Goal: Transaction & Acquisition: Book appointment/travel/reservation

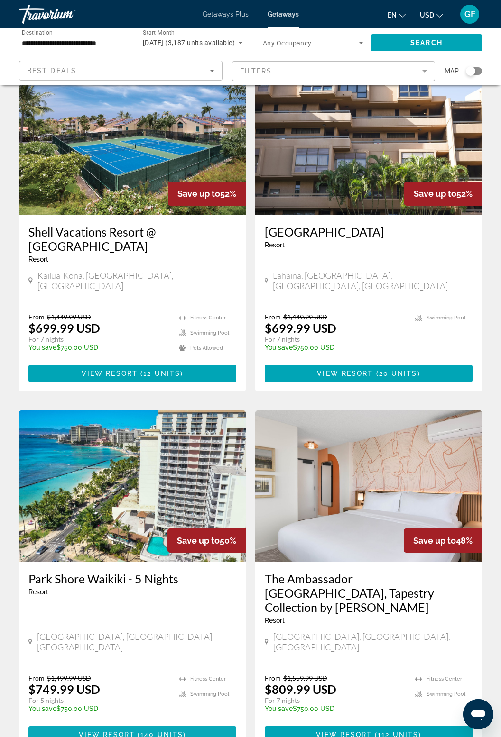
click at [163, 723] on span "Main content" at bounding box center [132, 734] width 208 height 23
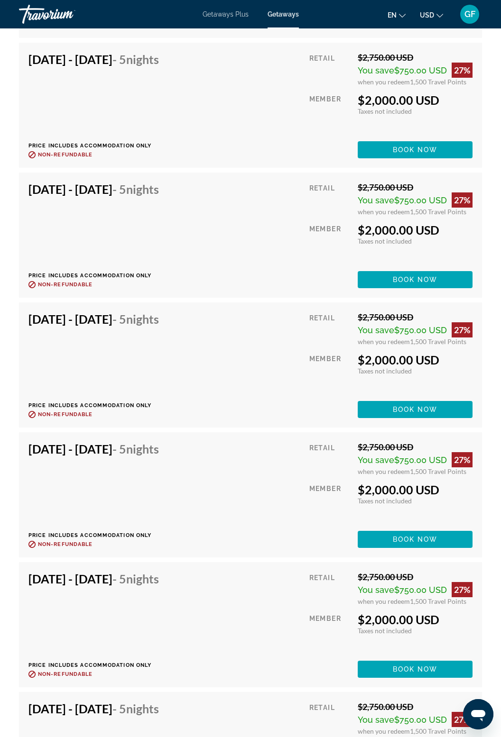
scroll to position [4405, 0]
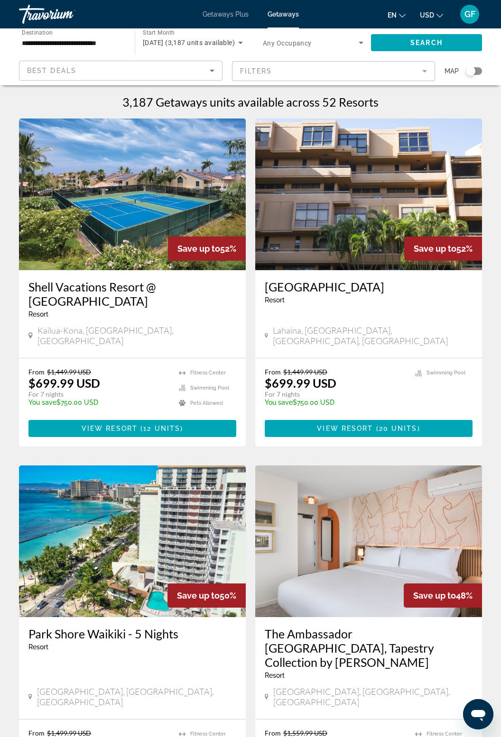
click at [116, 37] on input "**********" at bounding box center [72, 42] width 100 height 11
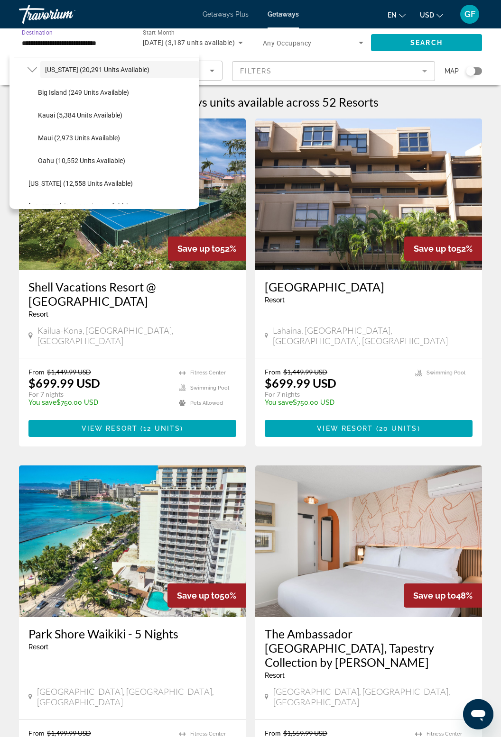
scroll to position [253, 0]
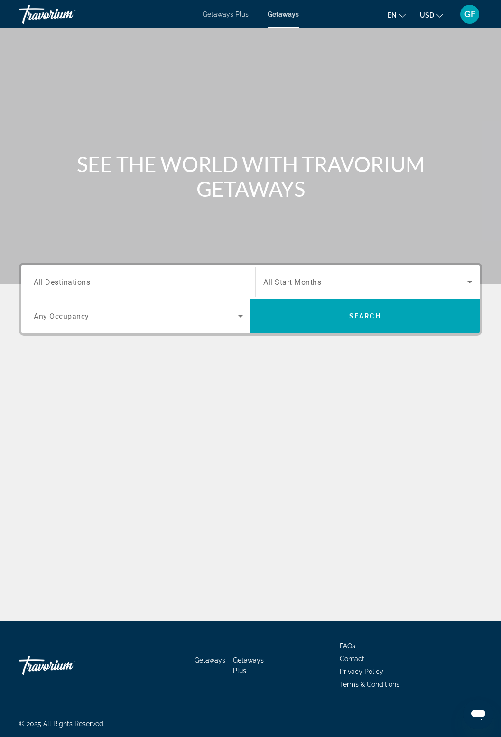
click at [190, 277] on input "Destination All Destinations" at bounding box center [138, 282] width 209 height 11
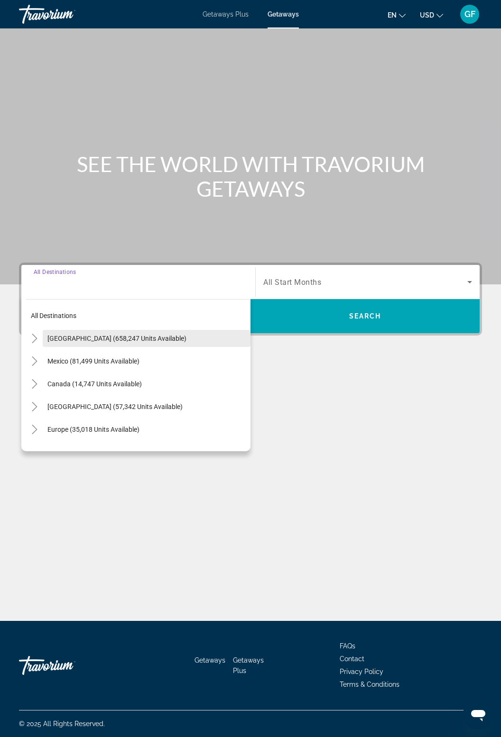
click at [147, 337] on span "[GEOGRAPHIC_DATA] (658,247 units available)" at bounding box center [116, 339] width 139 height 8
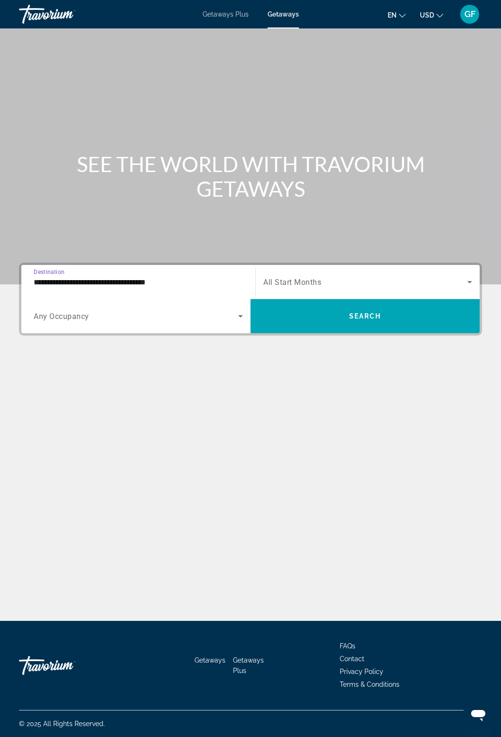
click at [172, 283] on input "**********" at bounding box center [138, 282] width 209 height 11
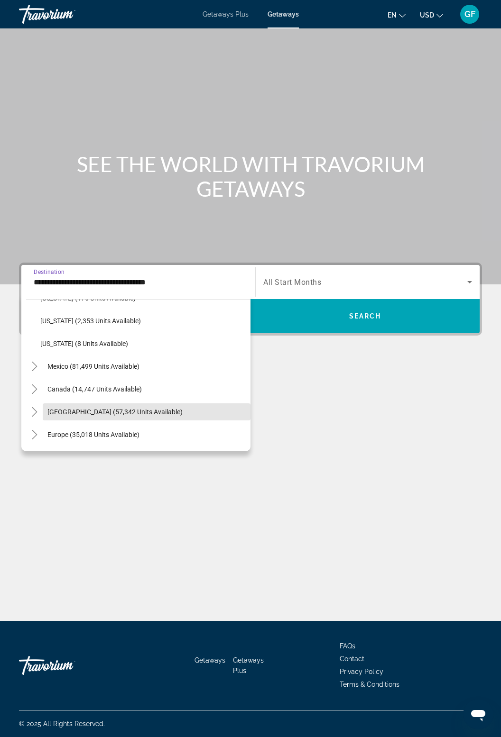
scroll to position [1046, 0]
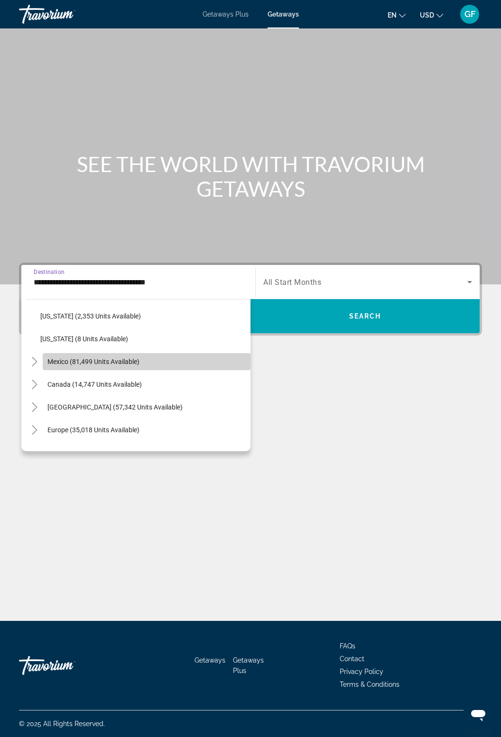
click at [76, 358] on span "Mexico (81,499 units available)" at bounding box center [93, 362] width 92 height 8
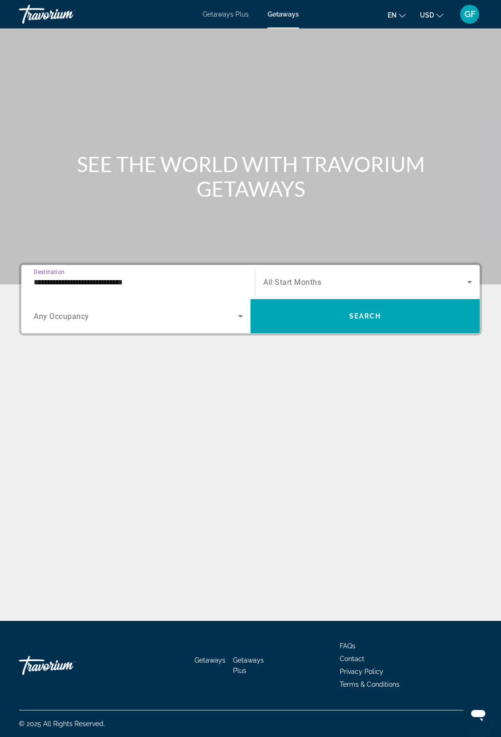
click at [139, 281] on input "**********" at bounding box center [138, 282] width 209 height 11
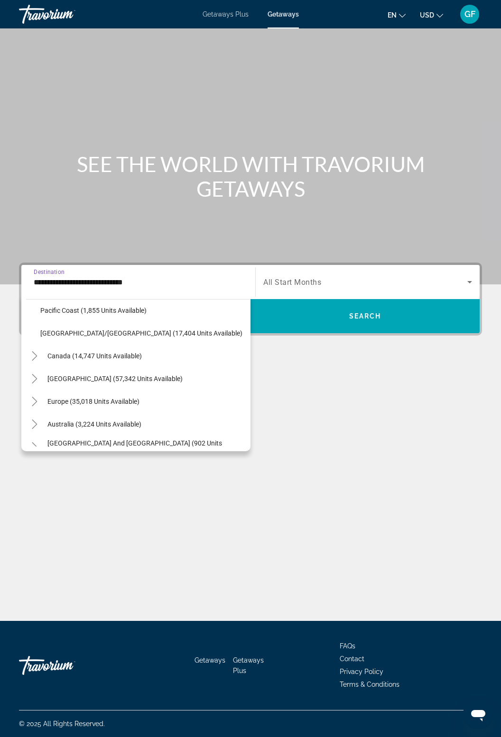
scroll to position [1330, 0]
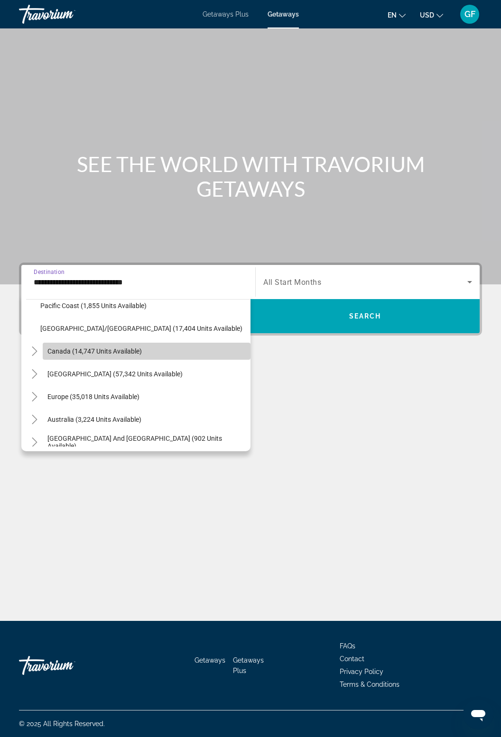
click at [48, 353] on span "Canada (14,747 units available)" at bounding box center [94, 351] width 94 height 8
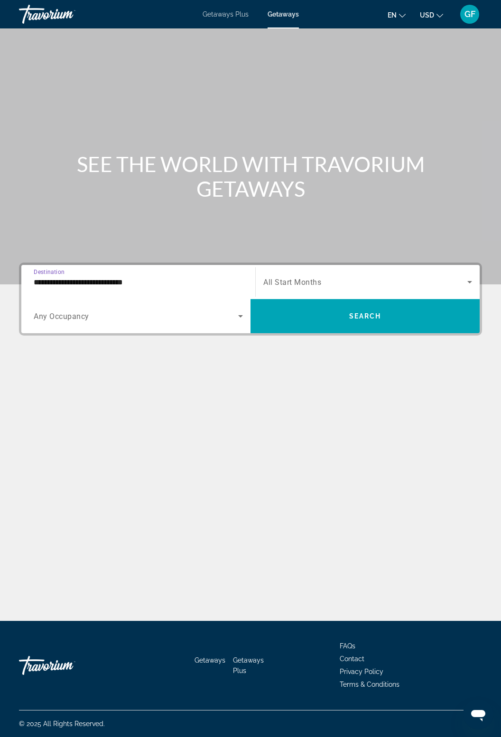
click at [133, 285] on input "**********" at bounding box center [138, 282] width 209 height 11
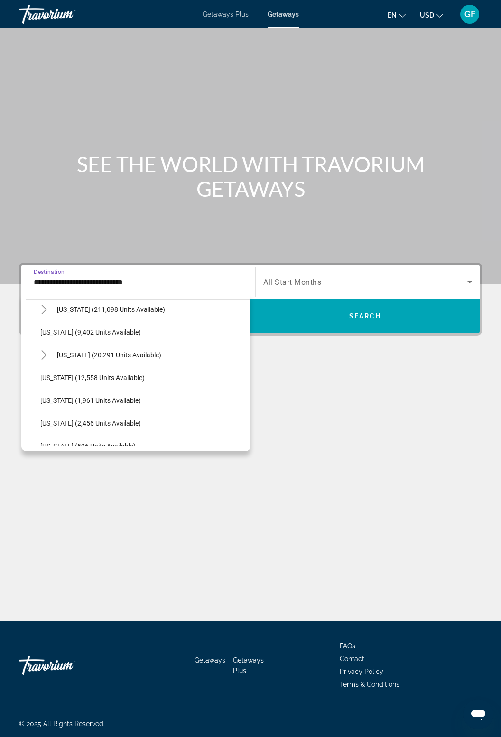
scroll to position [0, 0]
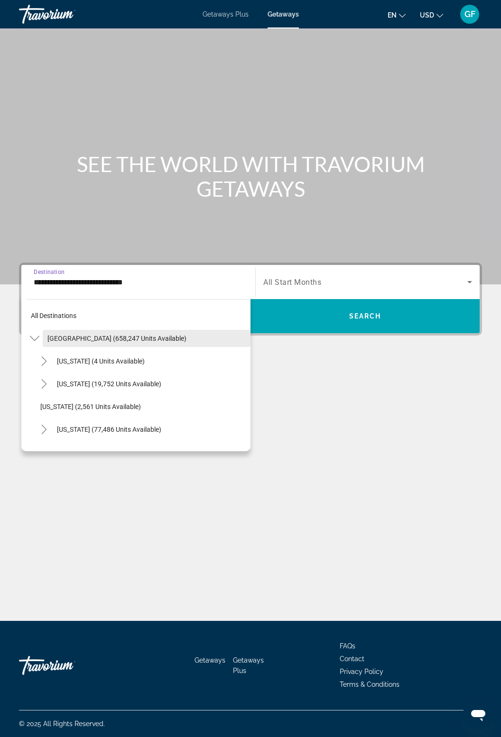
click at [161, 336] on span "[GEOGRAPHIC_DATA] (658,247 units available)" at bounding box center [116, 339] width 139 height 8
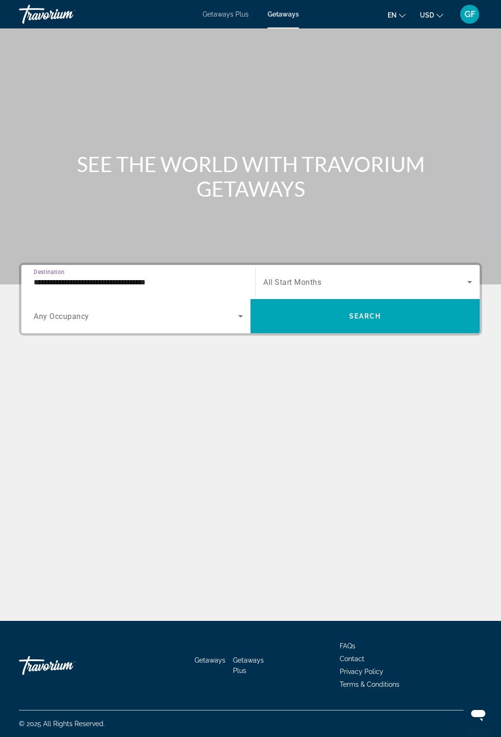
scroll to position [30, 0]
click at [174, 277] on input "**********" at bounding box center [138, 282] width 209 height 11
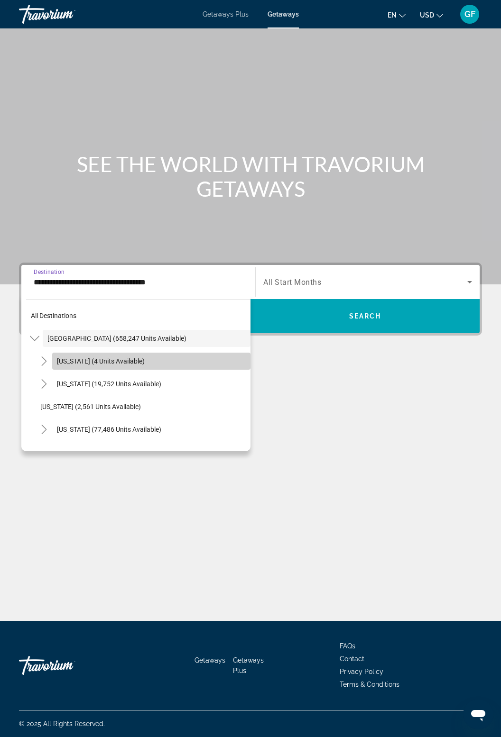
click at [55, 351] on span "Search widget" at bounding box center [151, 361] width 198 height 23
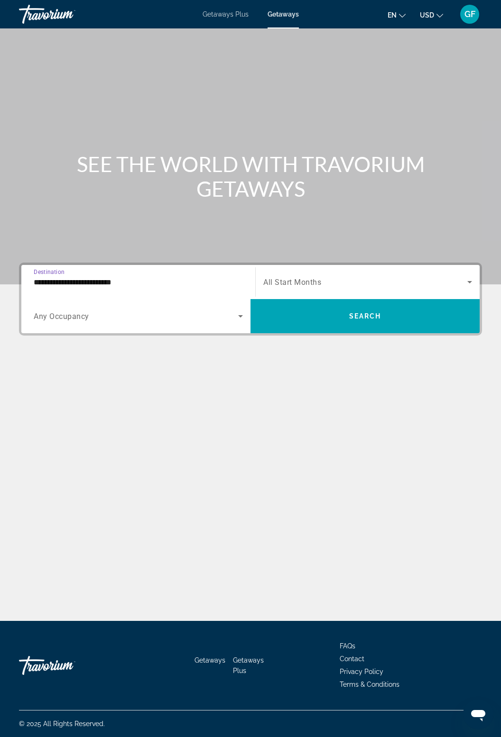
scroll to position [30, 0]
click at [119, 277] on input "**********" at bounding box center [138, 282] width 209 height 11
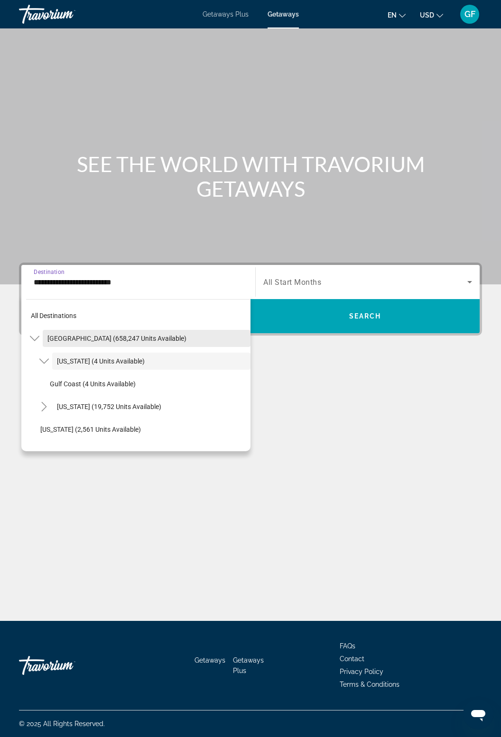
click at [153, 334] on span "Search widget" at bounding box center [147, 338] width 208 height 23
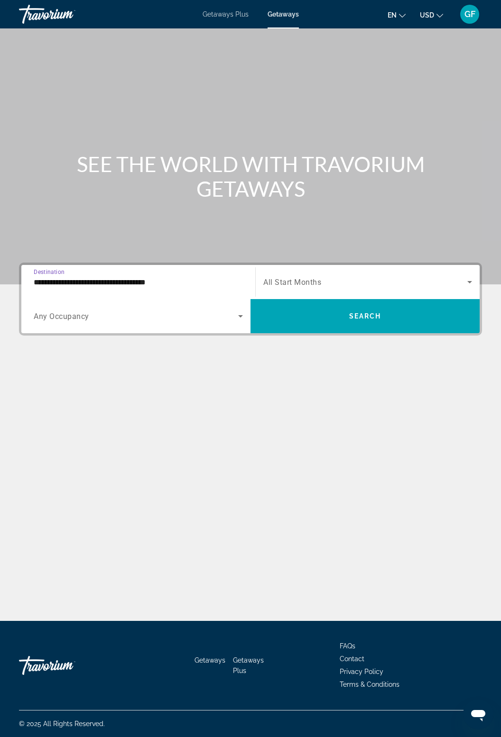
scroll to position [30, 0]
click at [177, 277] on input "**********" at bounding box center [138, 282] width 209 height 11
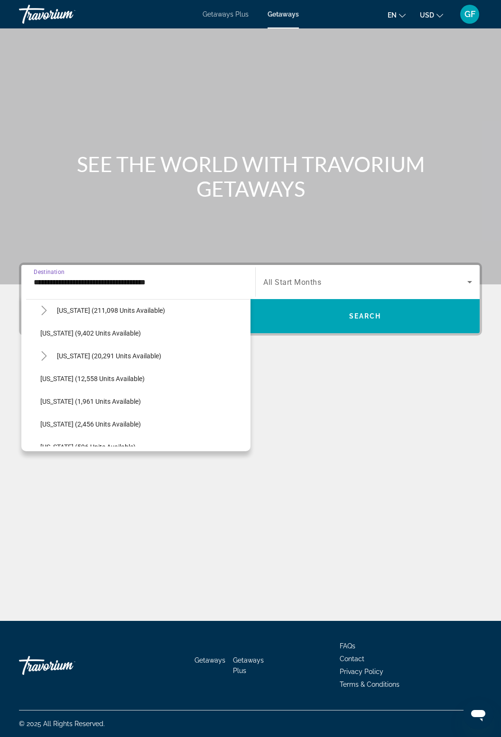
scroll to position [241, 0]
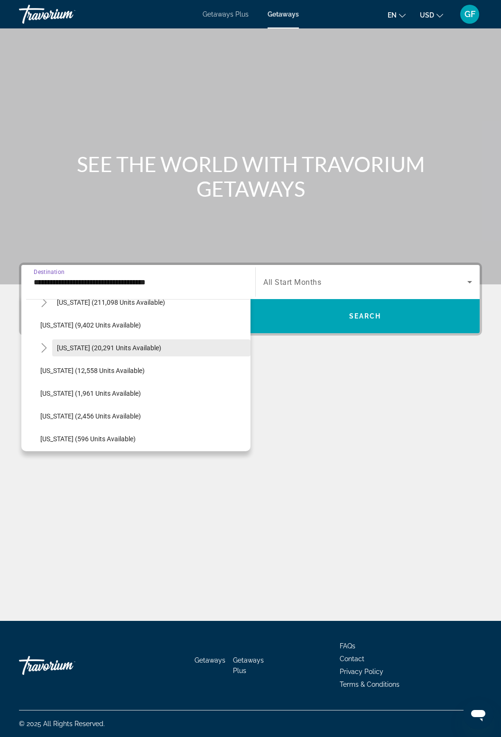
click at [135, 342] on span "Search widget" at bounding box center [151, 348] width 198 height 23
type input "**********"
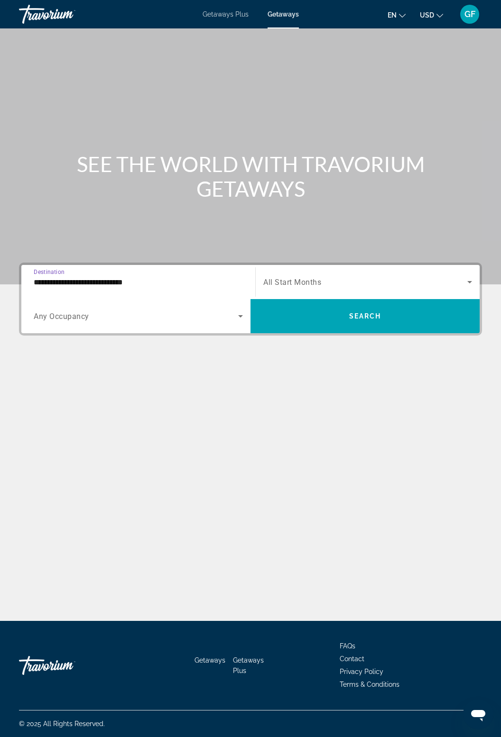
scroll to position [30, 0]
click at [465, 276] on icon "Search widget" at bounding box center [469, 281] width 11 height 11
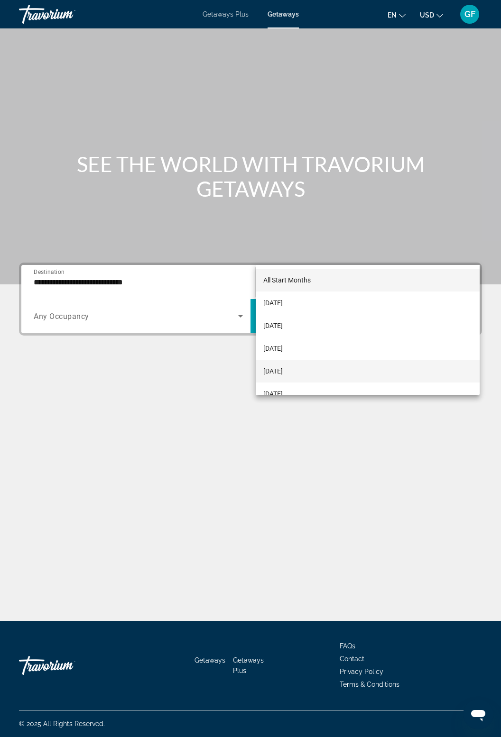
click at [283, 369] on span "[DATE]" at bounding box center [272, 370] width 19 height 11
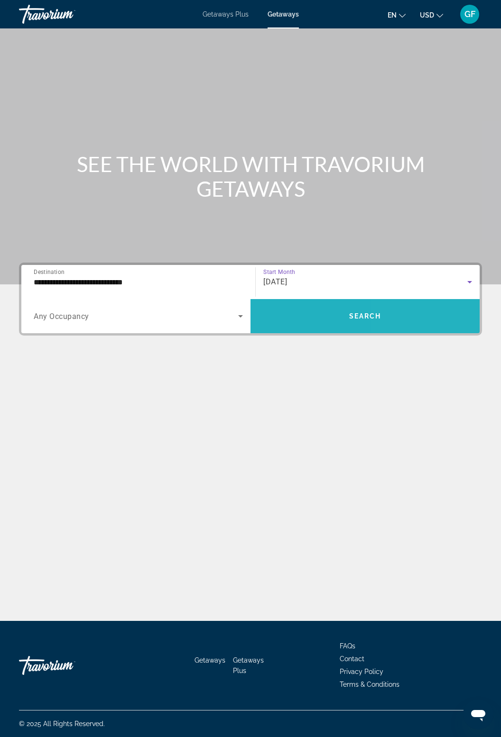
click at [402, 305] on span "Search widget" at bounding box center [364, 316] width 229 height 23
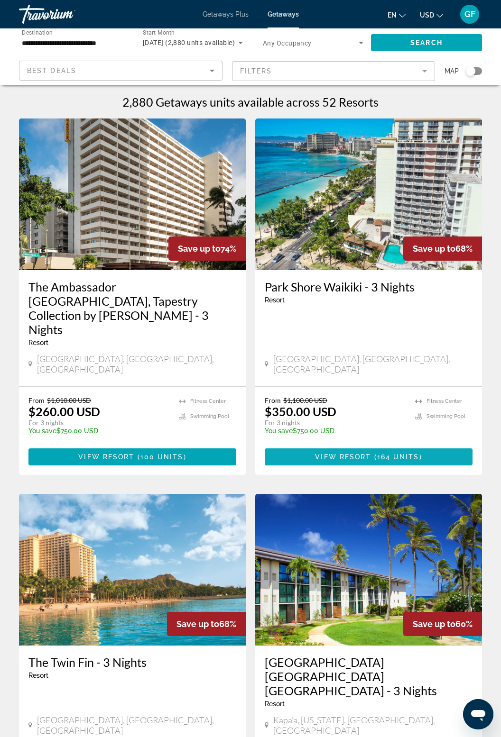
click at [400, 453] on span "164 units" at bounding box center [398, 457] width 42 height 8
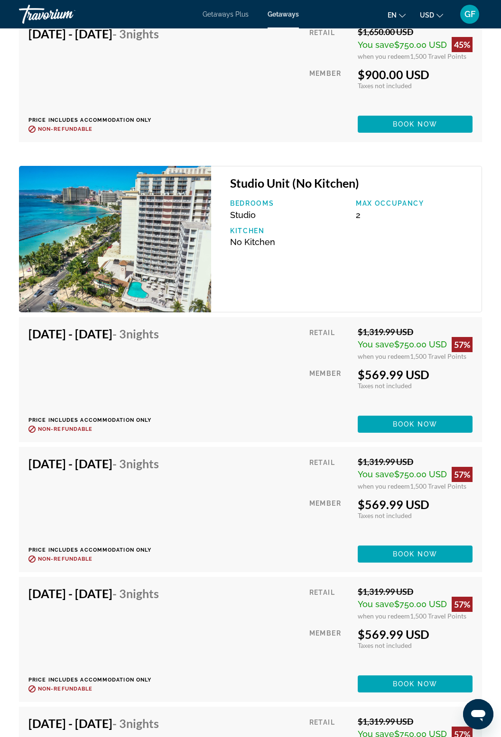
scroll to position [4354, 0]
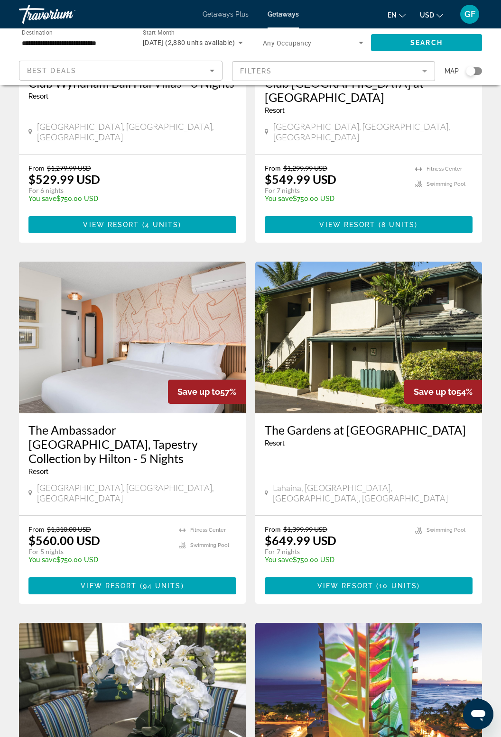
scroll to position [1494, 0]
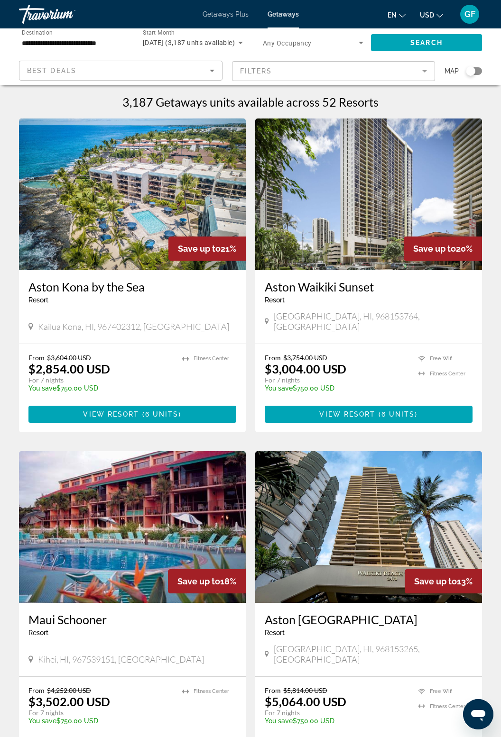
click at [111, 41] on input "**********" at bounding box center [72, 42] width 100 height 11
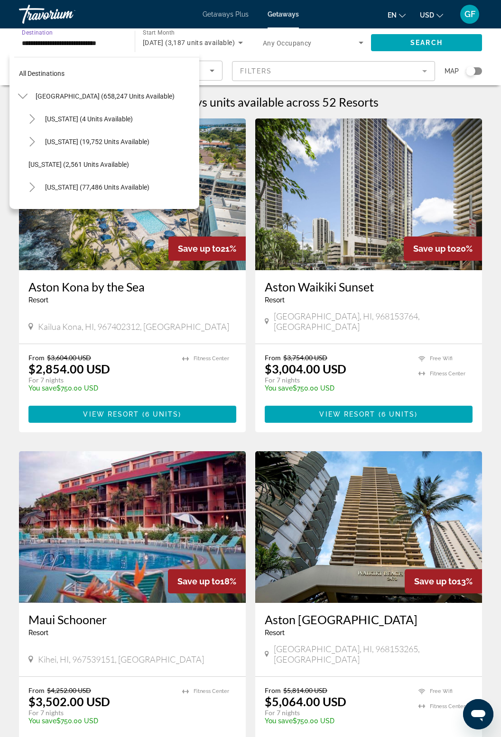
scroll to position [192, 0]
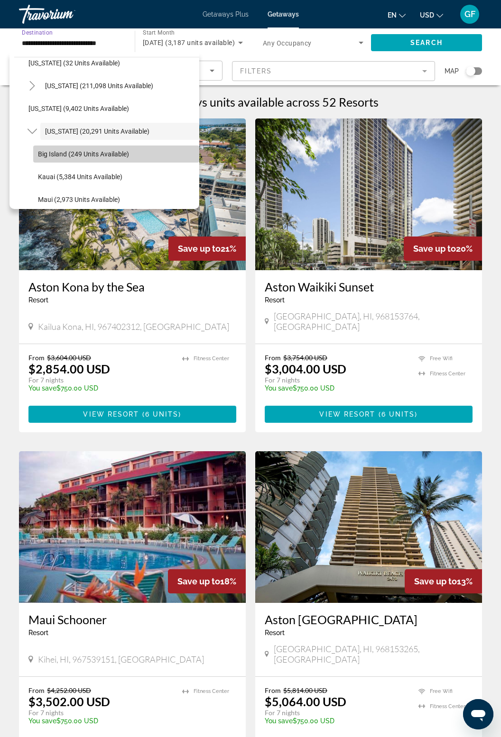
click at [114, 154] on span "Big Island (249 units available)" at bounding box center [83, 154] width 91 height 8
type input "**********"
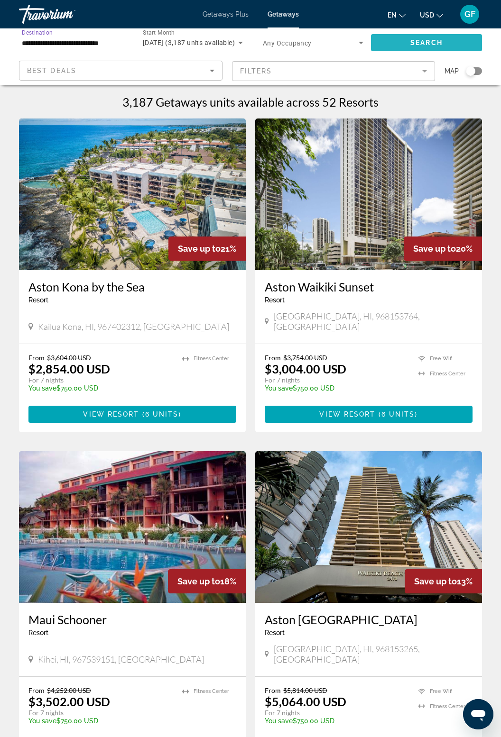
click at [449, 36] on span "Search widget" at bounding box center [426, 42] width 111 height 23
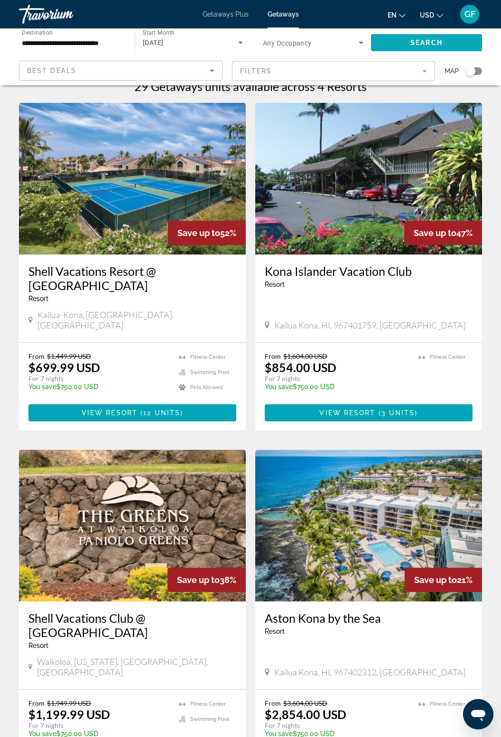
scroll to position [15, 0]
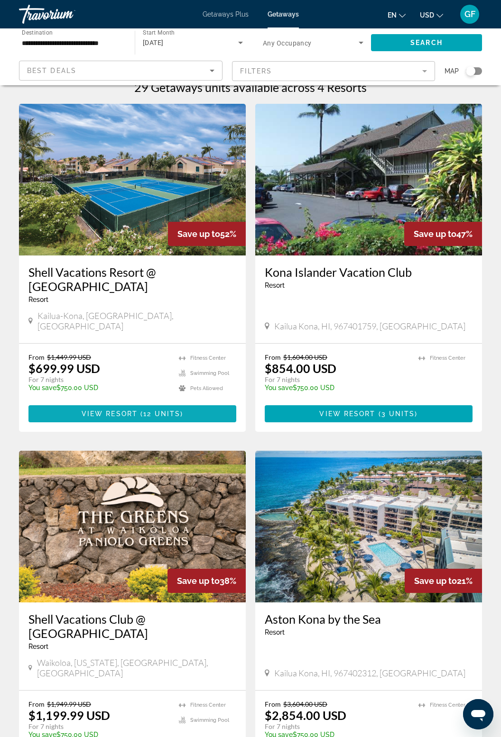
click at [176, 402] on span "Main content" at bounding box center [132, 413] width 208 height 23
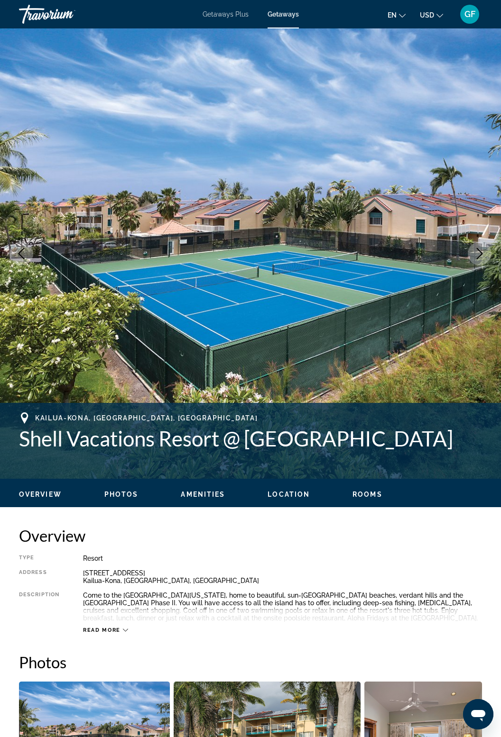
click at [484, 249] on icon "Next image" at bounding box center [479, 253] width 11 height 11
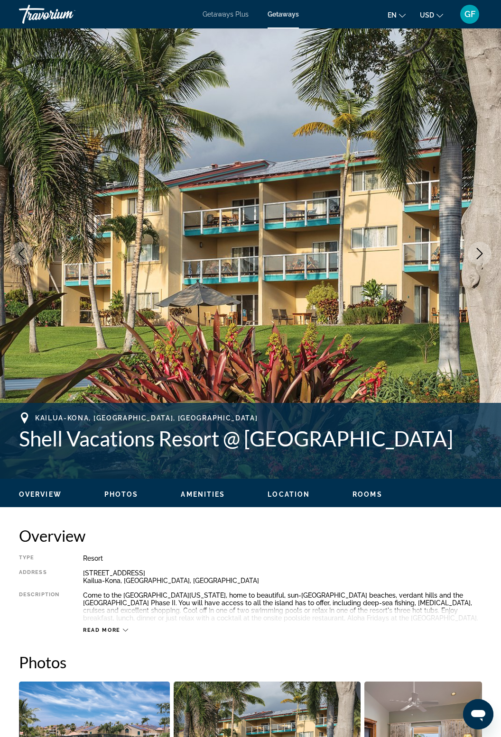
click at [482, 258] on icon "Next image" at bounding box center [479, 253] width 11 height 11
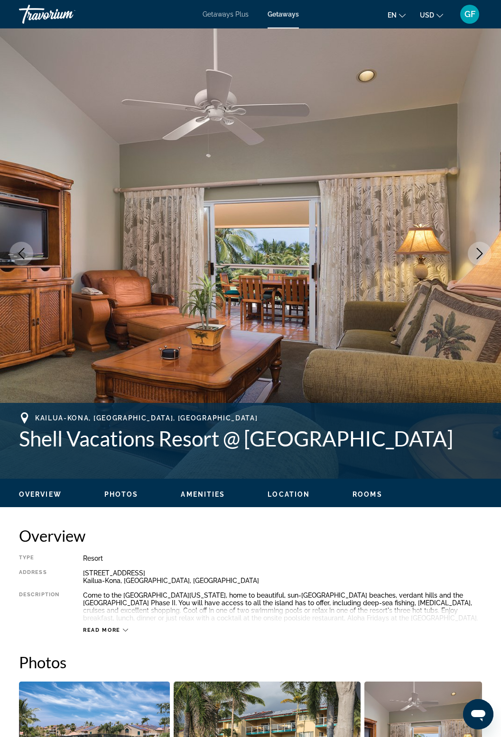
click at [471, 264] on img "Main content" at bounding box center [250, 253] width 501 height 450
click at [473, 260] on button "Next image" at bounding box center [479, 254] width 24 height 24
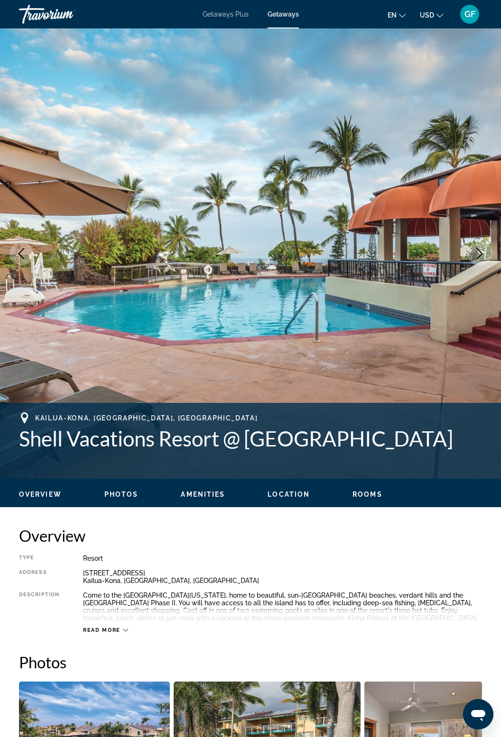
click at [481, 253] on icon "Next image" at bounding box center [479, 253] width 6 height 11
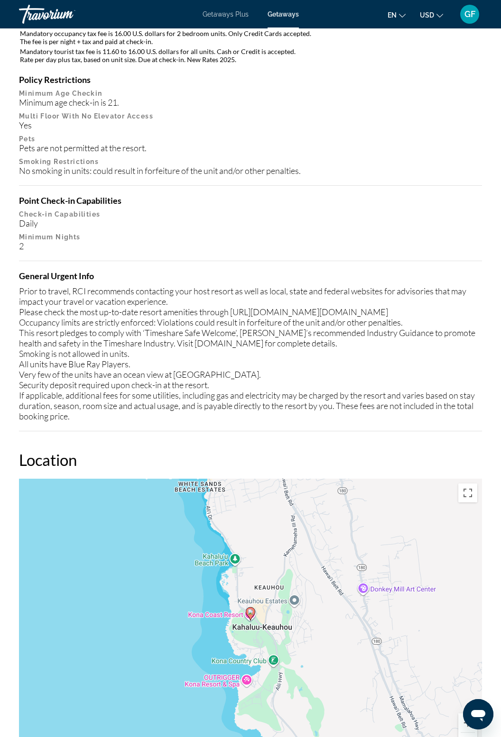
scroll to position [1242, 0]
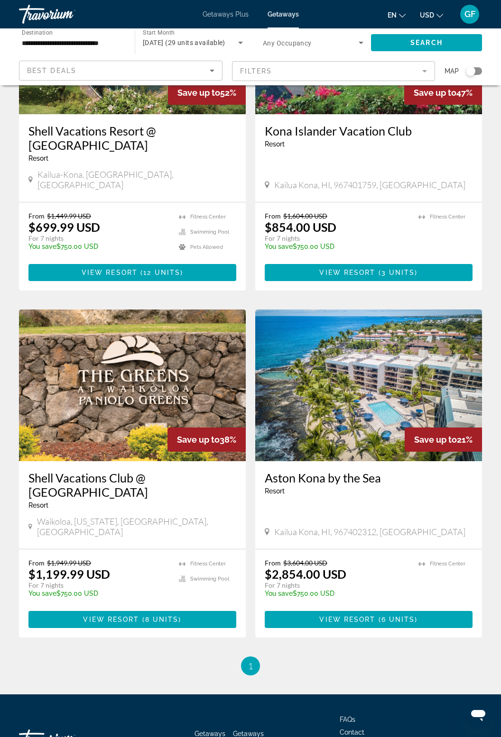
scroll to position [163, 0]
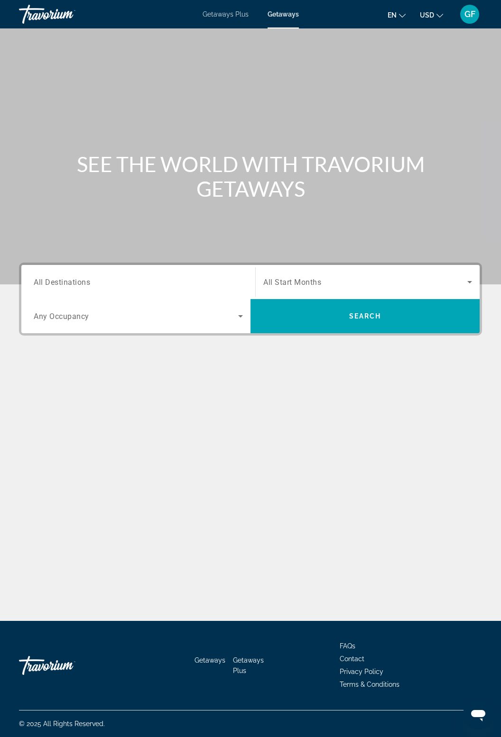
click at [98, 283] on input "Destination All Destinations" at bounding box center [138, 282] width 209 height 11
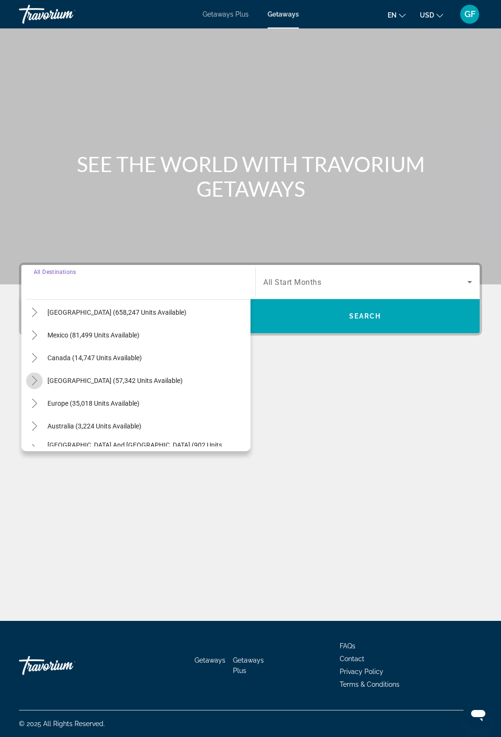
click at [39, 383] on mat-icon "Toggle Caribbean & Atlantic Islands (57,342 units available)" at bounding box center [34, 381] width 17 height 17
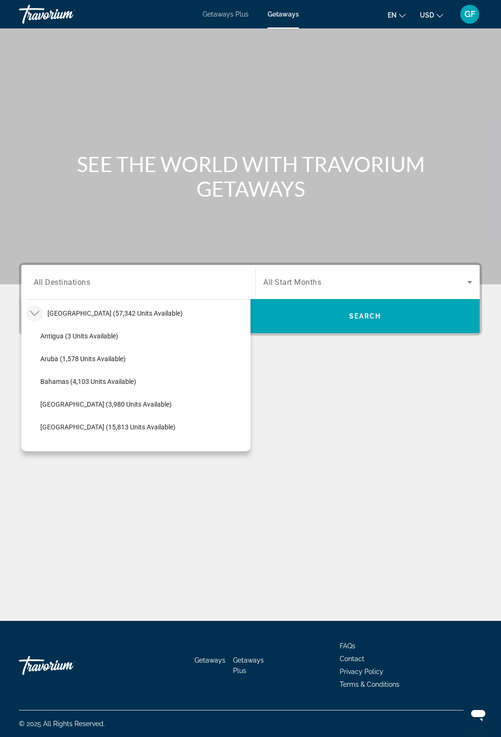
scroll to position [91, 0]
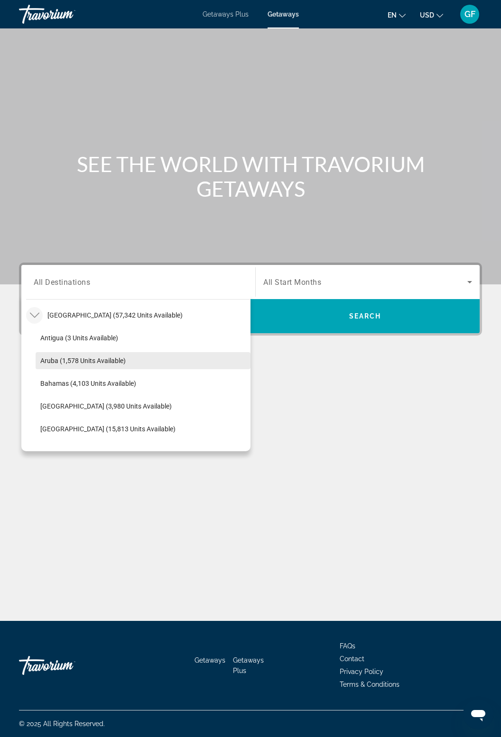
click at [87, 355] on span "Search widget" at bounding box center [143, 360] width 215 height 23
type input "**********"
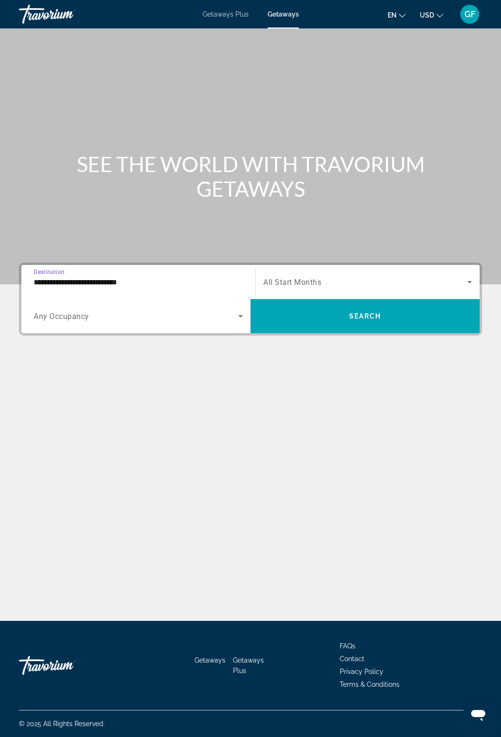
click at [325, 277] on span "Search widget" at bounding box center [365, 281] width 204 height 11
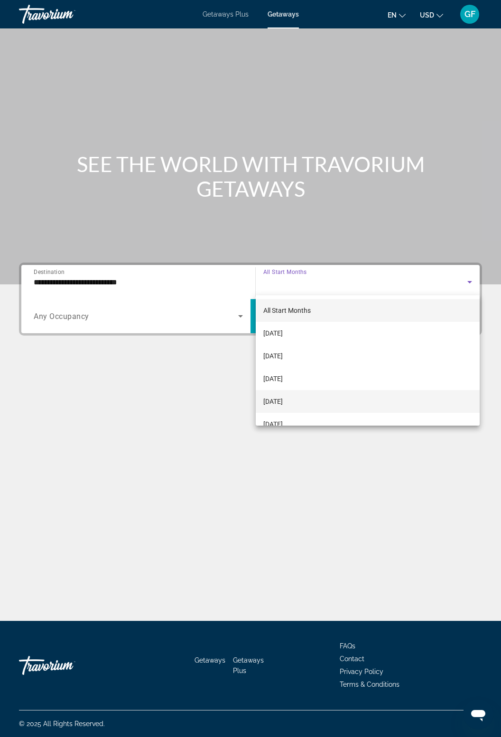
click at [283, 401] on span "[DATE]" at bounding box center [272, 401] width 19 height 11
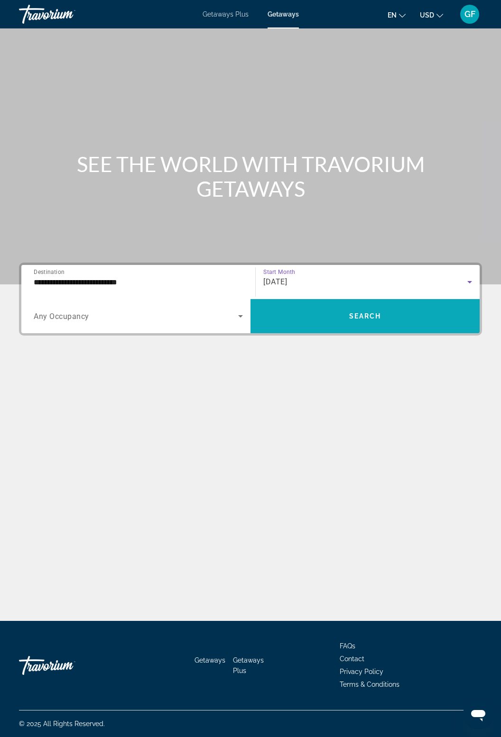
click at [382, 314] on span "Search widget" at bounding box center [364, 316] width 229 height 23
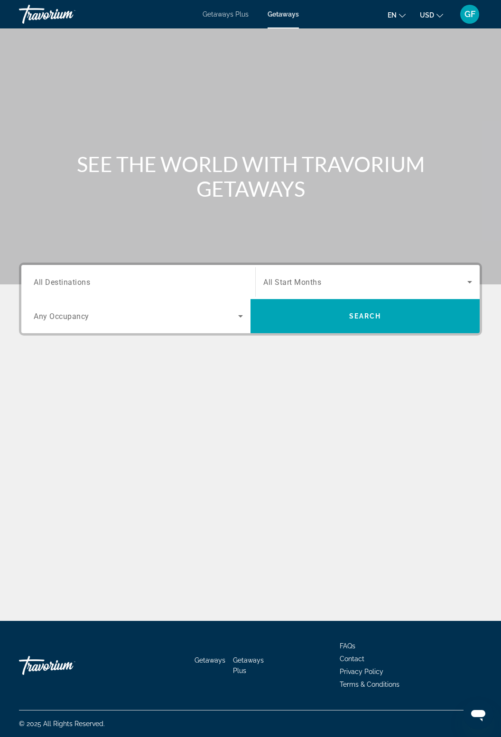
click at [134, 280] on input "Destination All Destinations" at bounding box center [138, 282] width 209 height 11
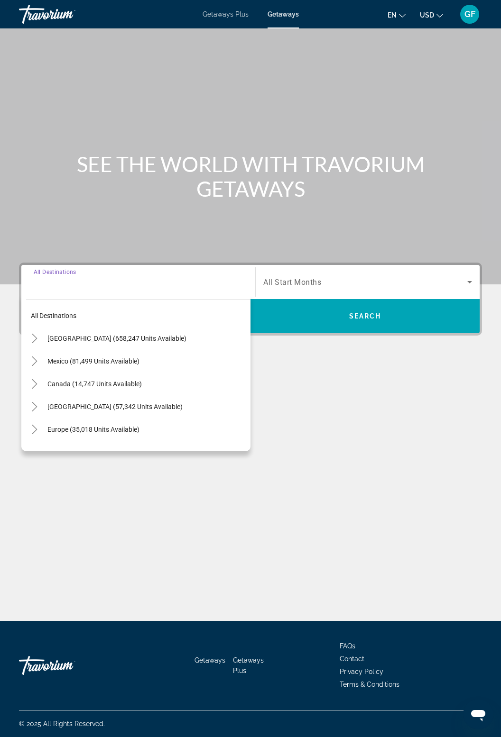
scroll to position [30, 0]
click at [97, 350] on span "Search widget" at bounding box center [147, 361] width 208 height 23
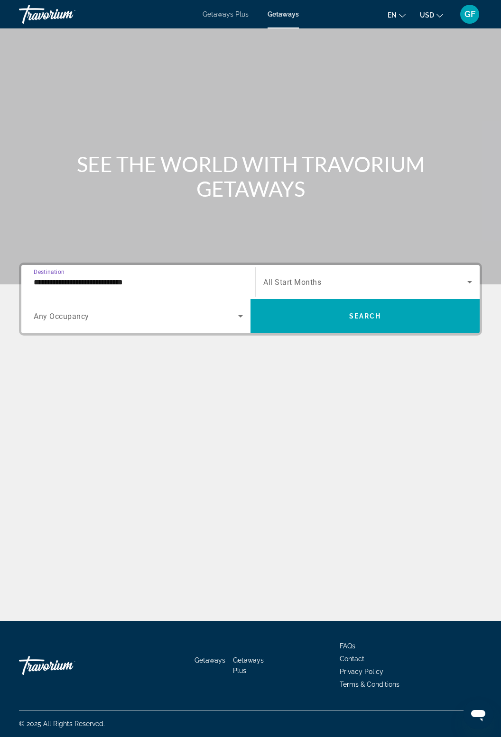
click at [136, 277] on input "**********" at bounding box center [138, 282] width 209 height 11
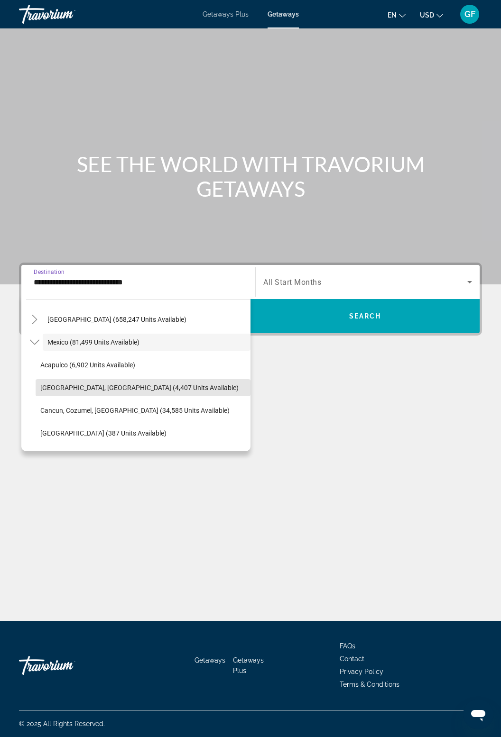
scroll to position [24, 0]
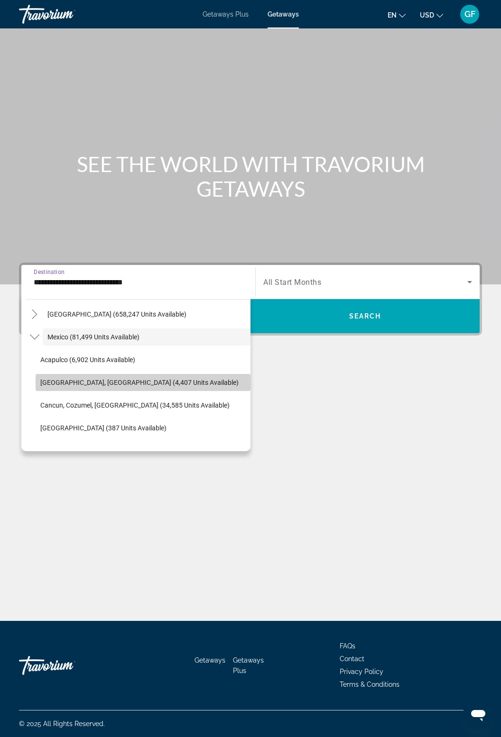
click at [177, 381] on span "[GEOGRAPHIC_DATA], [GEOGRAPHIC_DATA] (4,407 units available)" at bounding box center [139, 383] width 198 height 8
type input "**********"
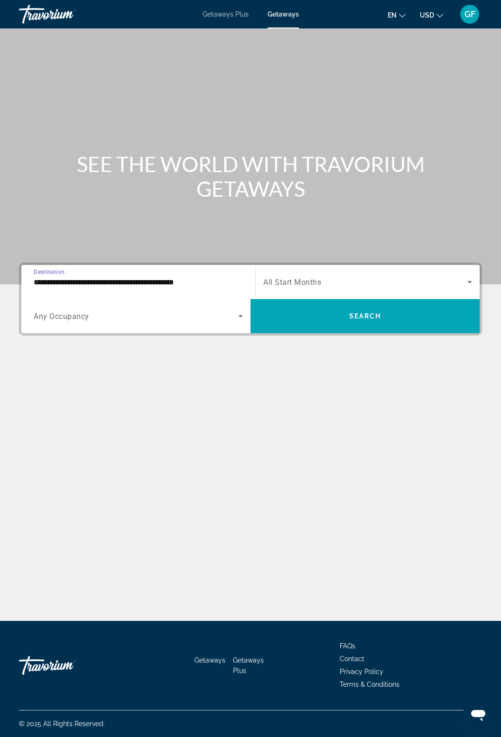
scroll to position [30, 0]
click at [469, 281] on icon "Search widget" at bounding box center [469, 282] width 5 height 2
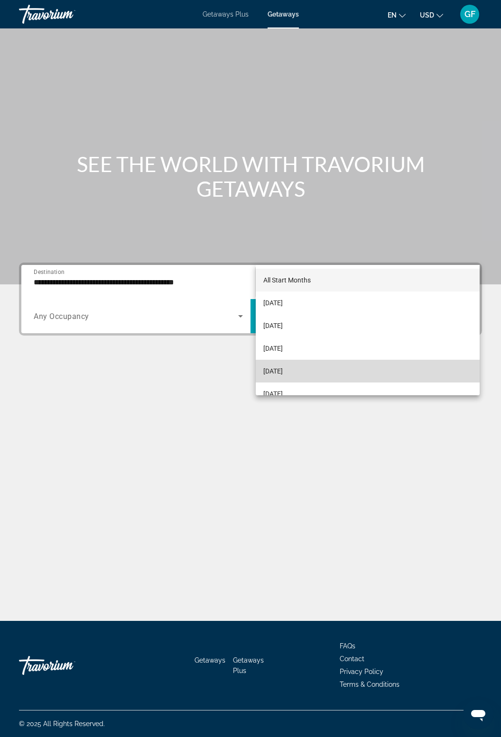
click at [283, 369] on span "[DATE]" at bounding box center [272, 370] width 19 height 11
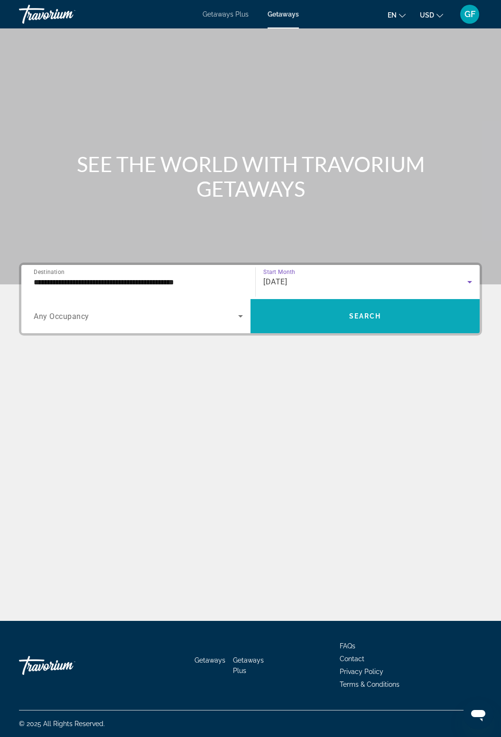
click at [365, 305] on span "Search widget" at bounding box center [364, 316] width 229 height 23
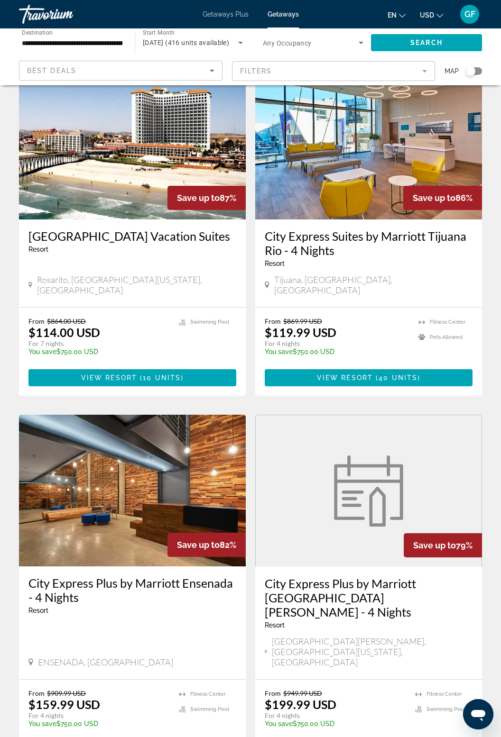
scroll to position [1509, 0]
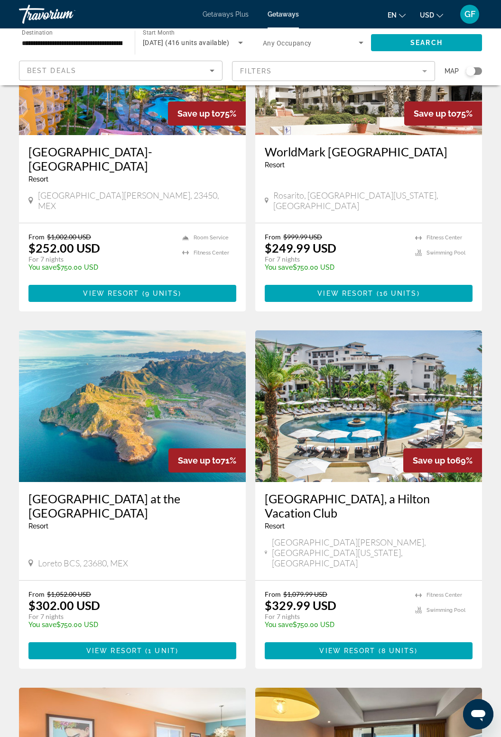
scroll to position [465, 0]
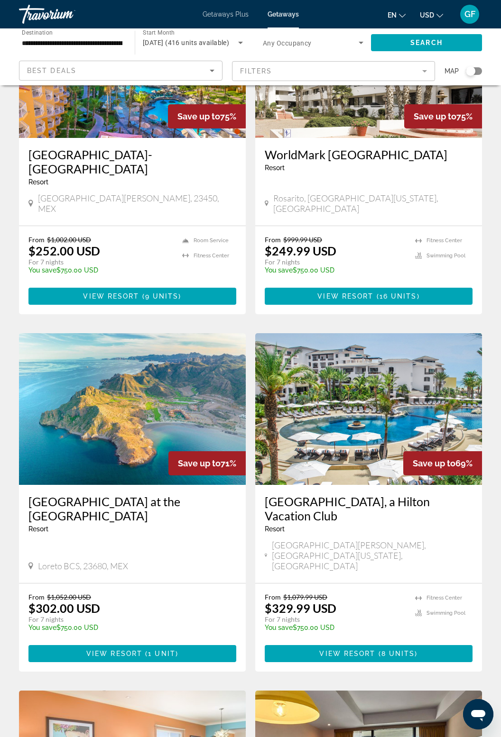
click at [373, 407] on img "Main content" at bounding box center [368, 409] width 227 height 152
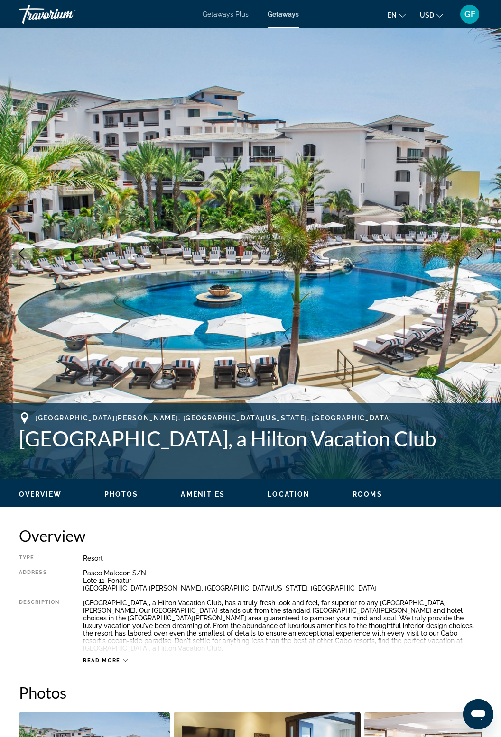
click at [483, 243] on button "Next image" at bounding box center [479, 254] width 24 height 24
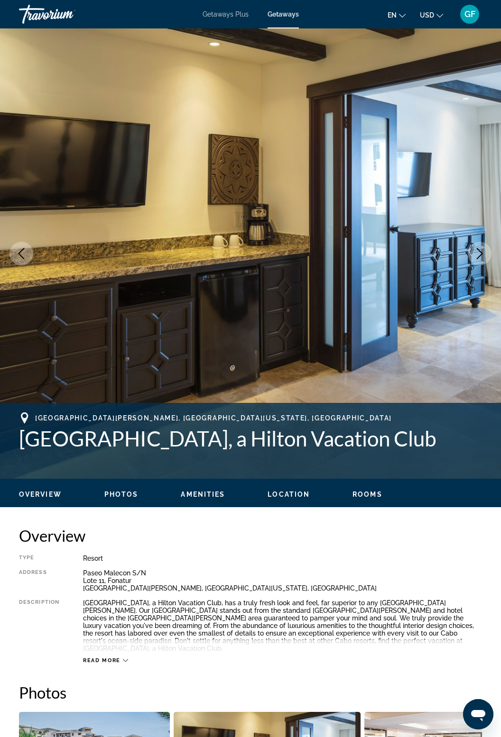
click at [487, 253] on button "Next image" at bounding box center [479, 254] width 24 height 24
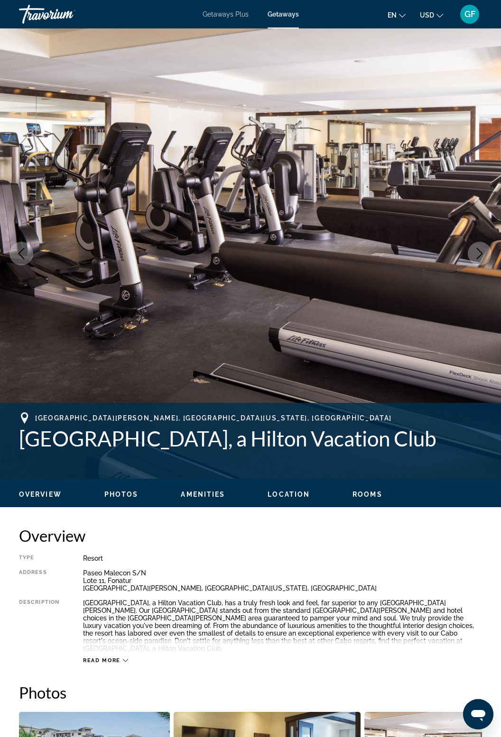
click at [482, 254] on icon "Next image" at bounding box center [479, 253] width 11 height 11
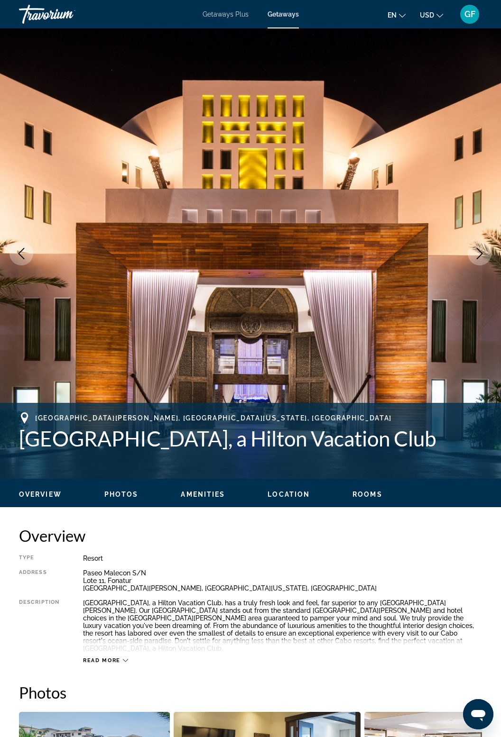
click at [480, 260] on button "Next image" at bounding box center [479, 254] width 24 height 24
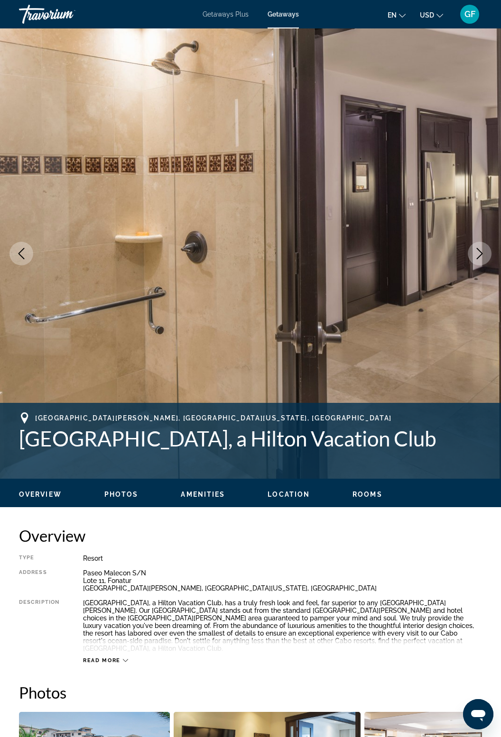
click at [483, 255] on icon "Next image" at bounding box center [479, 253] width 11 height 11
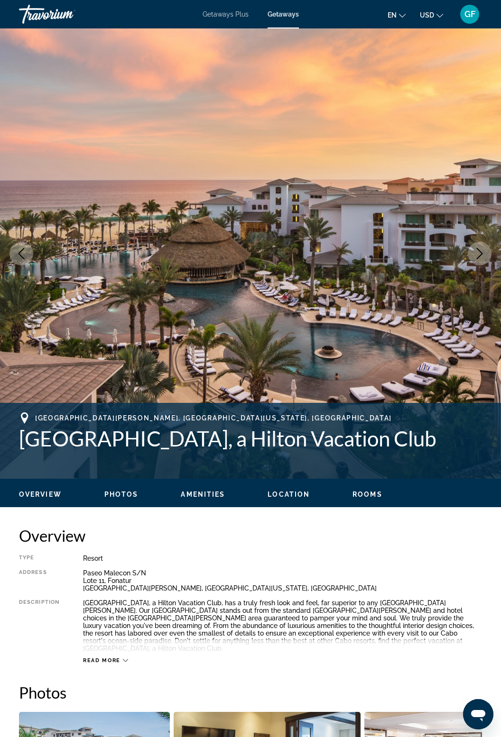
click at [486, 257] on button "Next image" at bounding box center [479, 254] width 24 height 24
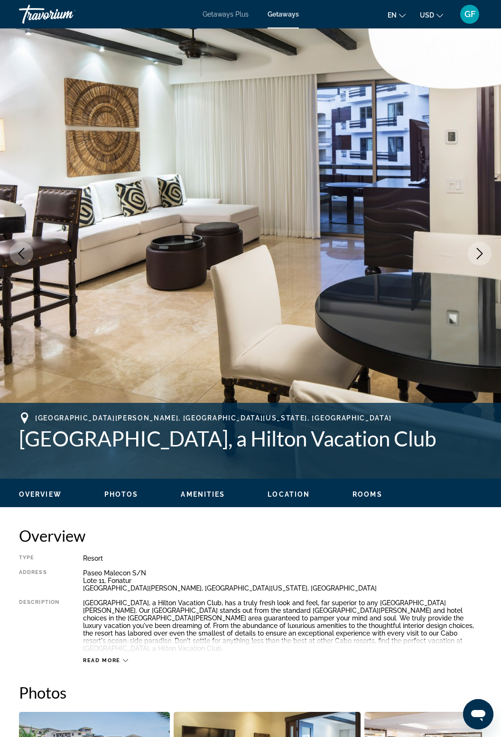
click at [479, 256] on icon "Next image" at bounding box center [479, 253] width 6 height 11
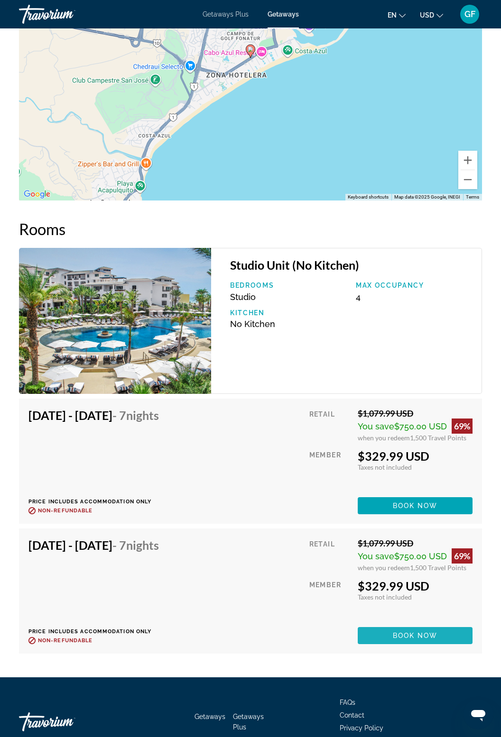
scroll to position [1542, 0]
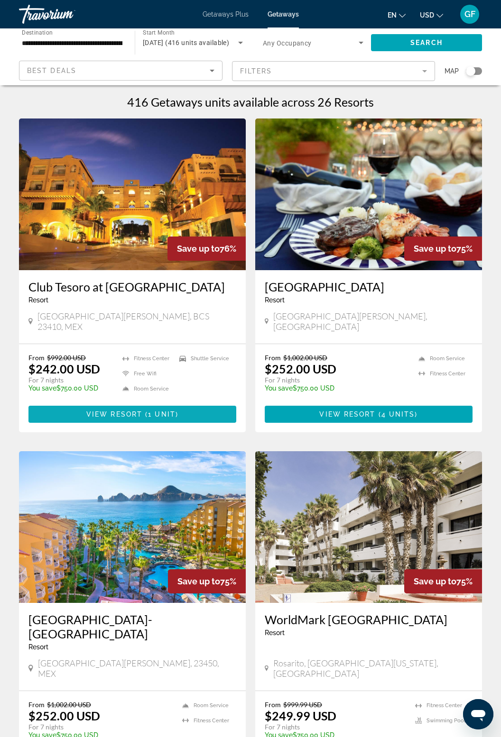
click at [171, 410] on span "1 unit" at bounding box center [161, 414] width 27 height 8
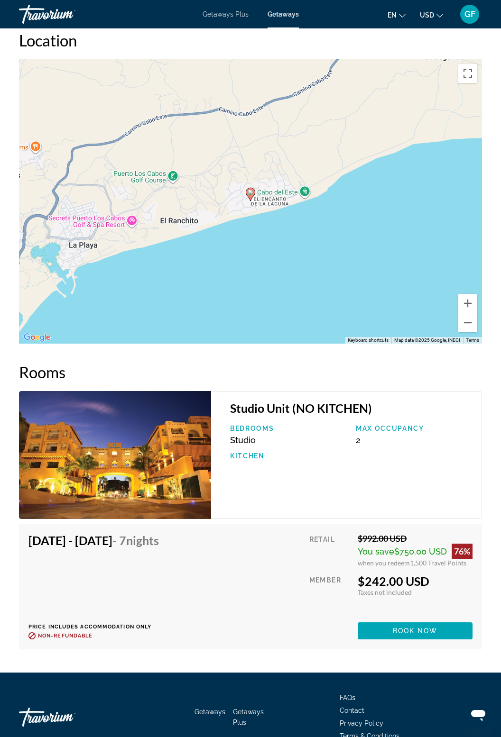
scroll to position [1466, 0]
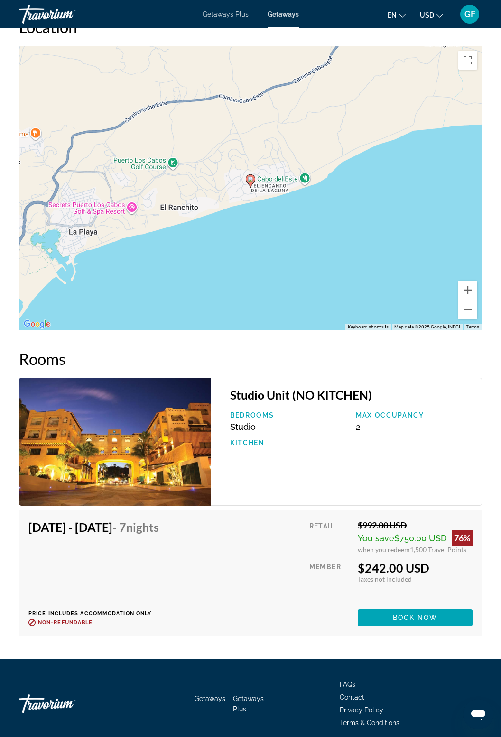
click at [177, 451] on img "Main content" at bounding box center [115, 442] width 192 height 128
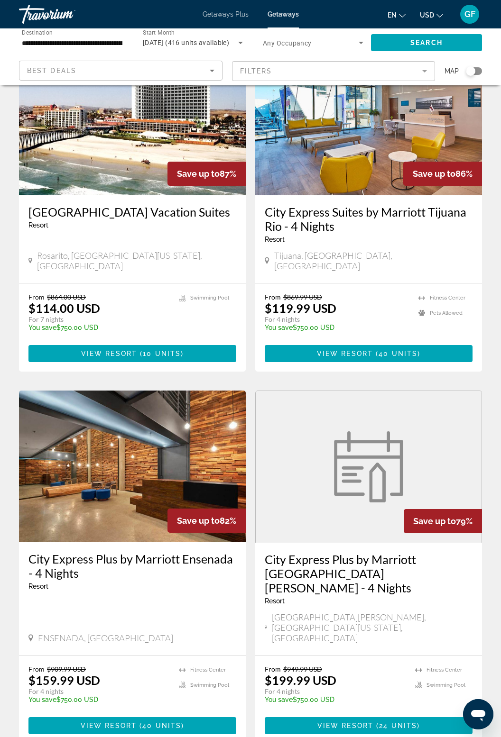
scroll to position [1509, 0]
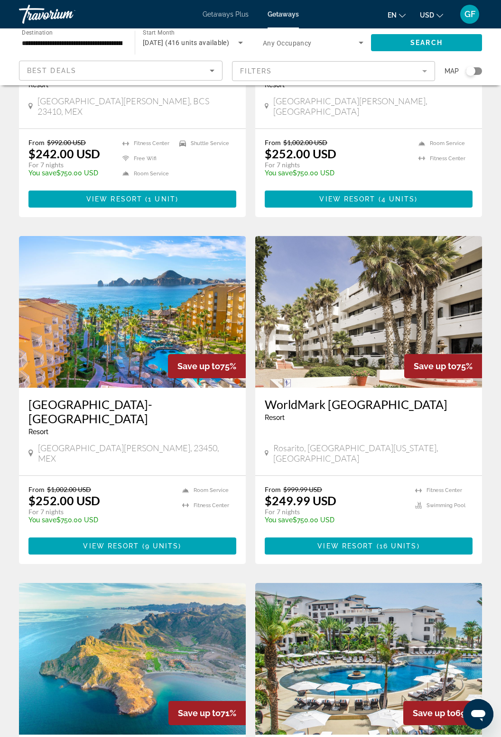
scroll to position [216, 0]
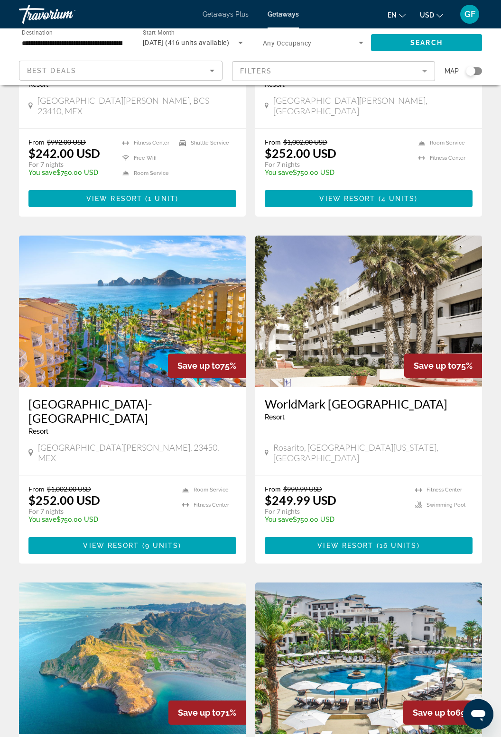
click at [146, 344] on img "Main content" at bounding box center [132, 312] width 227 height 152
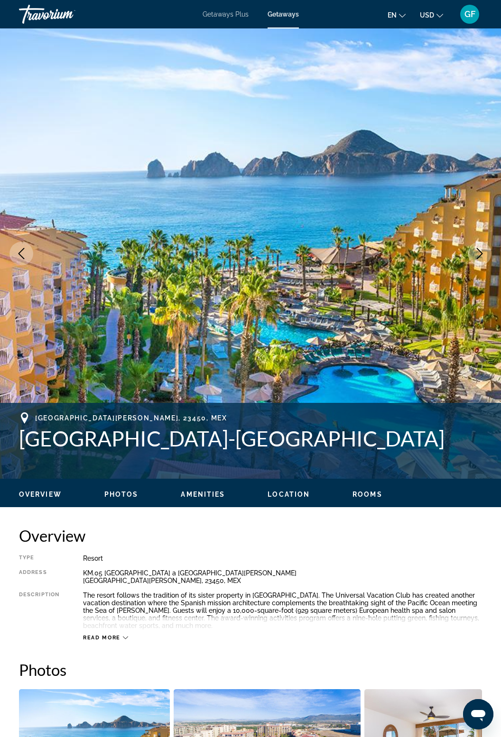
click at [483, 265] on img "Main content" at bounding box center [250, 253] width 501 height 450
click at [486, 259] on button "Next image" at bounding box center [479, 254] width 24 height 24
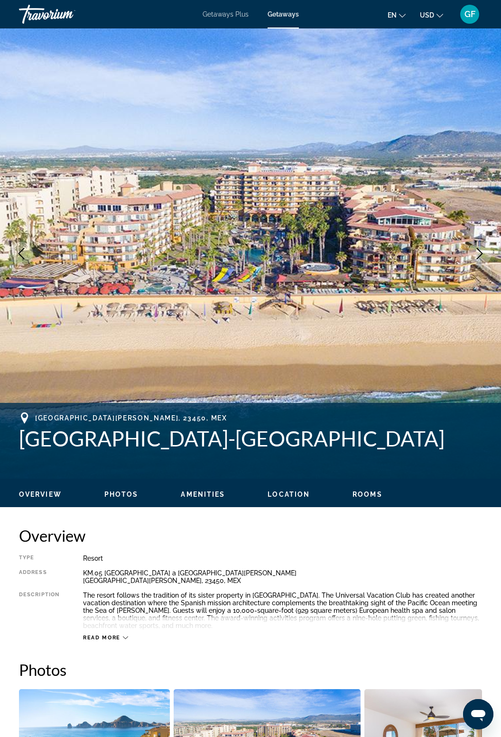
click at [476, 257] on icon "Next image" at bounding box center [479, 253] width 11 height 11
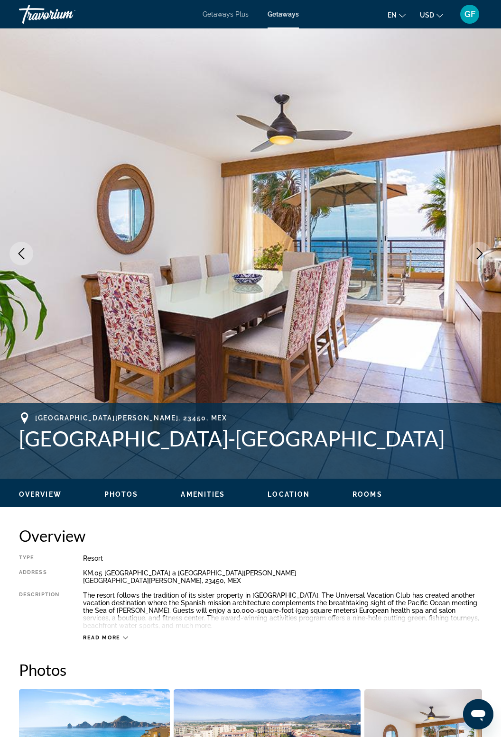
click at [482, 260] on button "Next image" at bounding box center [479, 254] width 24 height 24
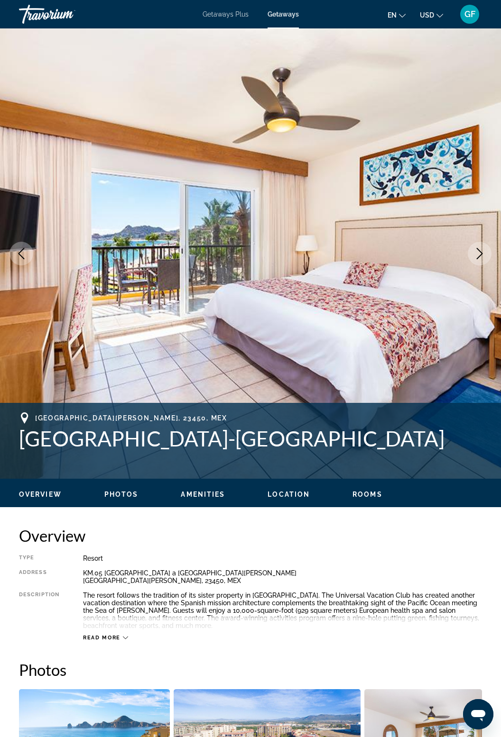
click at [483, 265] on img "Main content" at bounding box center [250, 253] width 501 height 450
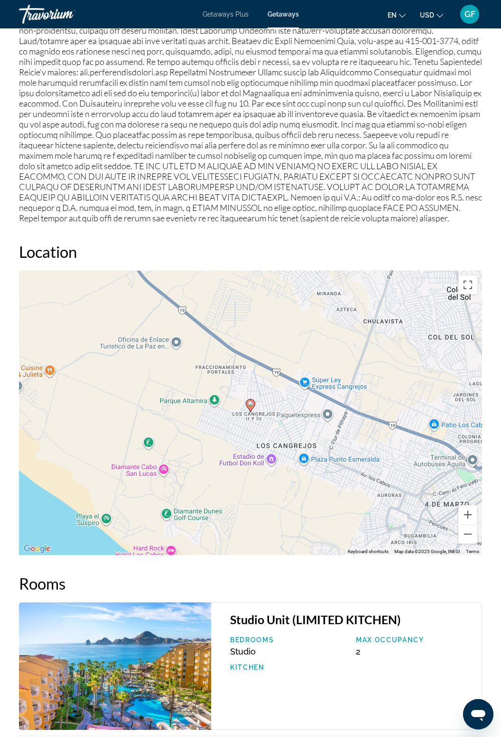
scroll to position [1723, 0]
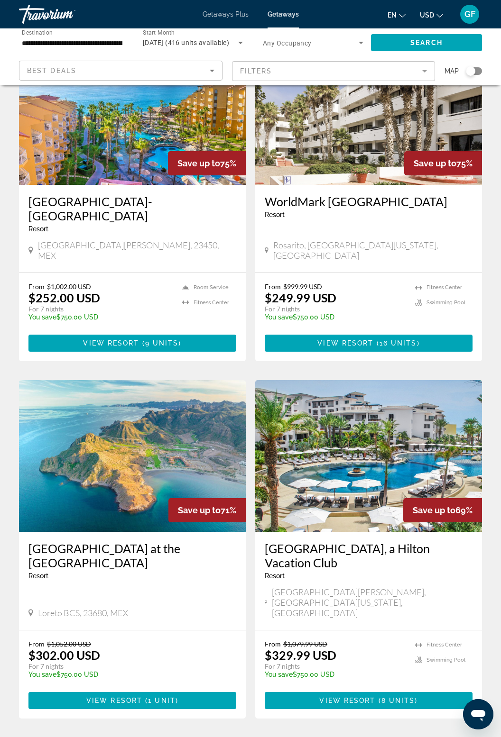
scroll to position [422, 0]
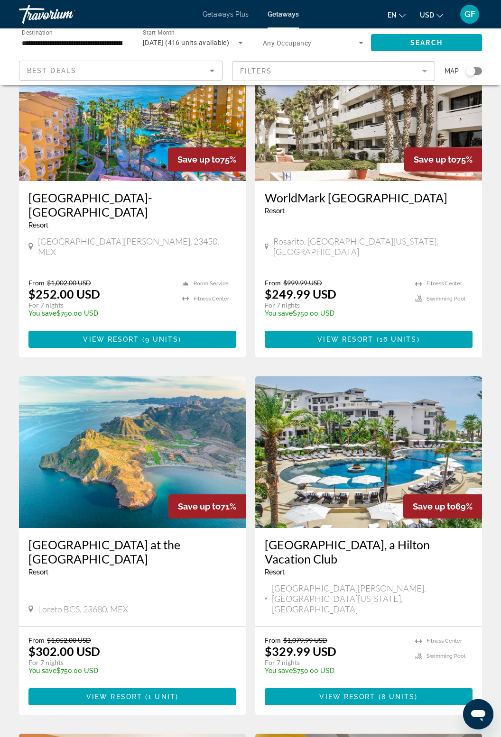
click at [175, 494] on div "Save up to 71%" at bounding box center [206, 506] width 77 height 24
click at [158, 693] on span "1 unit" at bounding box center [161, 697] width 27 height 8
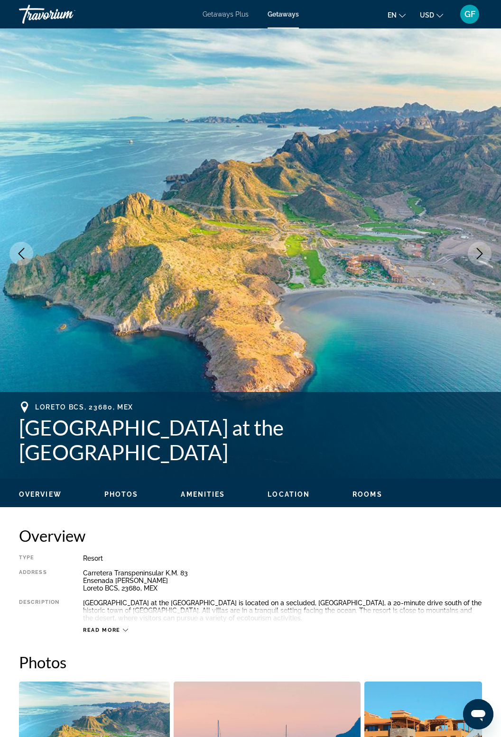
click at [476, 254] on icon "Next image" at bounding box center [479, 253] width 11 height 11
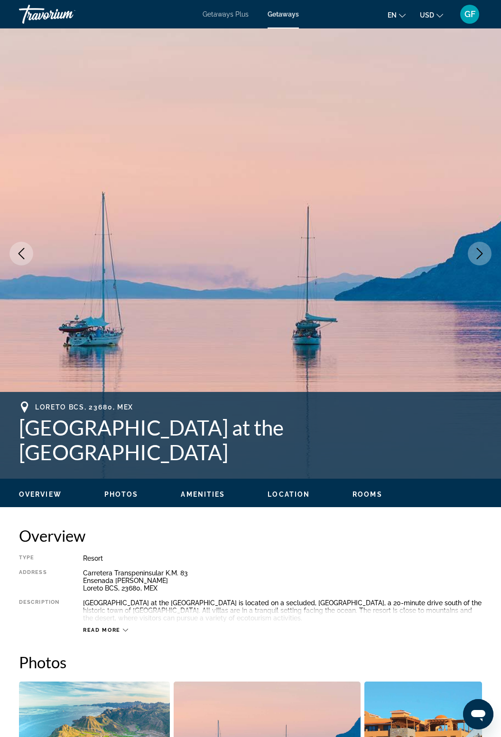
click at [477, 258] on icon "Next image" at bounding box center [479, 253] width 6 height 11
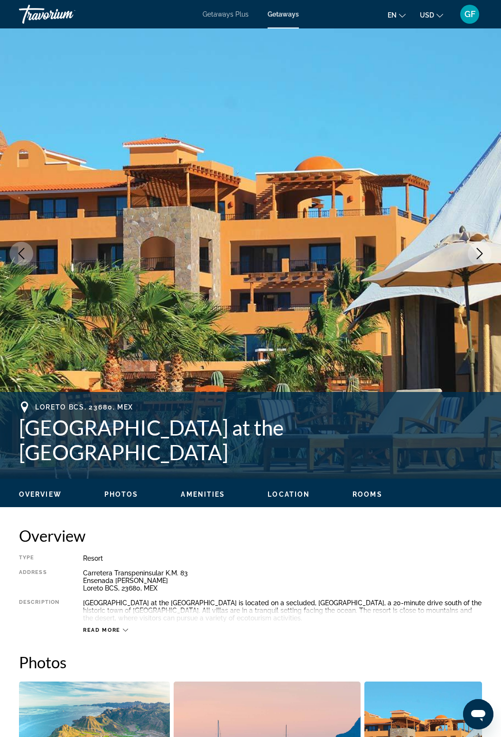
click at [480, 257] on icon "Next image" at bounding box center [479, 253] width 11 height 11
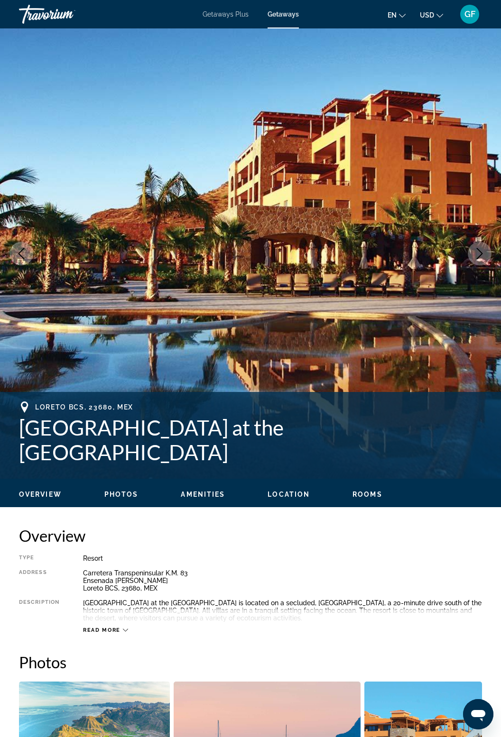
click at [477, 254] on icon "Next image" at bounding box center [479, 253] width 11 height 11
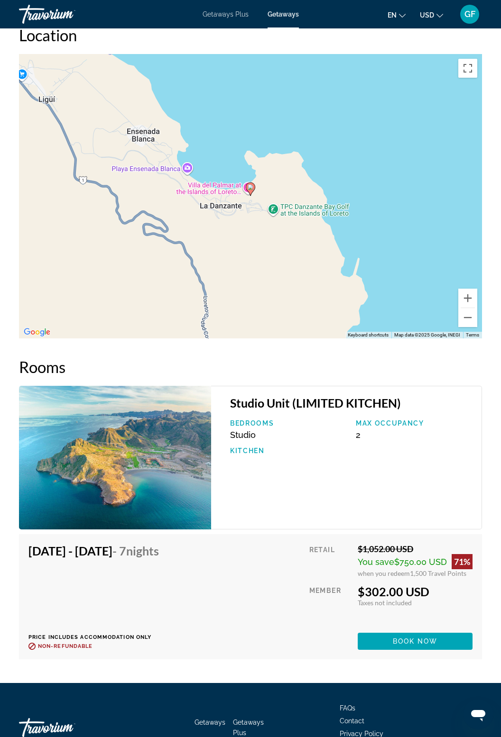
scroll to position [1431, 0]
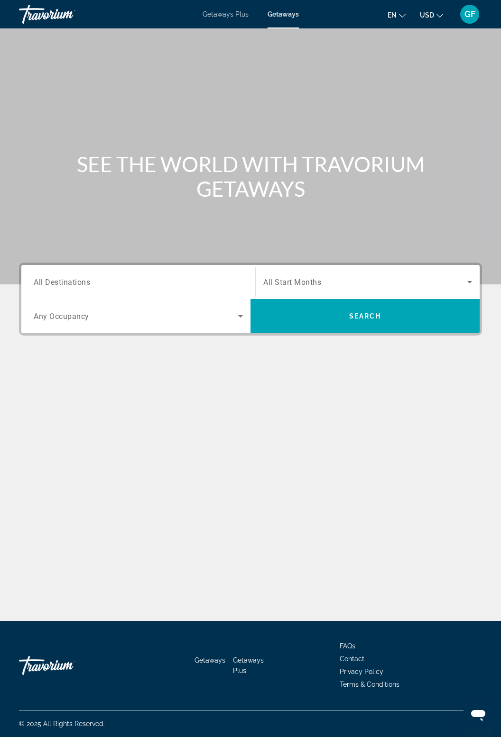
click at [116, 286] on input "Destination All Destinations" at bounding box center [138, 282] width 209 height 11
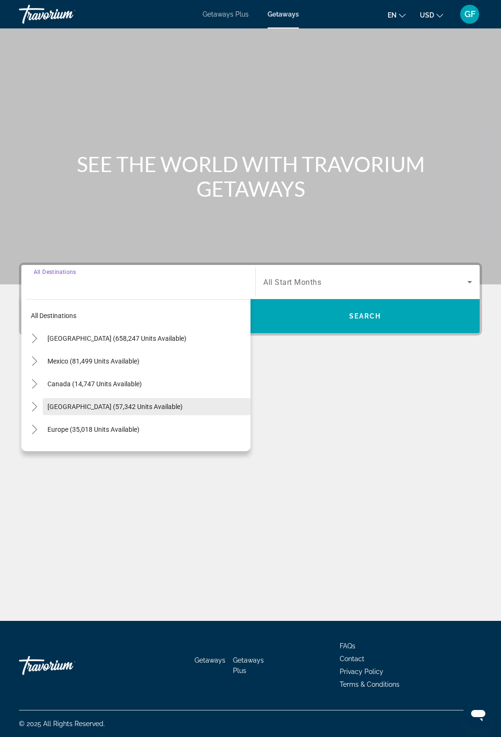
click at [165, 408] on span "[GEOGRAPHIC_DATA] (57,342 units available)" at bounding box center [114, 407] width 135 height 8
type input "**********"
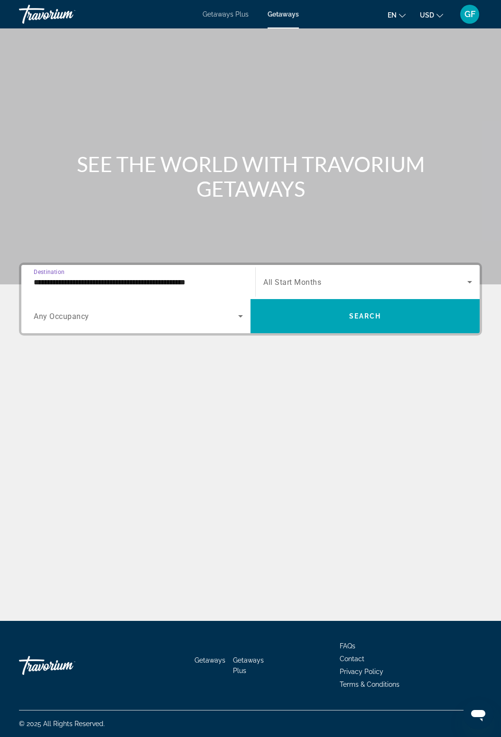
click at [469, 279] on icon "Search widget" at bounding box center [469, 281] width 11 height 11
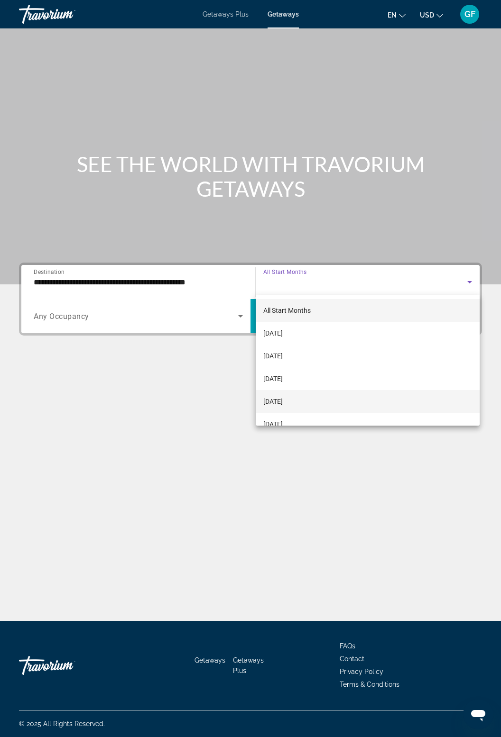
click at [283, 402] on span "[DATE]" at bounding box center [272, 401] width 19 height 11
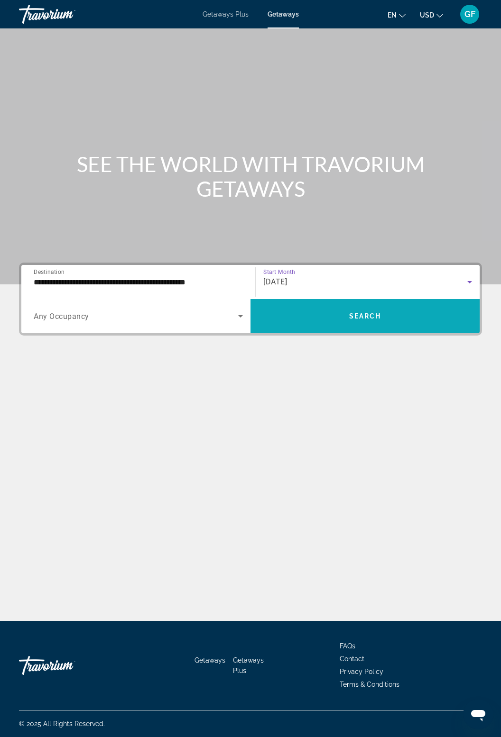
click at [352, 312] on span "Search" at bounding box center [365, 316] width 32 height 8
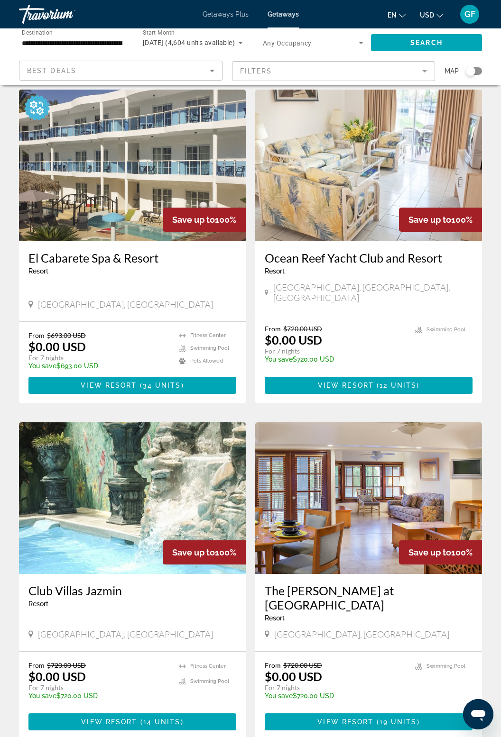
scroll to position [51, 0]
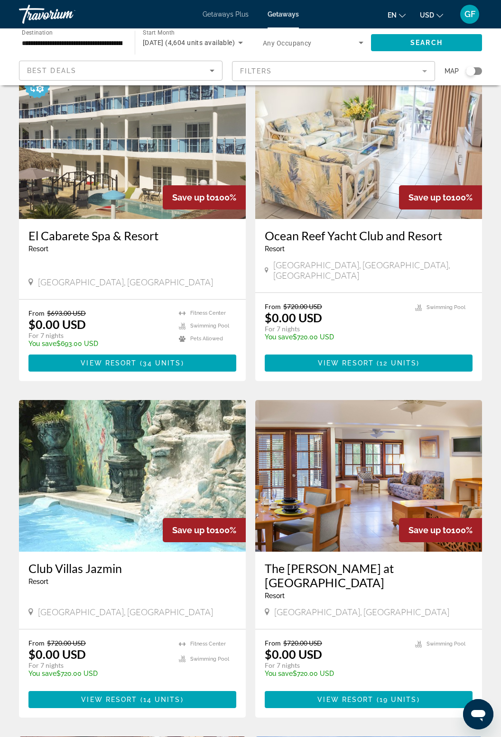
click at [95, 169] on img "Main content" at bounding box center [132, 143] width 227 height 152
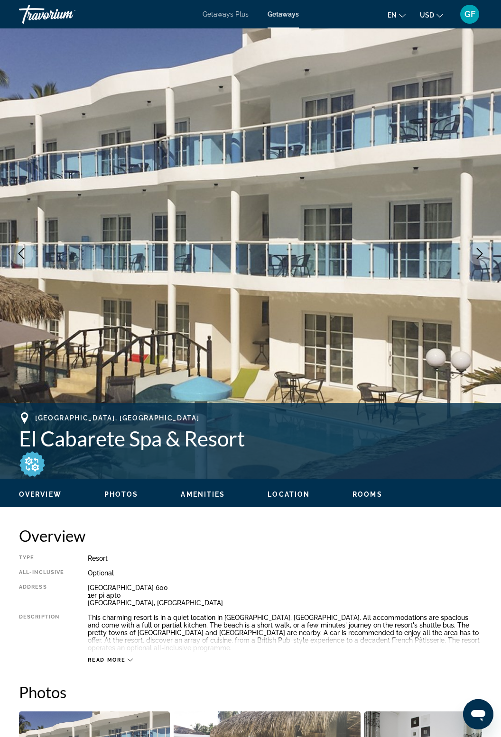
click at [483, 252] on icon "Next image" at bounding box center [479, 253] width 11 height 11
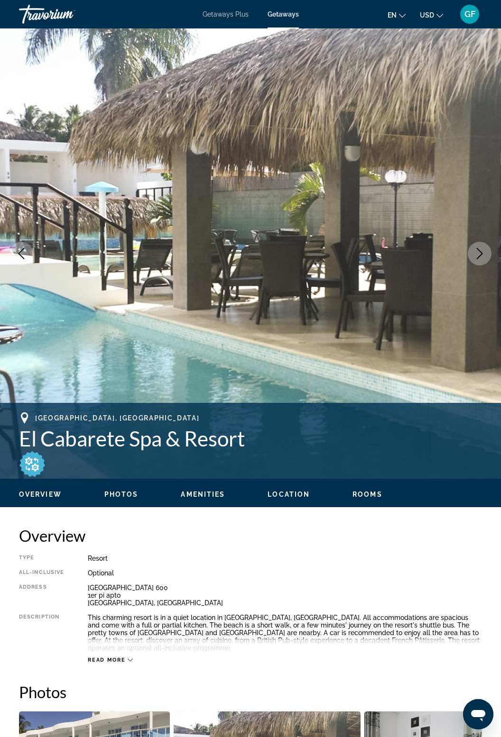
click at [474, 255] on icon "Next image" at bounding box center [479, 253] width 11 height 11
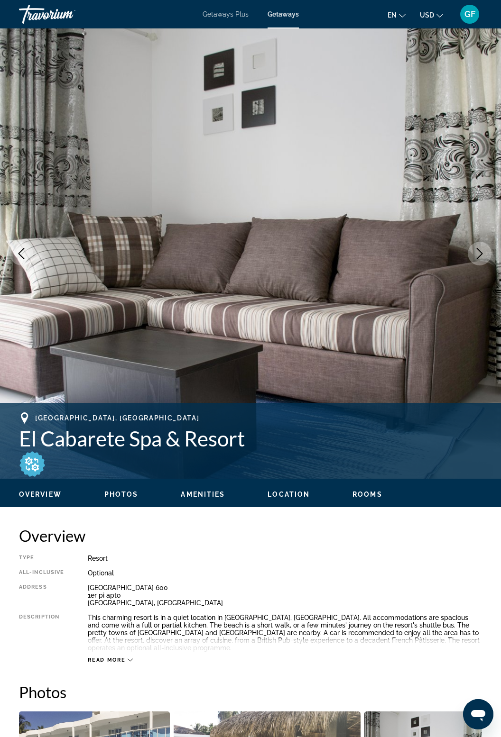
click at [481, 258] on icon "Next image" at bounding box center [479, 253] width 11 height 11
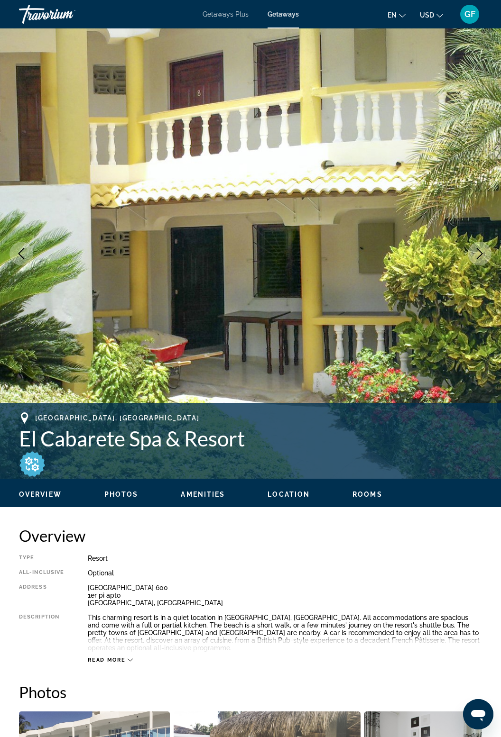
click at [476, 256] on icon "Next image" at bounding box center [479, 253] width 11 height 11
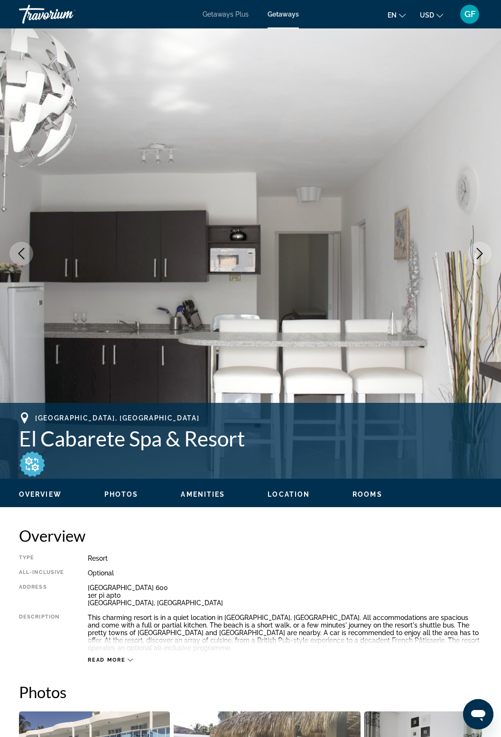
click at [482, 257] on icon "Next image" at bounding box center [479, 253] width 11 height 11
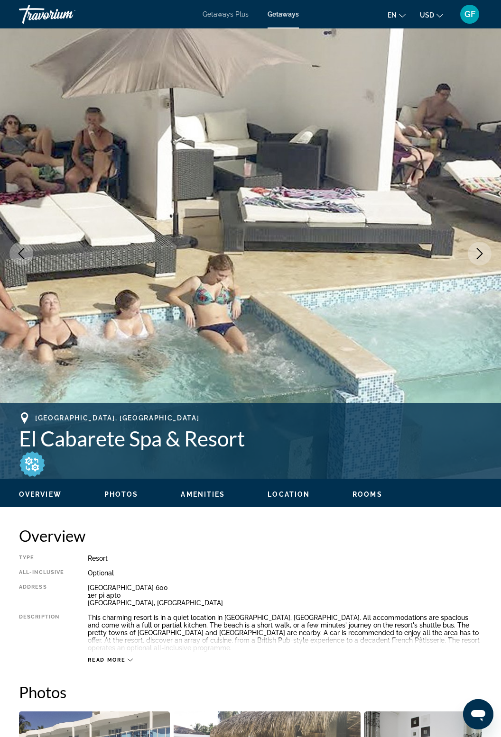
click at [483, 266] on img "Main content" at bounding box center [250, 253] width 501 height 450
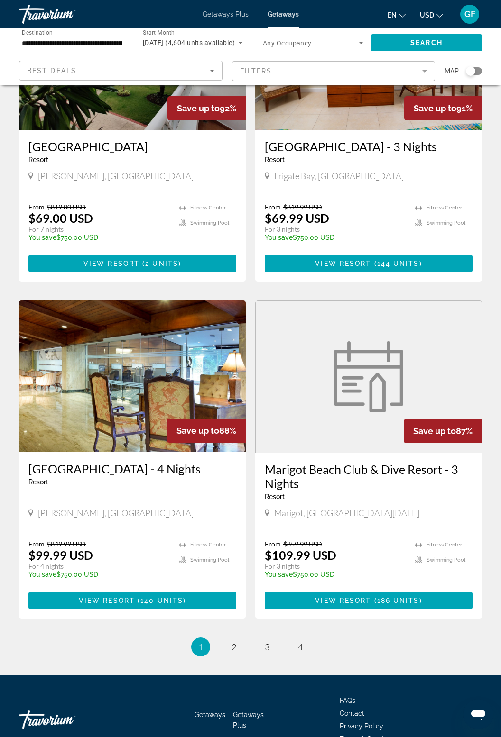
scroll to position [1466, 0]
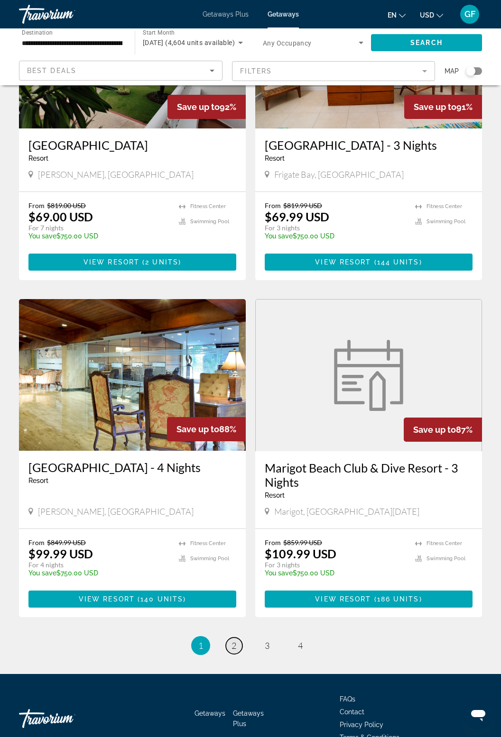
click at [236, 638] on link "page 2" at bounding box center [234, 646] width 17 height 17
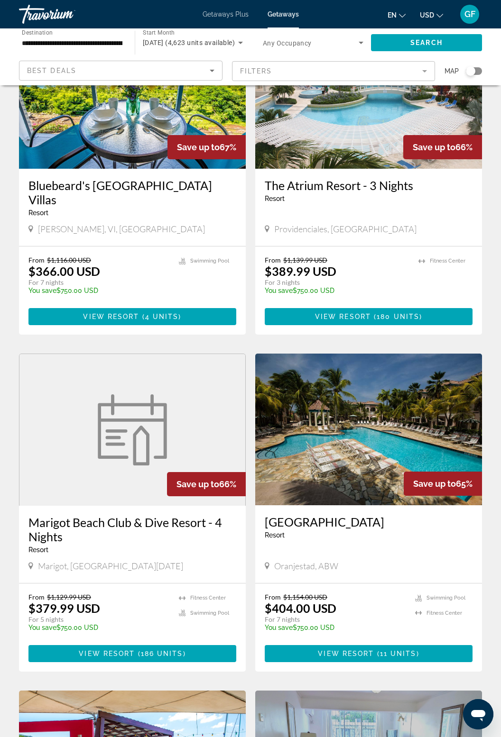
scroll to position [1143, 0]
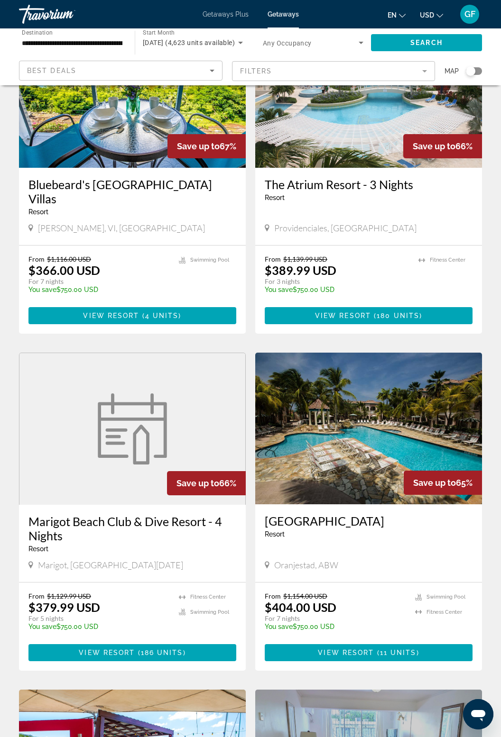
click at [389, 416] on img "Main content" at bounding box center [368, 429] width 227 height 152
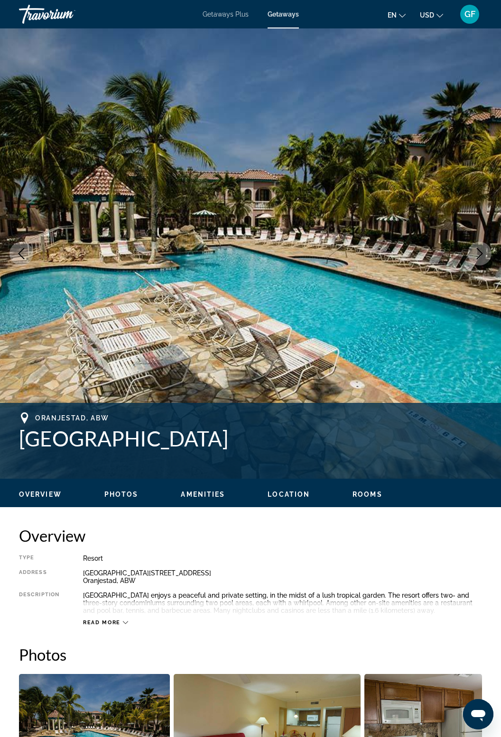
click at [483, 248] on icon "Next image" at bounding box center [479, 253] width 11 height 11
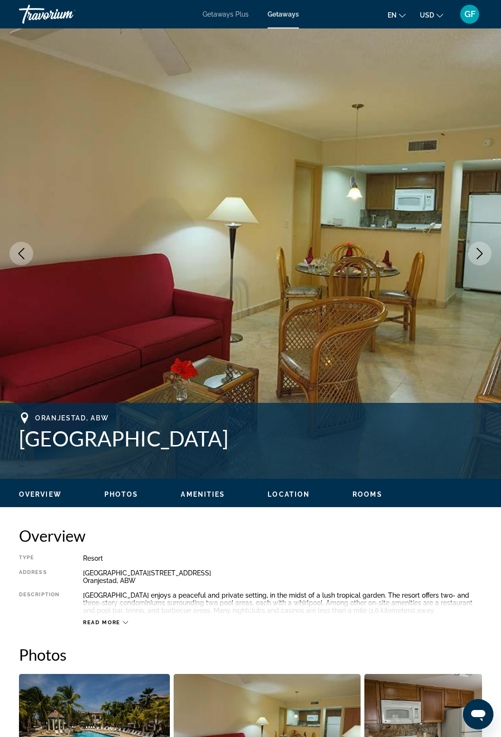
click at [481, 253] on icon "Next image" at bounding box center [479, 253] width 6 height 11
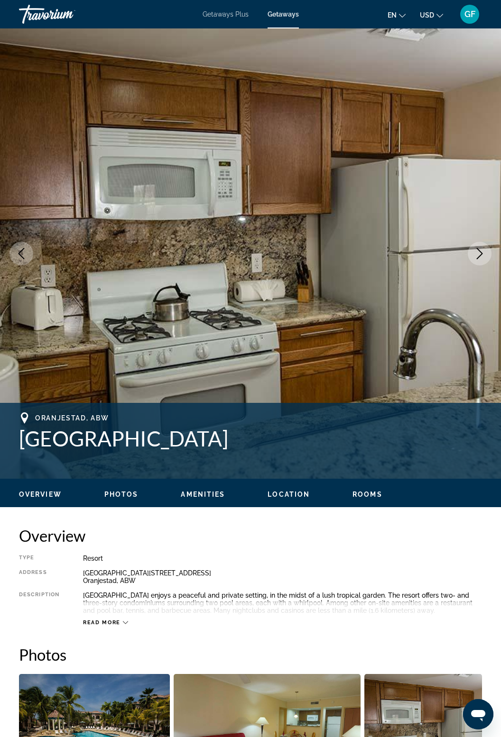
click at [478, 256] on icon "Next image" at bounding box center [479, 253] width 11 height 11
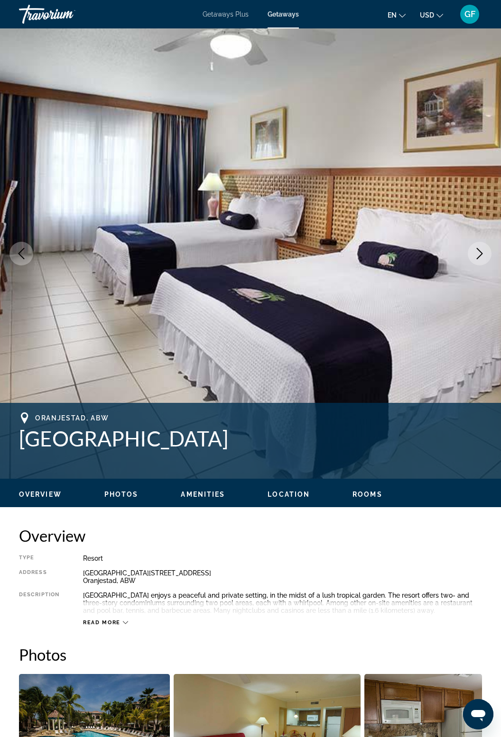
click at [478, 257] on icon "Next image" at bounding box center [479, 253] width 6 height 11
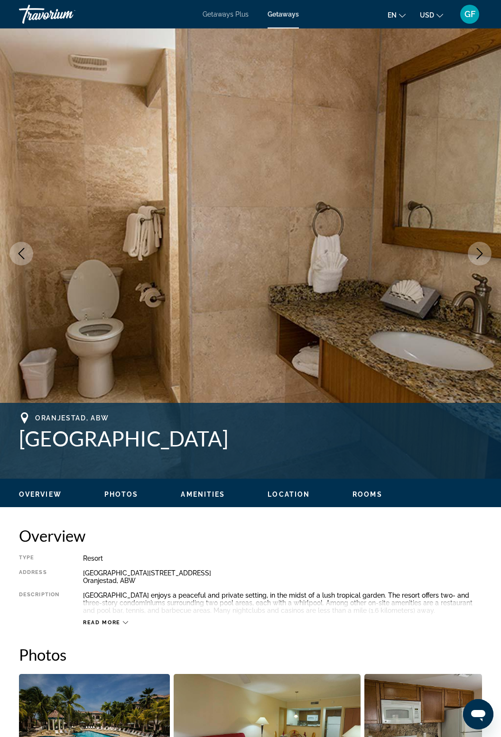
click at [483, 255] on icon "Next image" at bounding box center [479, 253] width 11 height 11
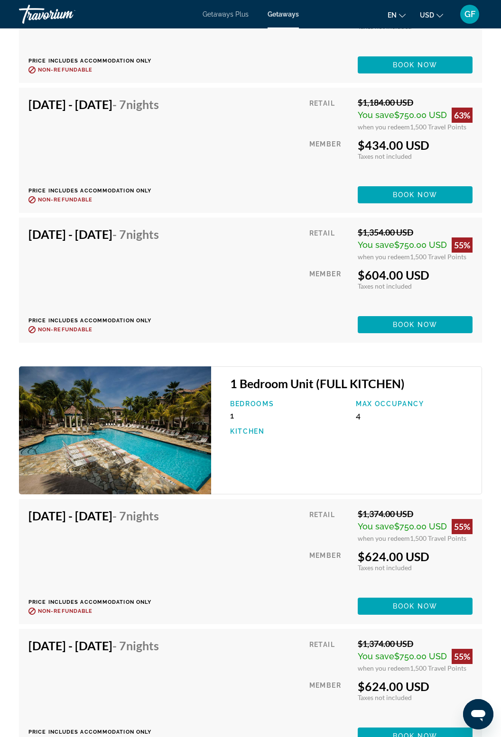
scroll to position [2238, 0]
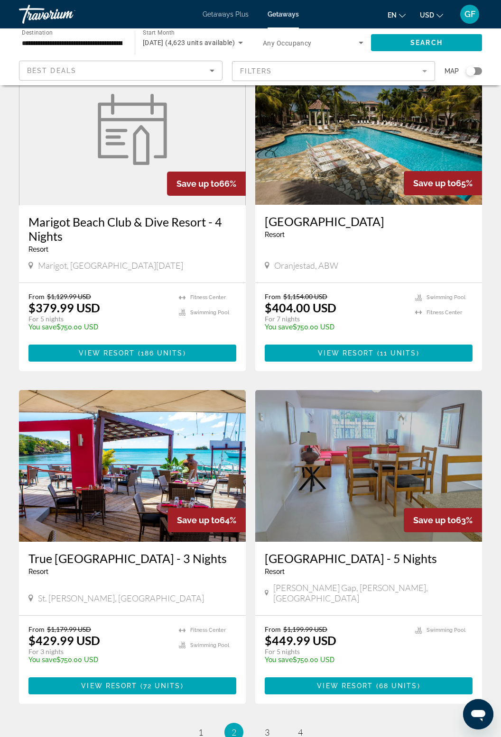
scroll to position [1466, 0]
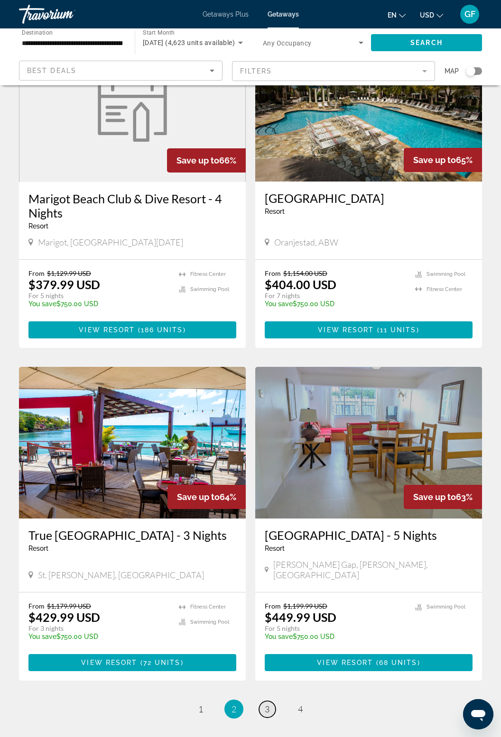
click at [272, 701] on link "page 3" at bounding box center [267, 709] width 17 height 17
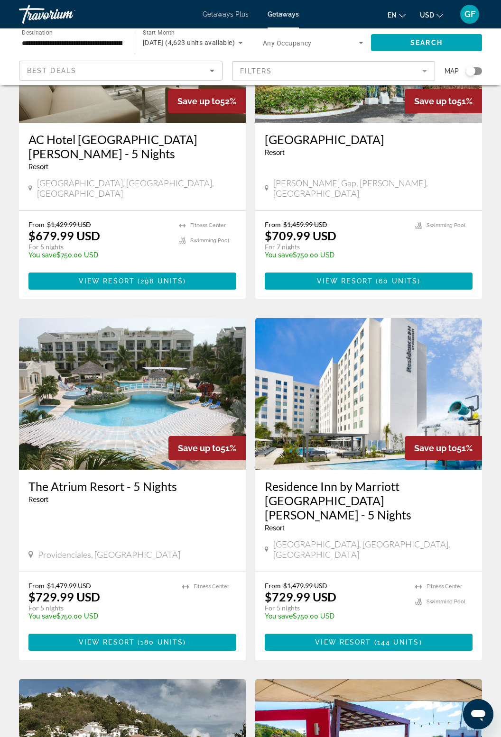
scroll to position [817, 0]
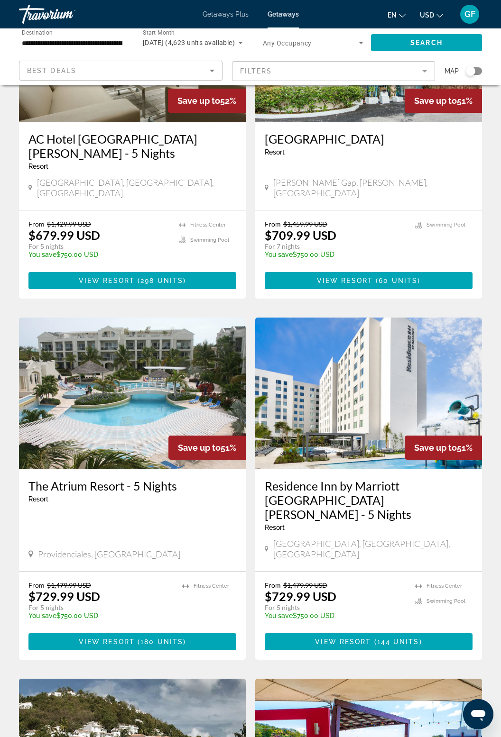
click at [454, 374] on img "Main content" at bounding box center [368, 394] width 227 height 152
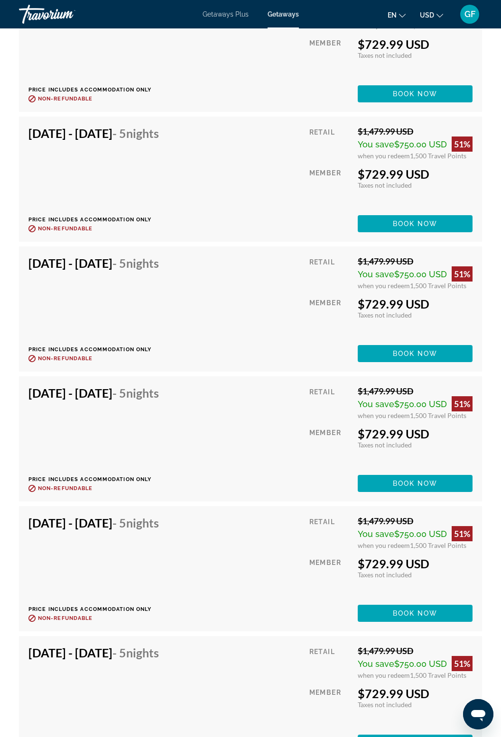
scroll to position [2440, 0]
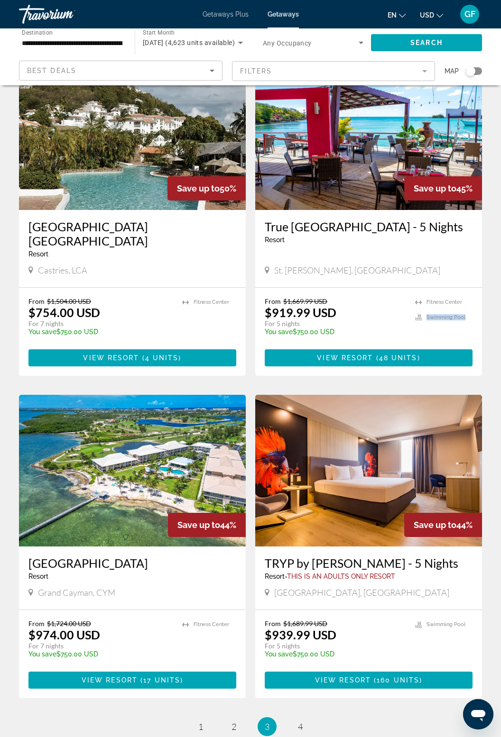
scroll to position [1451, 0]
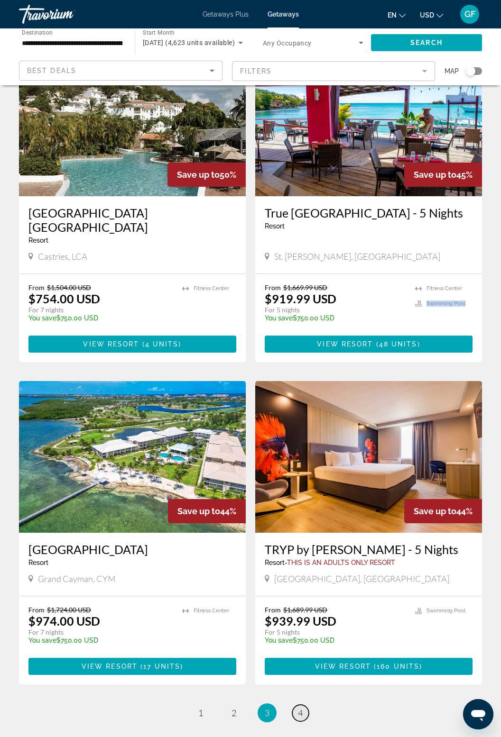
click at [306, 705] on link "page 4" at bounding box center [300, 713] width 17 height 17
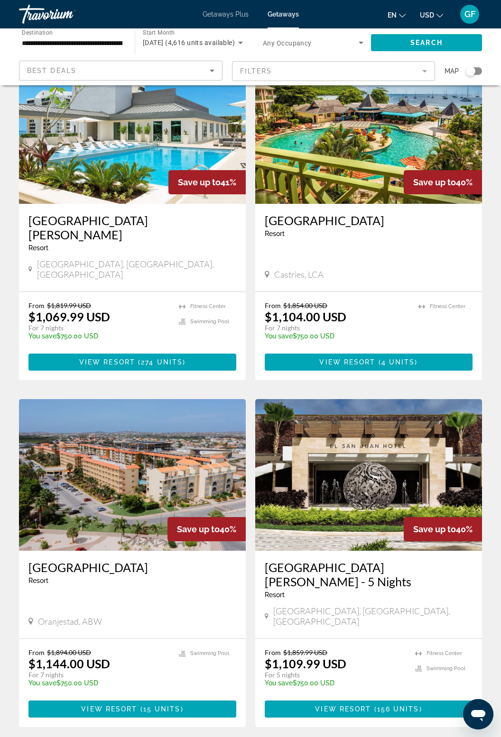
scroll to position [66, 0]
click at [141, 155] on img "Main content" at bounding box center [132, 128] width 227 height 152
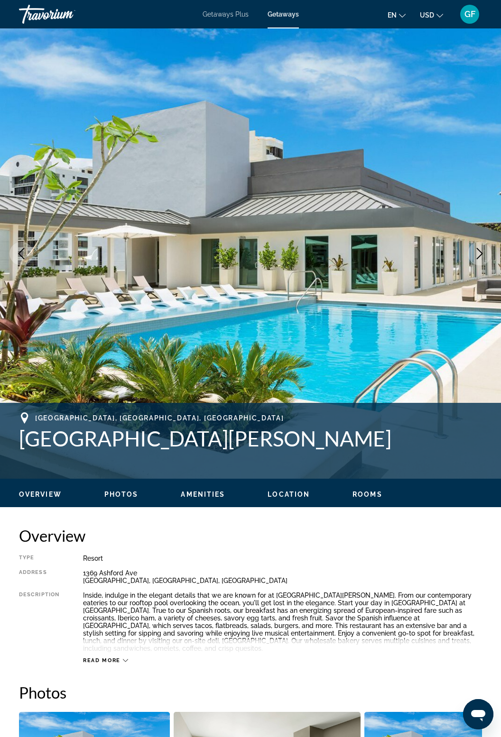
click at [484, 249] on icon "Next image" at bounding box center [479, 253] width 11 height 11
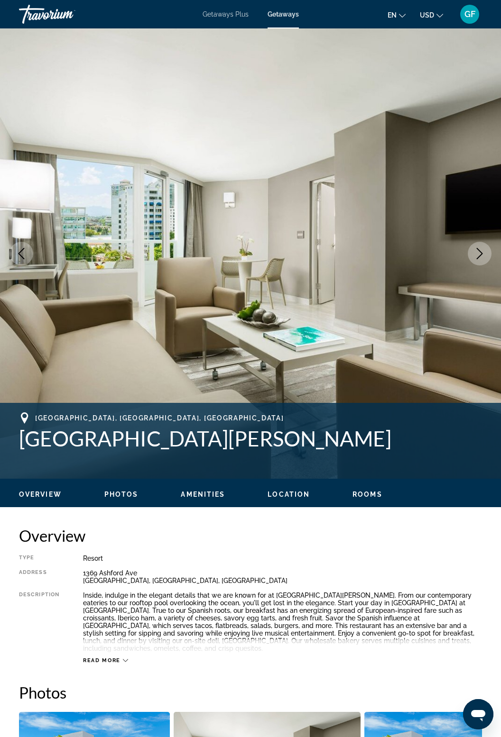
click at [482, 259] on icon "Next image" at bounding box center [479, 253] width 11 height 11
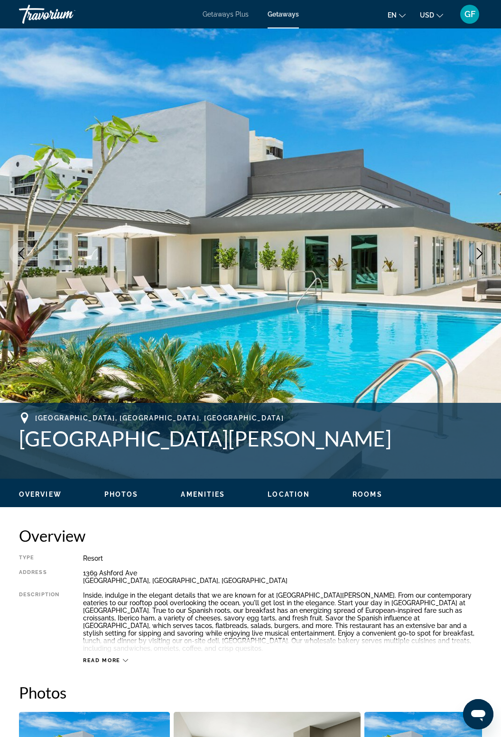
click at [474, 264] on img "Main content" at bounding box center [250, 253] width 501 height 450
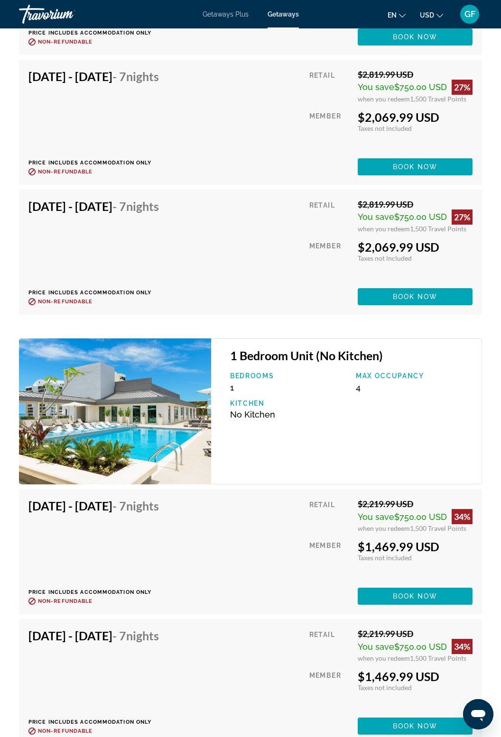
scroll to position [7676, 0]
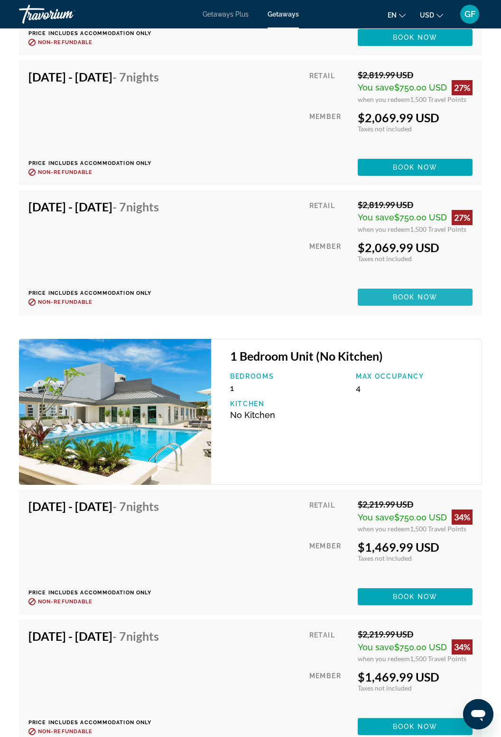
click at [433, 286] on span "Main content" at bounding box center [414, 297] width 115 height 23
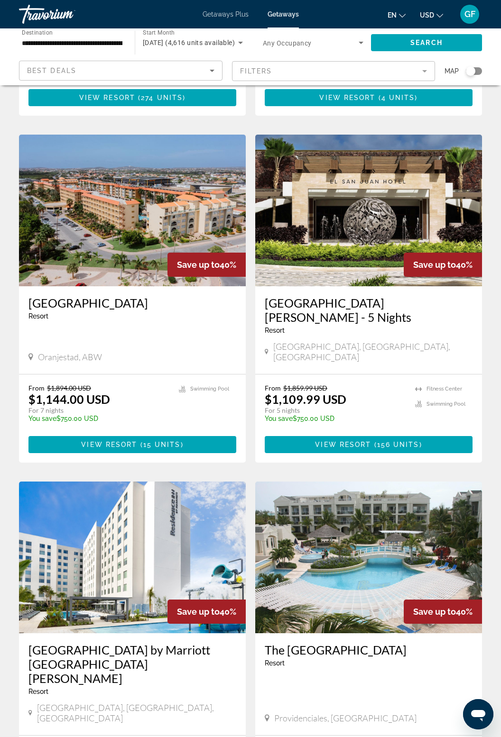
scroll to position [329, 0]
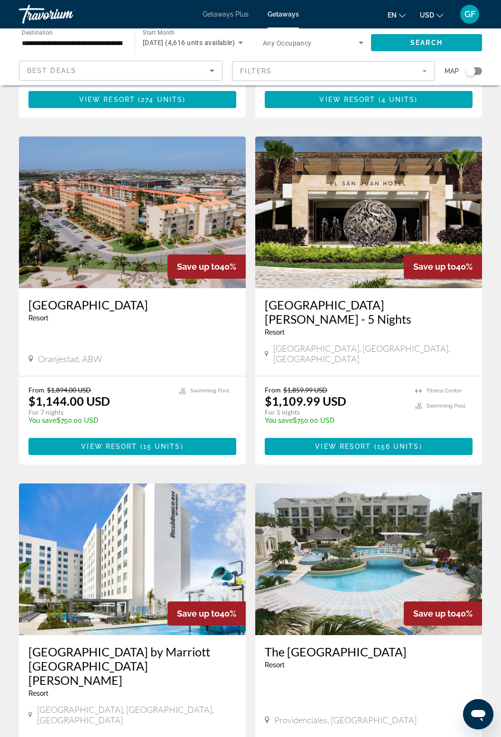
click at [77, 224] on img "Main content" at bounding box center [132, 213] width 227 height 152
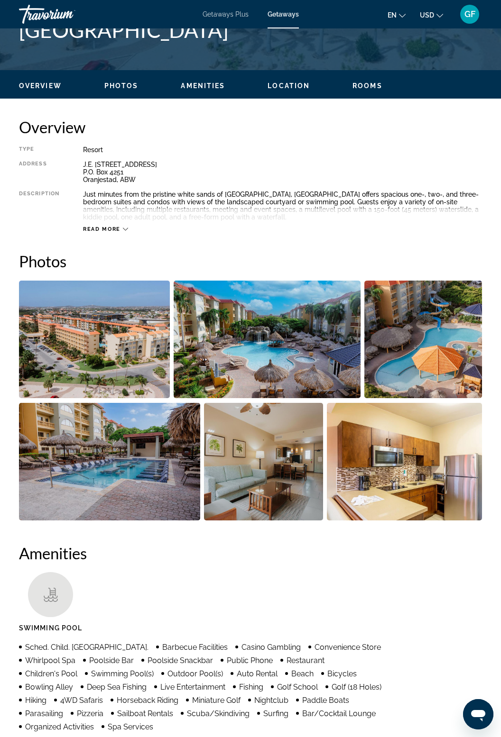
scroll to position [396, 0]
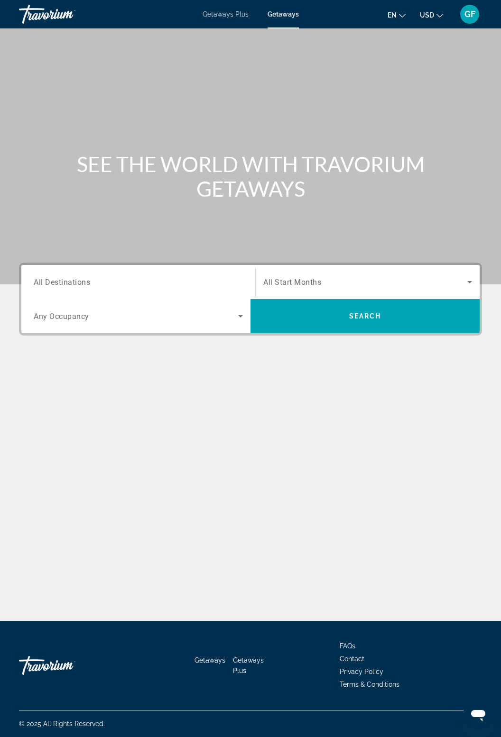
click at [163, 287] on input "Destination All Destinations" at bounding box center [138, 282] width 209 height 11
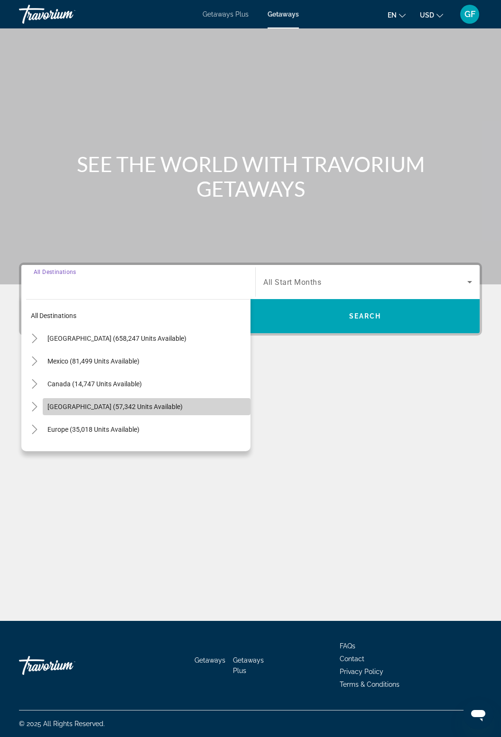
click at [182, 410] on span "Search widget" at bounding box center [147, 406] width 208 height 23
type input "**********"
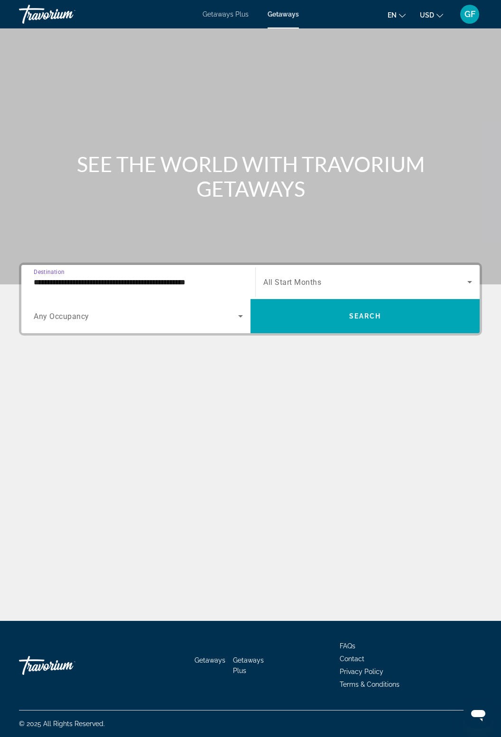
click at [345, 277] on span "Search widget" at bounding box center [365, 281] width 204 height 11
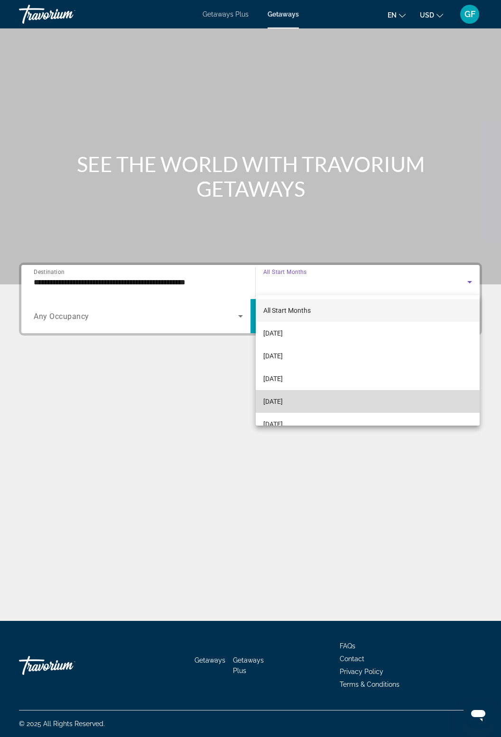
click at [283, 404] on span "[DATE]" at bounding box center [272, 401] width 19 height 11
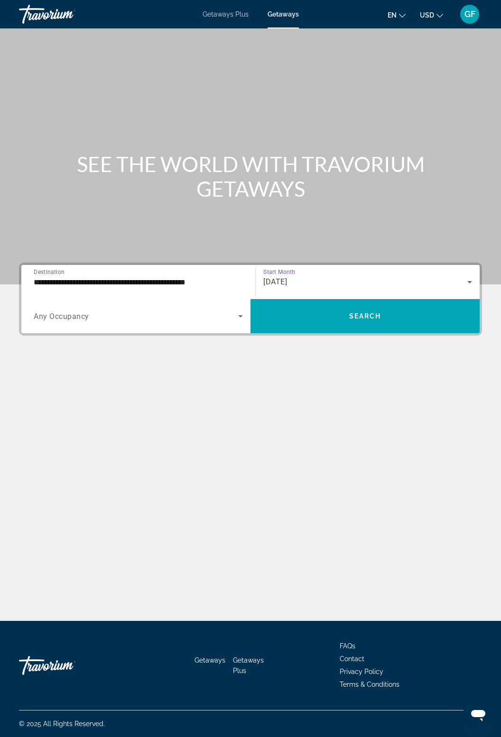
click at [227, 317] on span "Search widget" at bounding box center [136, 315] width 204 height 11
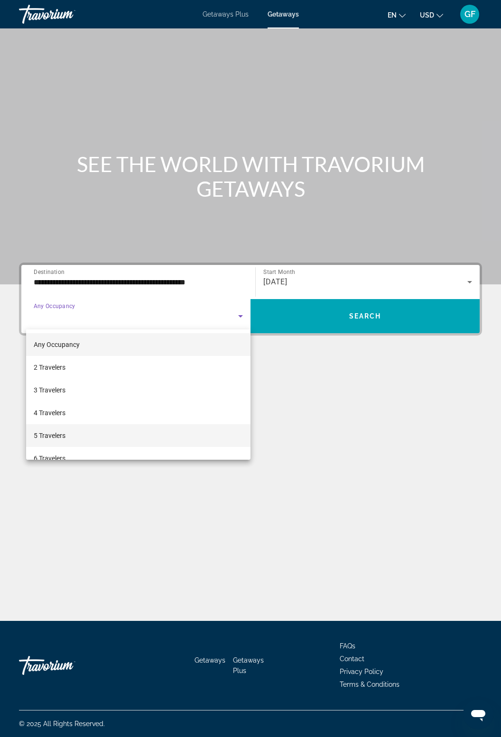
click at [76, 435] on mat-option "5 Travelers" at bounding box center [138, 435] width 224 height 23
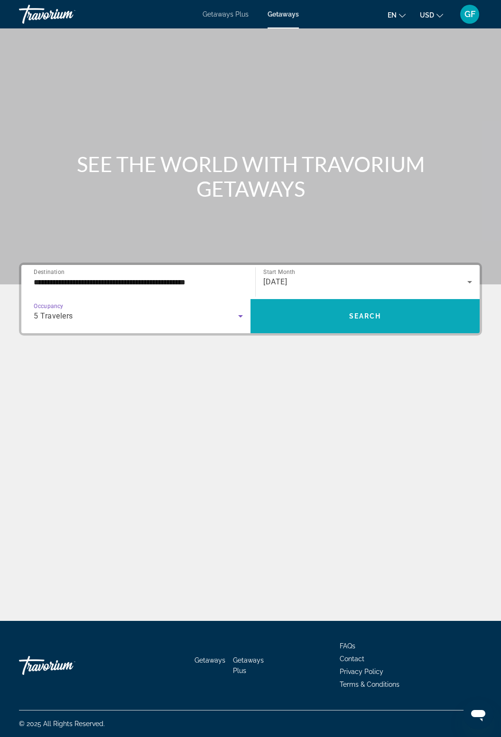
click at [338, 314] on span "Search widget" at bounding box center [364, 316] width 229 height 23
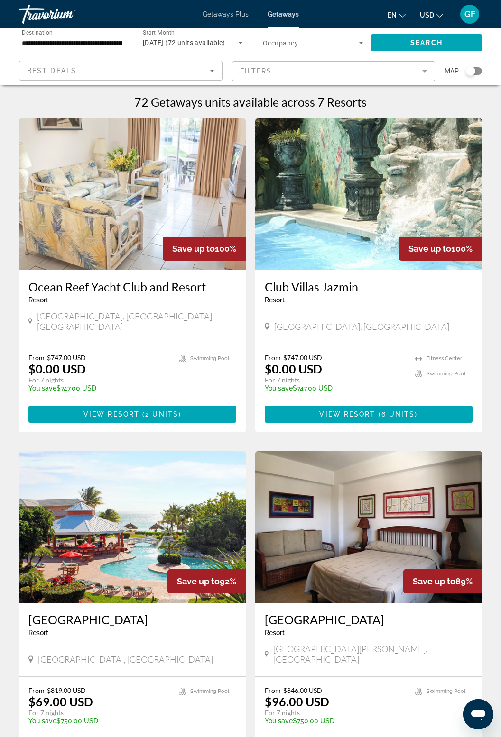
click at [422, 71] on mat-form-field "Filters" at bounding box center [333, 71] width 203 height 20
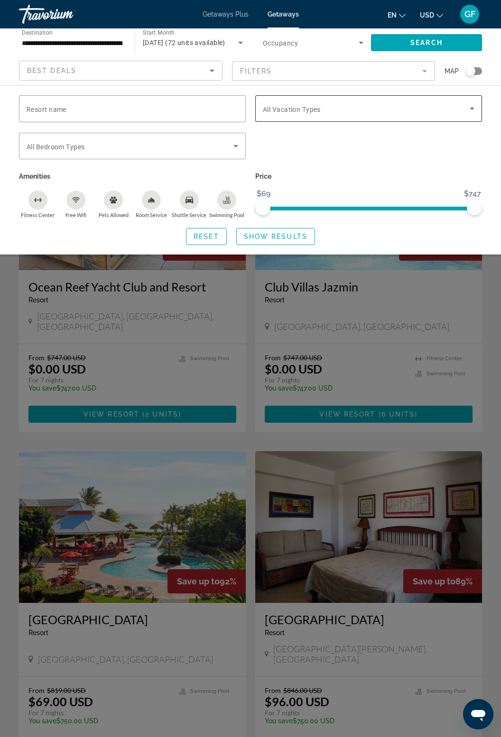
click at [471, 108] on icon "Search widget" at bounding box center [471, 109] width 5 height 2
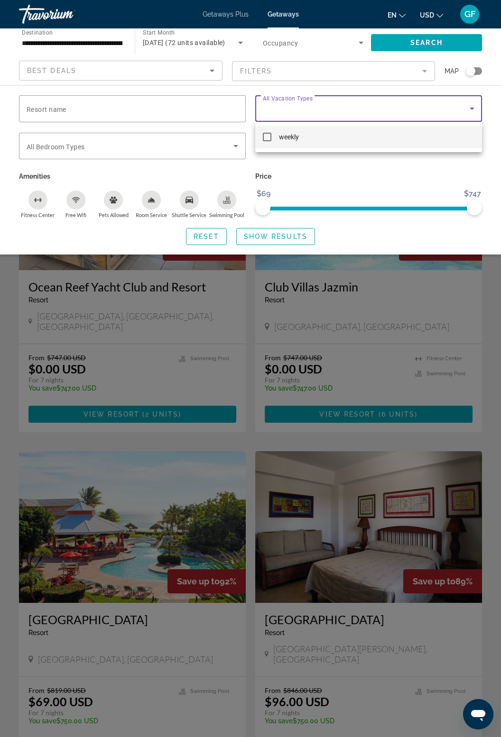
click at [406, 176] on div at bounding box center [250, 368] width 501 height 737
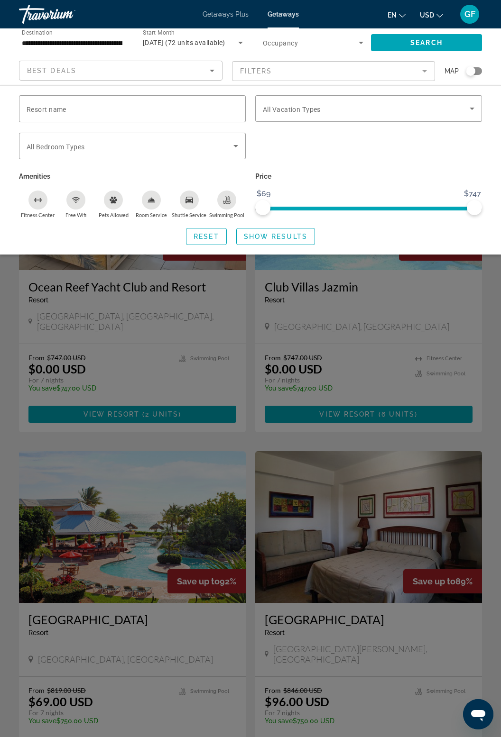
click at [412, 180] on p "Price" at bounding box center [368, 176] width 227 height 13
click at [455, 272] on div "Search widget" at bounding box center [250, 439] width 501 height 595
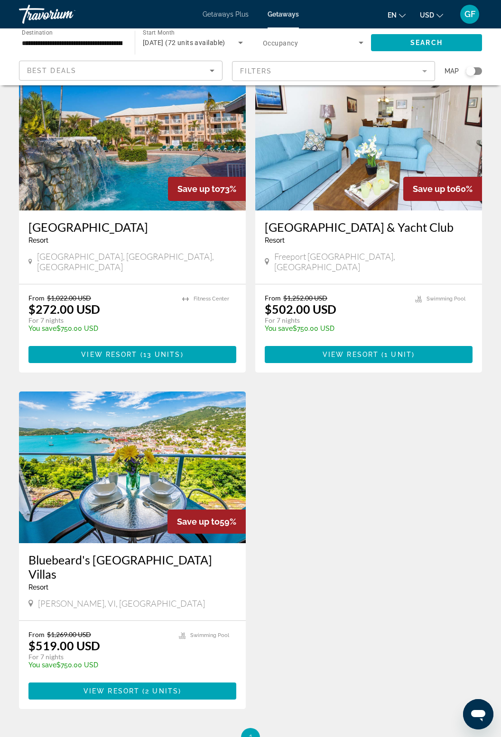
scroll to position [793, 0]
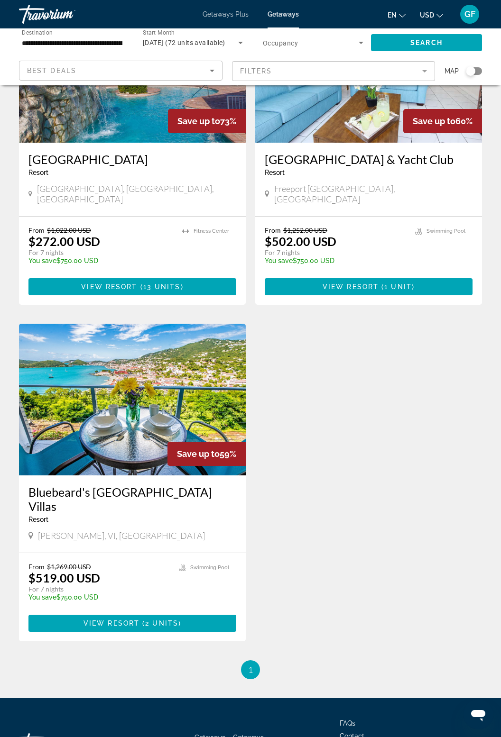
click at [175, 442] on div "Save up to 59%" at bounding box center [206, 454] width 78 height 24
click at [160, 620] on span "2 units" at bounding box center [161, 624] width 33 height 8
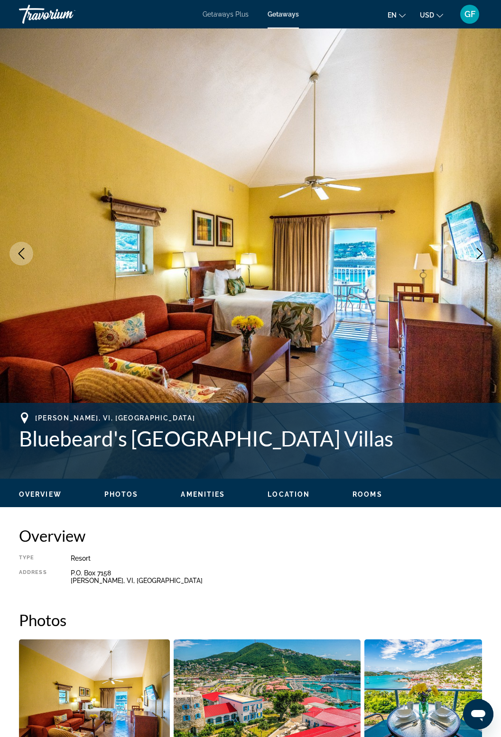
click at [483, 261] on button "Next image" at bounding box center [479, 254] width 24 height 24
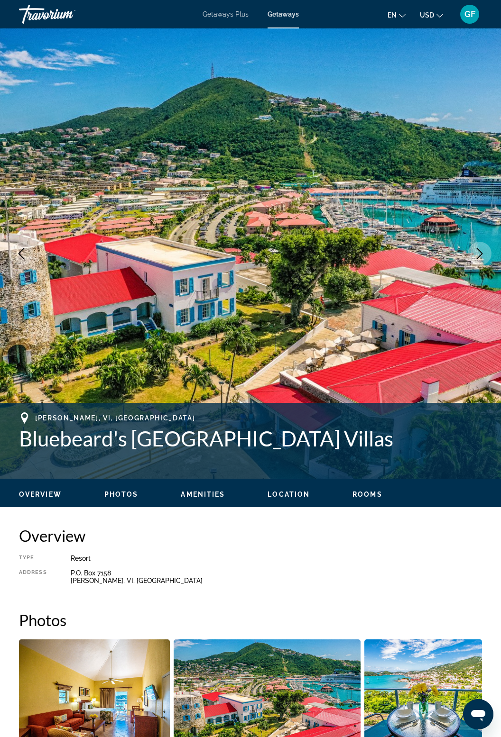
click at [469, 260] on button "Next image" at bounding box center [479, 254] width 24 height 24
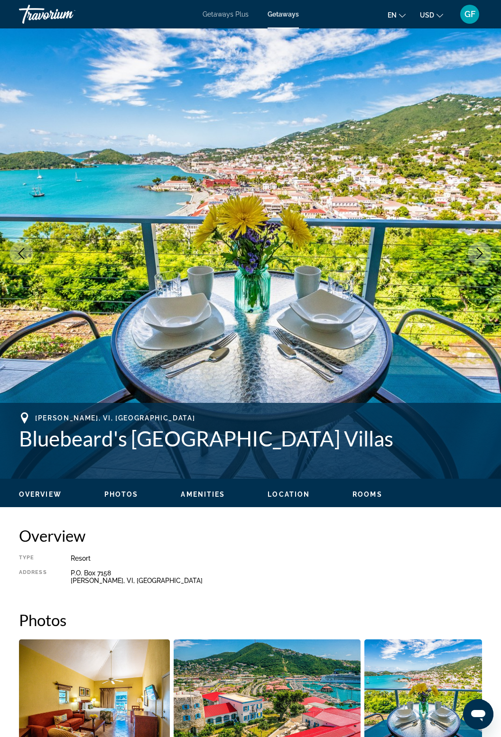
click at [466, 261] on img "Main content" at bounding box center [250, 253] width 501 height 450
click at [476, 259] on icon "Next image" at bounding box center [479, 253] width 6 height 11
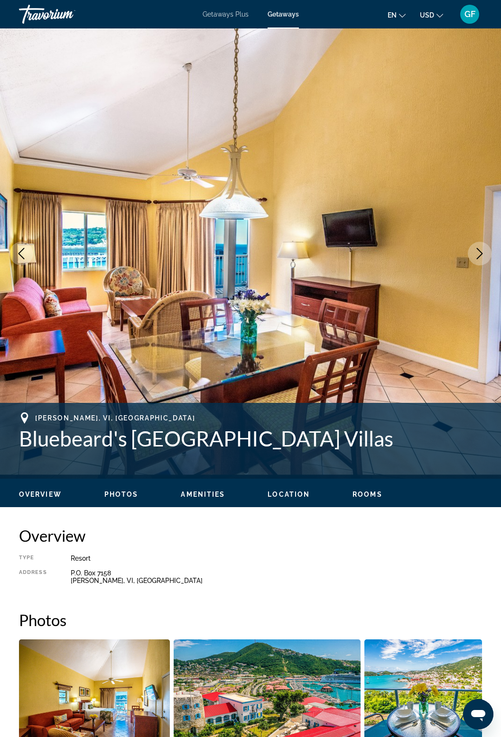
click at [483, 255] on icon "Next image" at bounding box center [479, 253] width 11 height 11
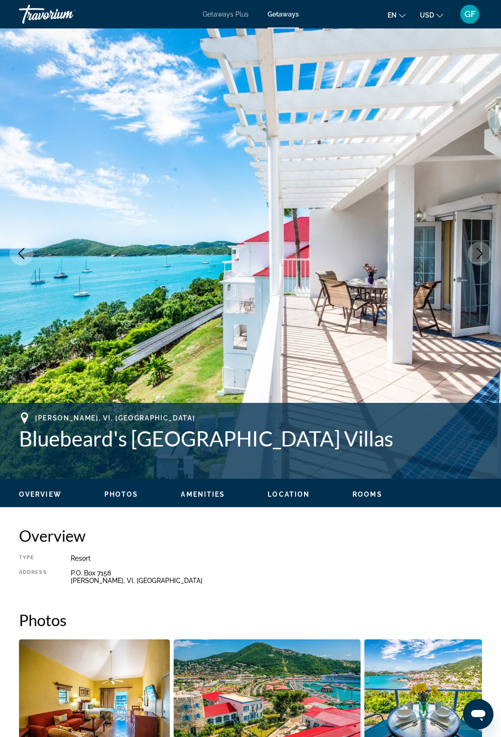
click at [482, 255] on icon "Next image" at bounding box center [479, 253] width 11 height 11
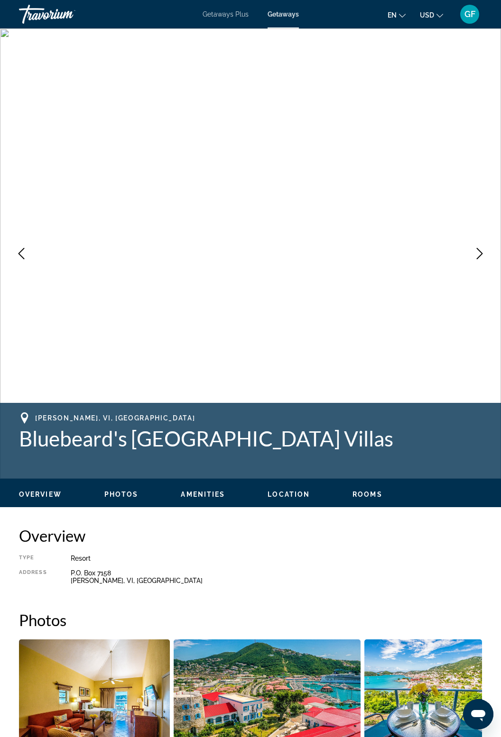
click at [484, 254] on icon "Next image" at bounding box center [479, 253] width 11 height 11
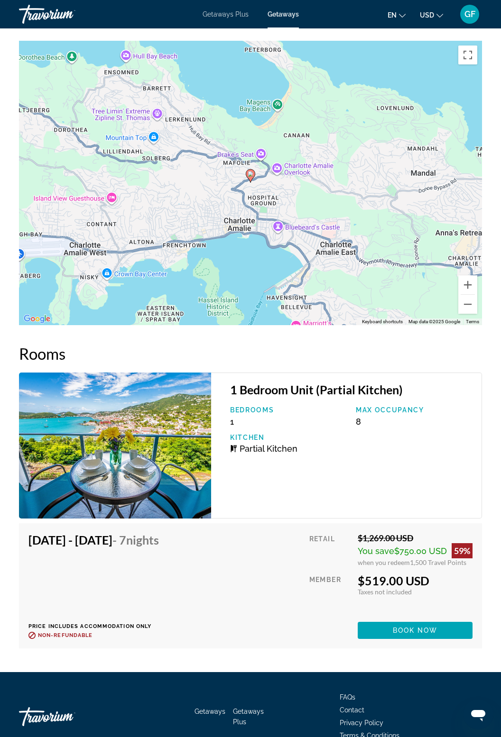
scroll to position [1376, 0]
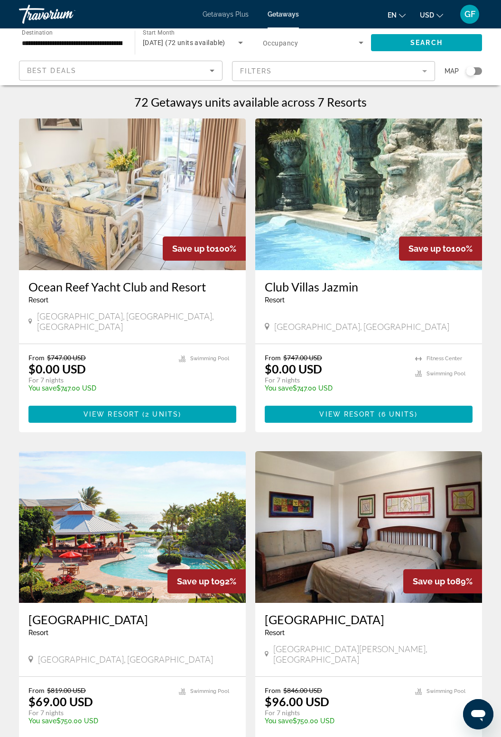
click at [113, 40] on input "**********" at bounding box center [72, 42] width 100 height 11
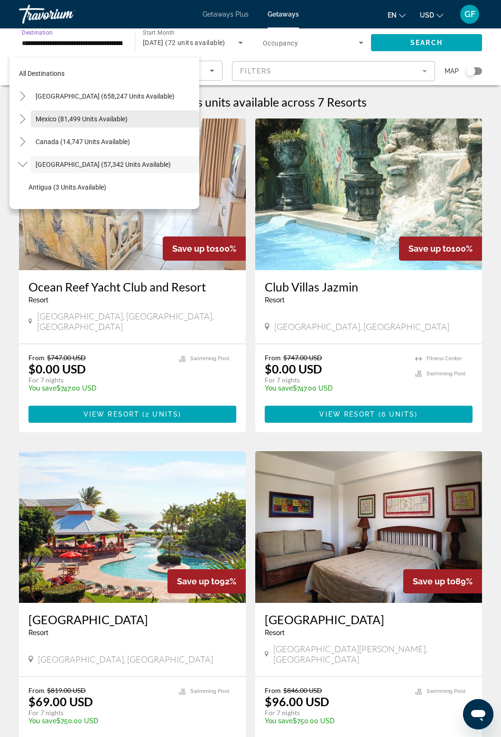
click at [124, 120] on span "Mexico (81,499 units available)" at bounding box center [82, 119] width 92 height 8
type input "**********"
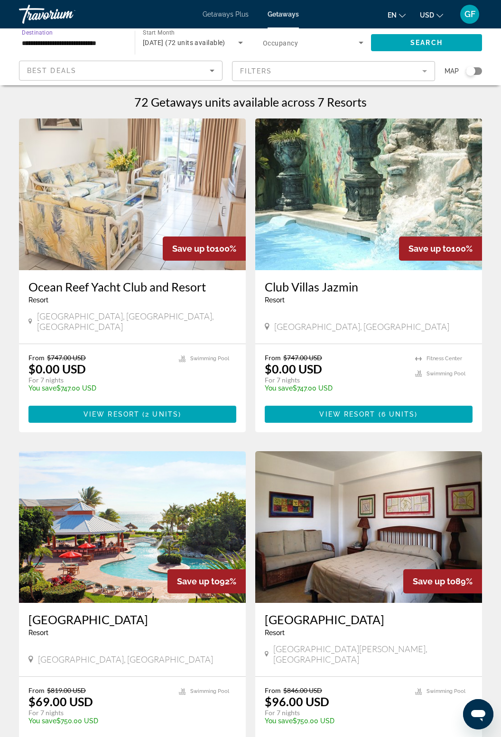
click at [360, 46] on icon "Search widget" at bounding box center [360, 42] width 11 height 11
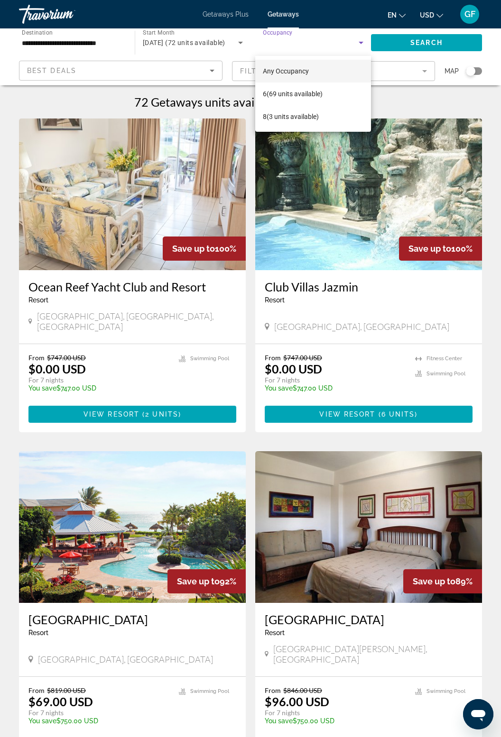
click at [444, 40] on div at bounding box center [250, 368] width 501 height 737
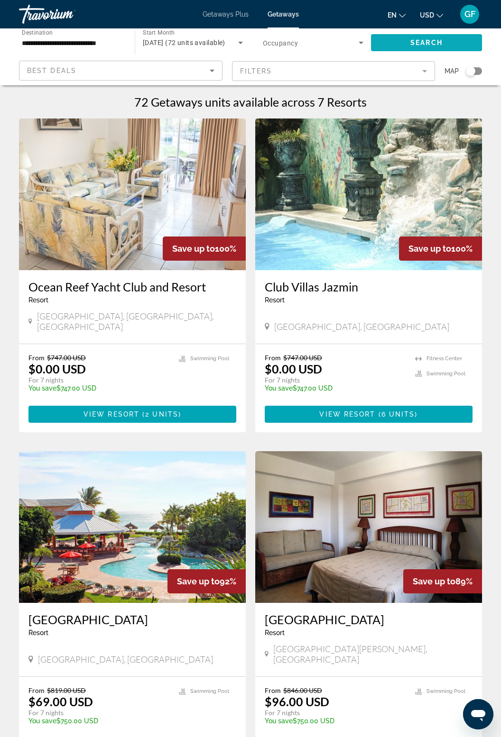
click at [436, 41] on span "Search" at bounding box center [426, 43] width 32 height 8
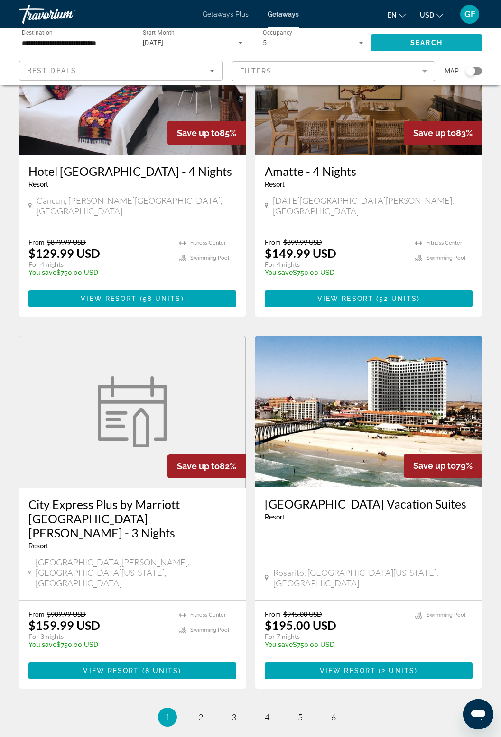
scroll to position [1466, 0]
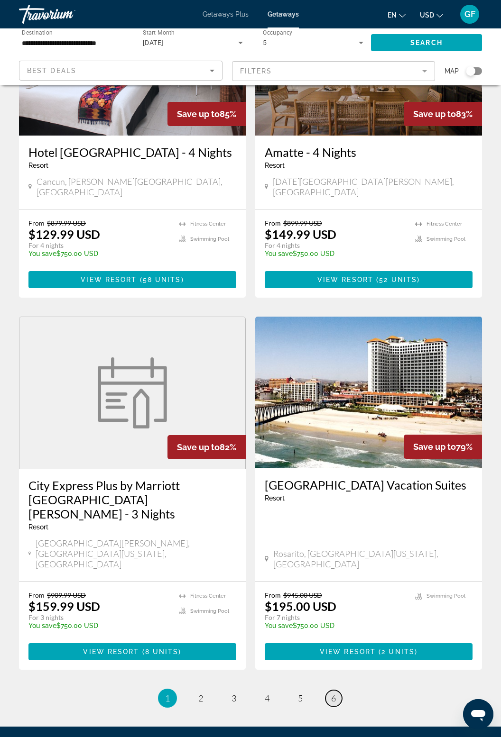
click at [339, 690] on link "page 6" at bounding box center [333, 698] width 17 height 17
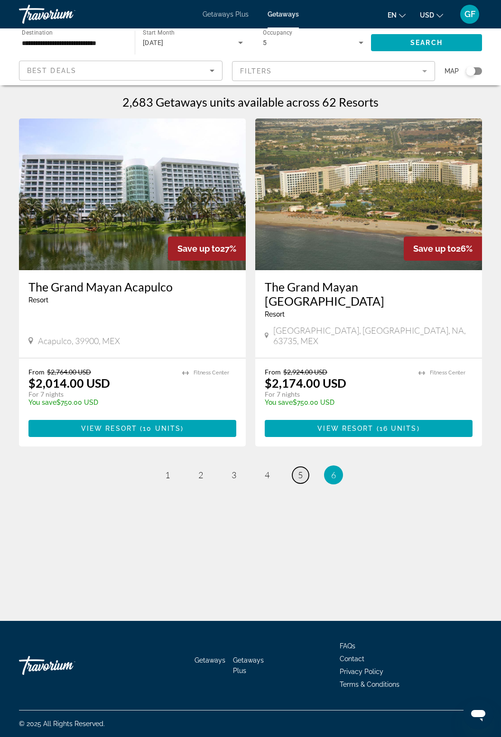
click at [298, 470] on span "5" at bounding box center [300, 475] width 5 height 10
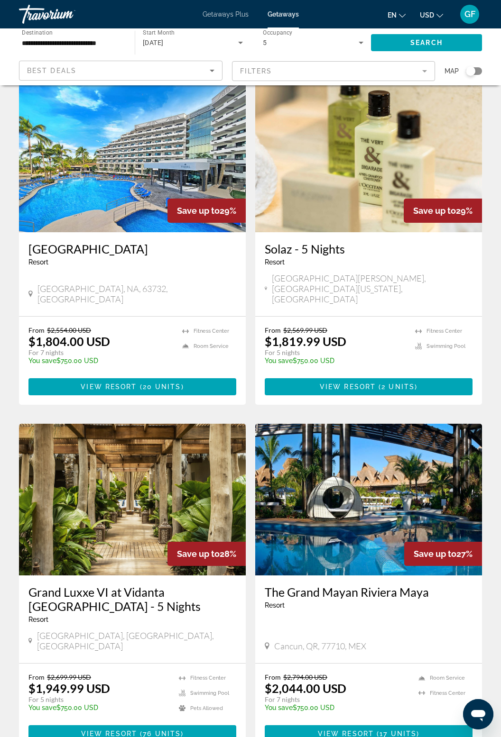
scroll to position [1494, 0]
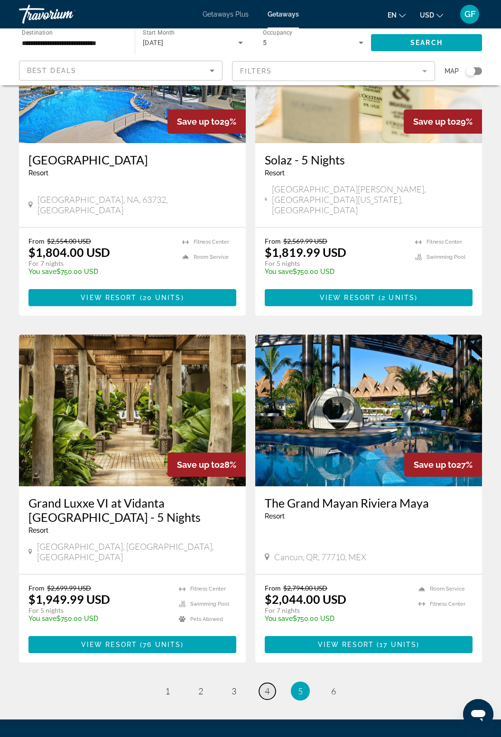
click at [259, 683] on link "page 4" at bounding box center [267, 691] width 17 height 17
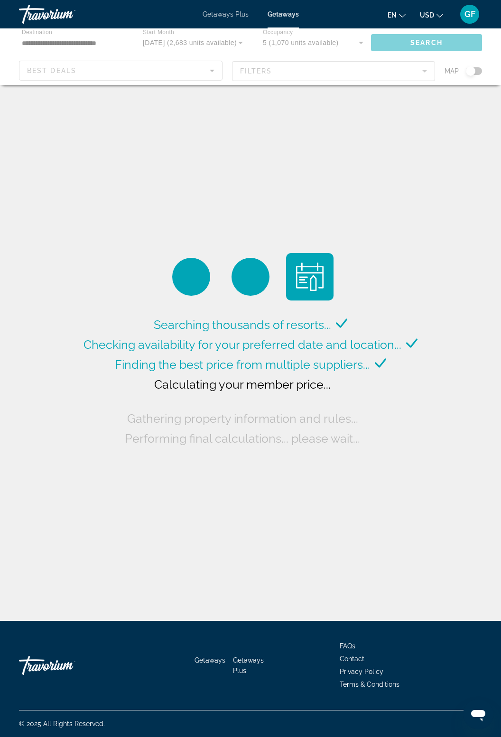
click at [40, 43] on div "Main content" at bounding box center [250, 56] width 501 height 57
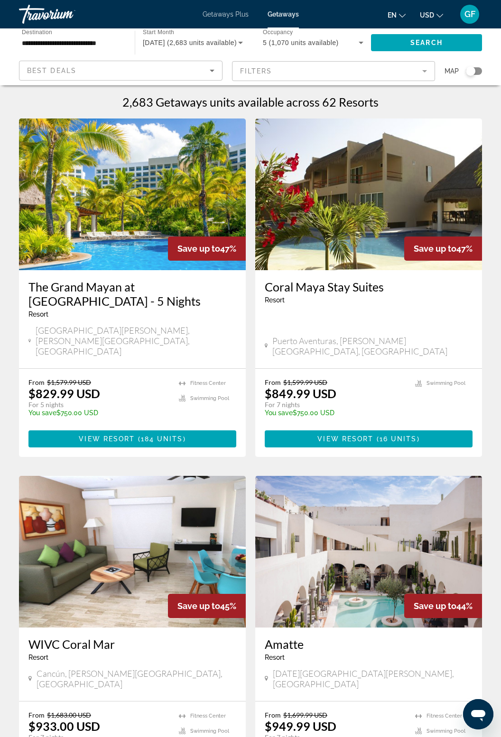
click at [52, 38] on input "**********" at bounding box center [72, 42] width 100 height 11
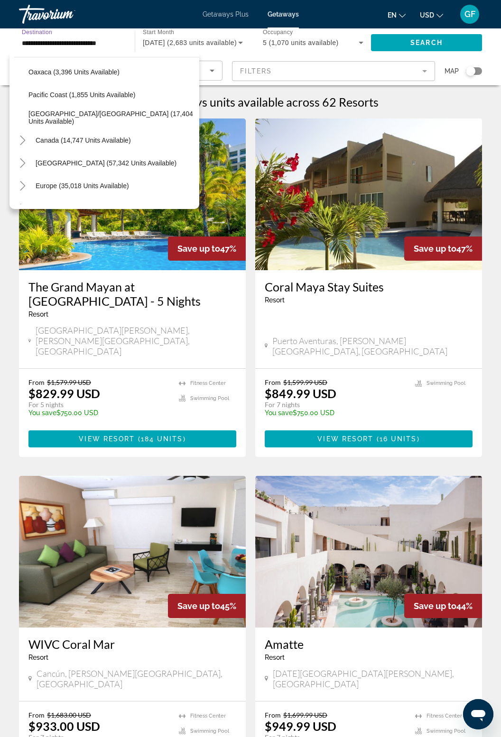
scroll to position [261, 0]
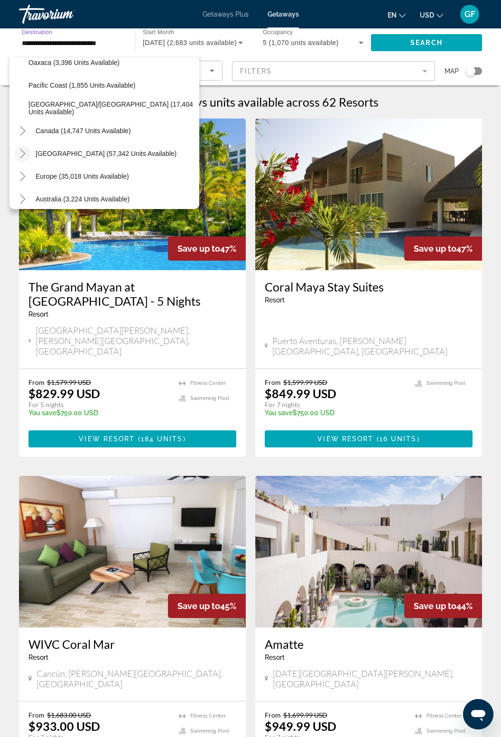
click at [26, 150] on icon "Toggle Caribbean & Atlantic Islands (57,342 units available)" at bounding box center [22, 153] width 9 height 9
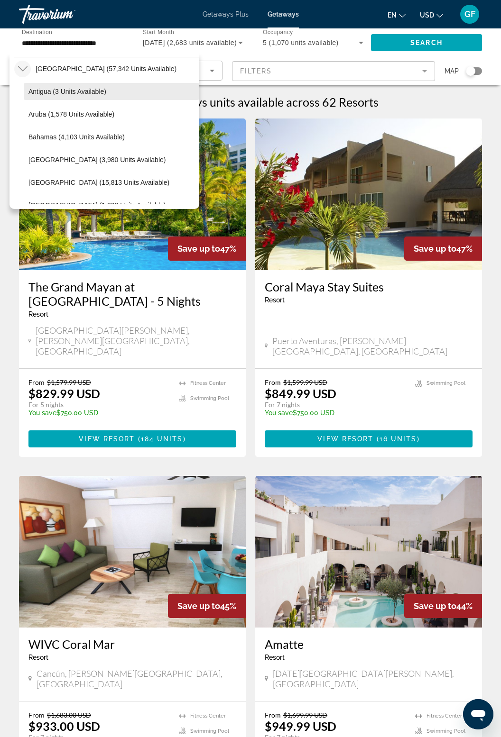
click at [36, 86] on span "Search widget" at bounding box center [111, 91] width 175 height 23
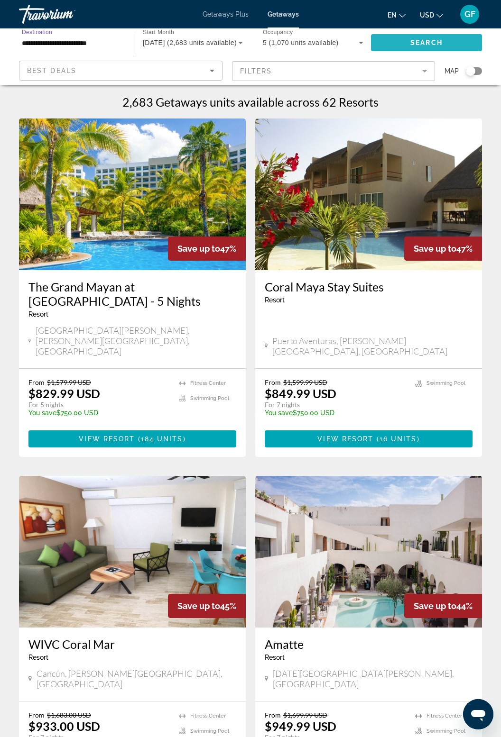
click at [450, 38] on span "Search widget" at bounding box center [426, 42] width 111 height 23
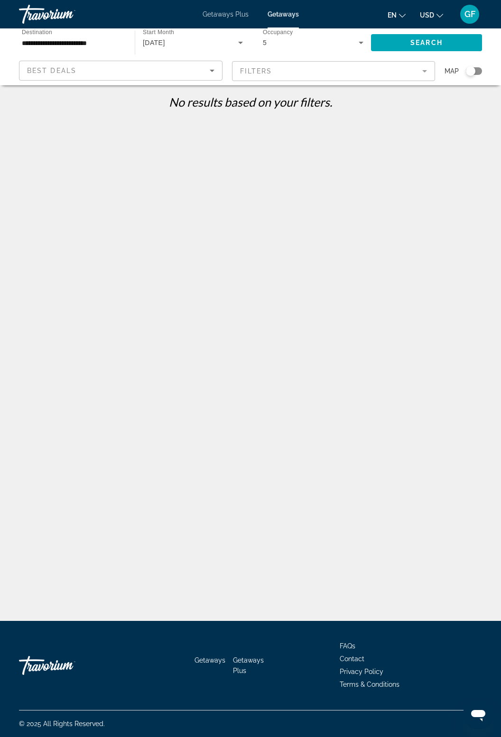
click at [87, 40] on input "**********" at bounding box center [72, 42] width 100 height 11
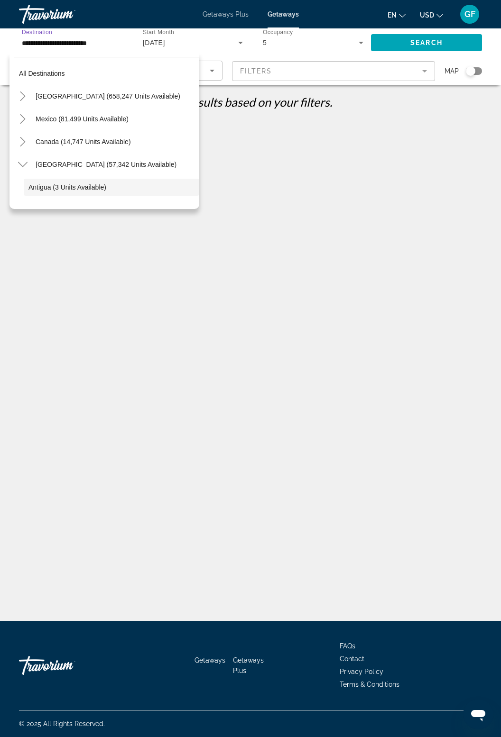
scroll to position [56, 0]
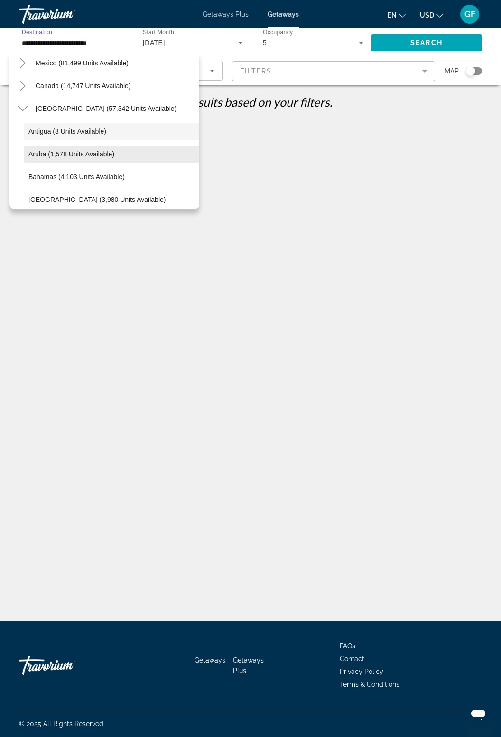
click at [51, 150] on span "Aruba (1,578 units available)" at bounding box center [71, 154] width 86 height 8
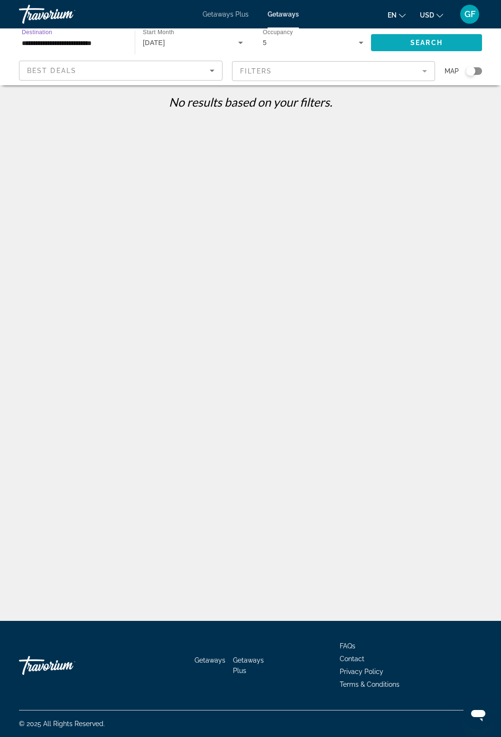
click at [461, 35] on span "Search widget" at bounding box center [426, 42] width 111 height 23
click at [60, 43] on input "**********" at bounding box center [72, 42] width 100 height 11
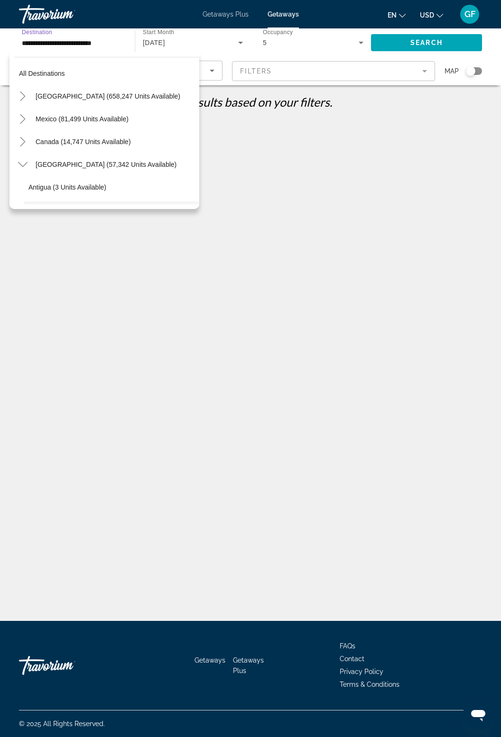
scroll to position [79, 0]
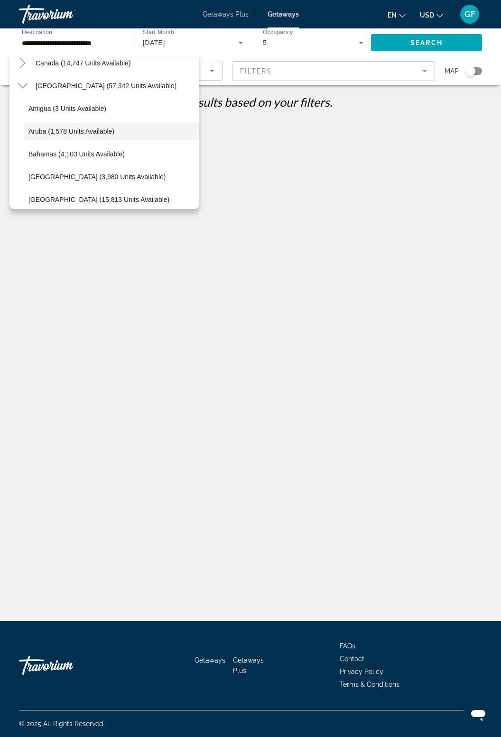
click at [446, 82] on app-map-search-filters "Best Deals Filters Map" at bounding box center [250, 71] width 482 height 28
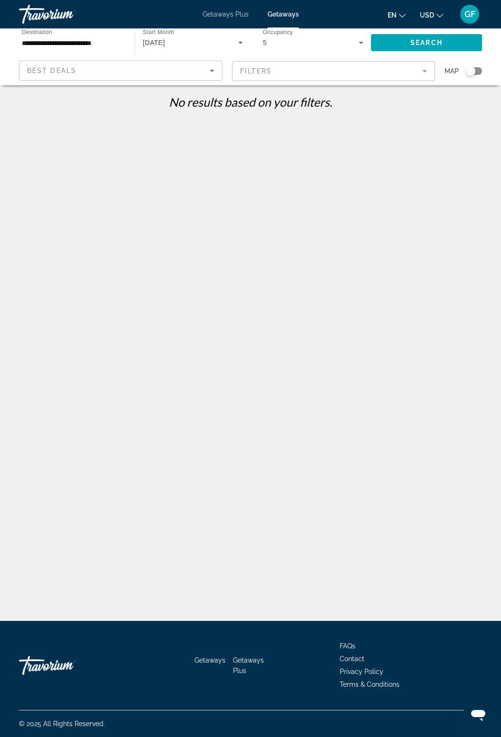
click at [59, 46] on input "**********" at bounding box center [72, 42] width 100 height 11
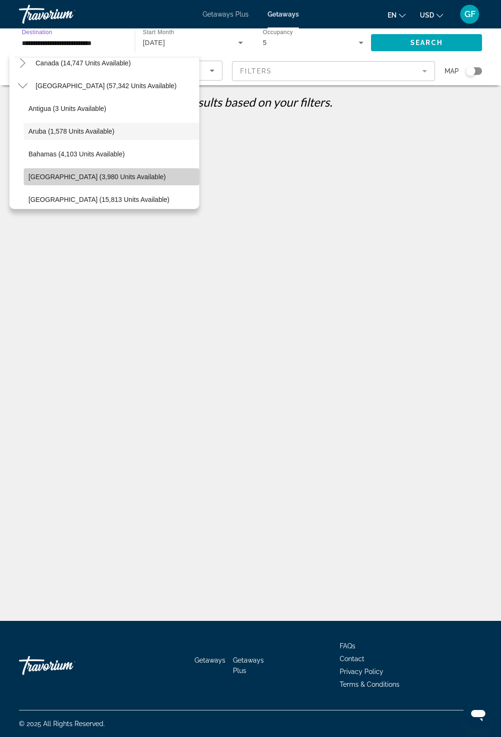
click at [58, 173] on span "[GEOGRAPHIC_DATA] (3,980 units available)" at bounding box center [96, 177] width 137 height 8
type input "**********"
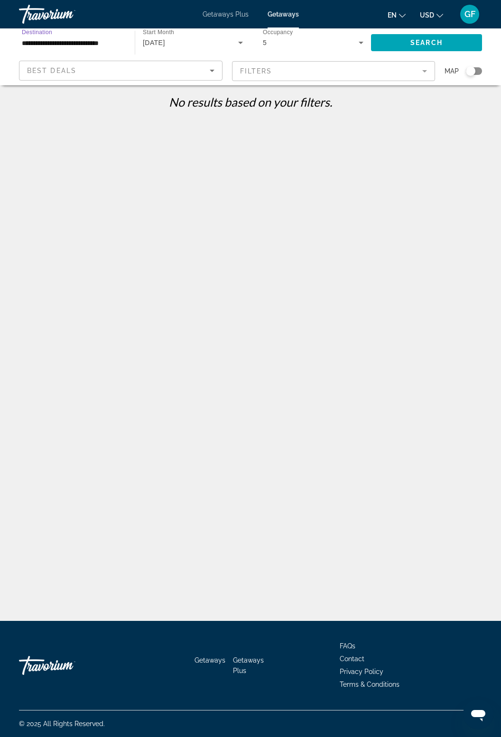
scroll to position [2, 0]
click at [460, 45] on span "Search widget" at bounding box center [426, 42] width 111 height 23
click at [467, 37] on span "Search widget" at bounding box center [426, 42] width 111 height 23
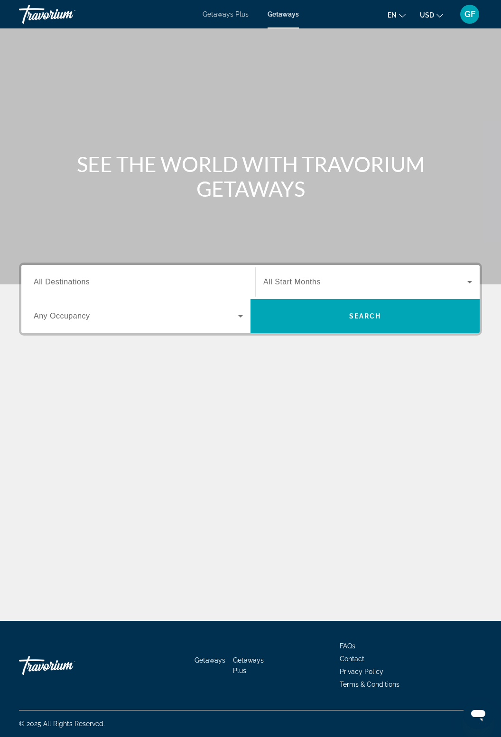
click at [129, 280] on input "Destination All Destinations" at bounding box center [138, 282] width 209 height 11
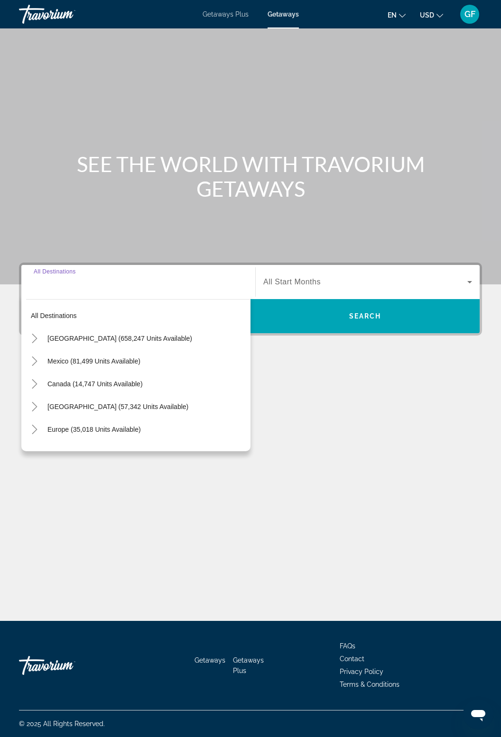
scroll to position [30, 0]
click at [30, 402] on icon "Toggle Caribbean & Atlantic Islands (57,342 units available)" at bounding box center [34, 406] width 9 height 9
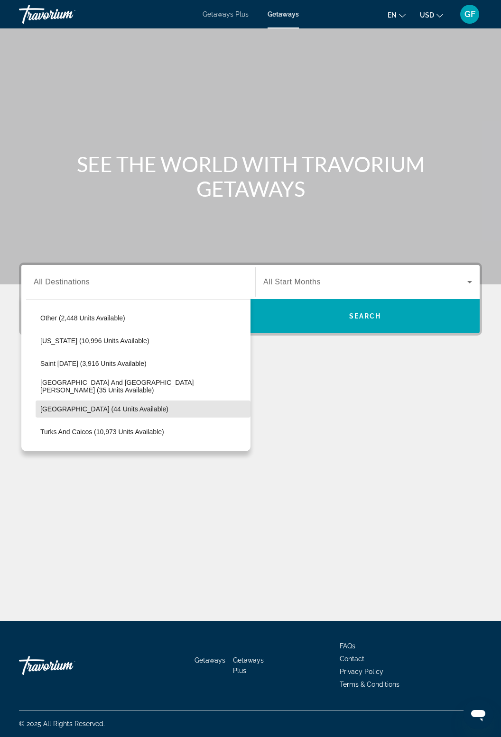
scroll to position [295, 0]
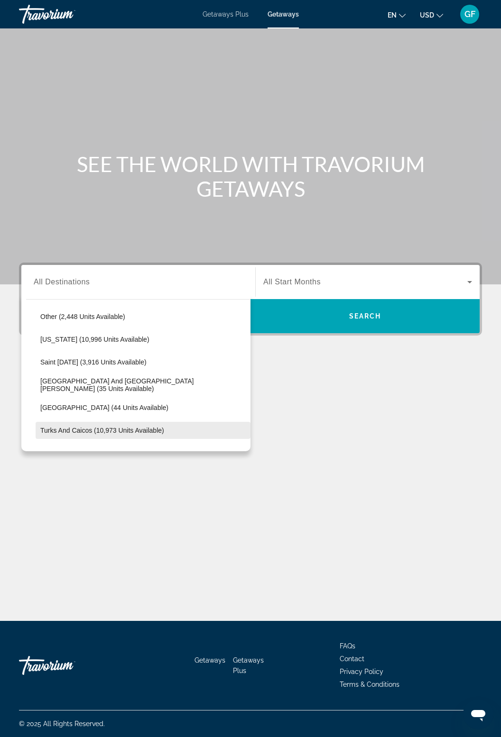
click at [149, 427] on span "Turks and Caicos (10,973 units available)" at bounding box center [102, 431] width 124 height 8
type input "**********"
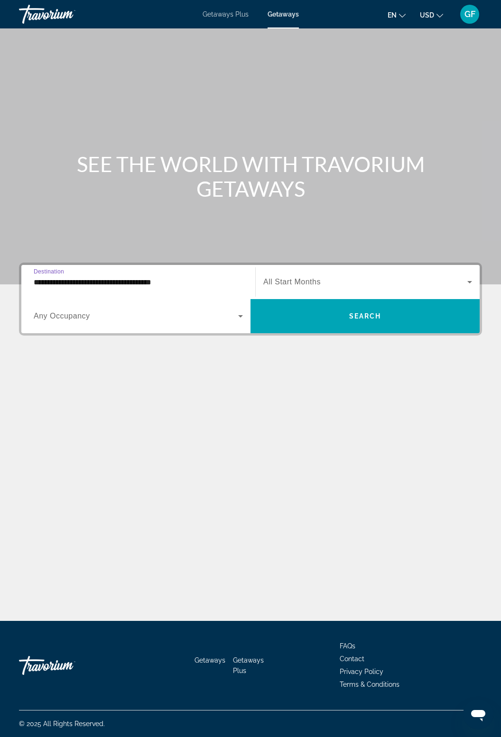
click at [377, 276] on span "Search widget" at bounding box center [365, 281] width 204 height 11
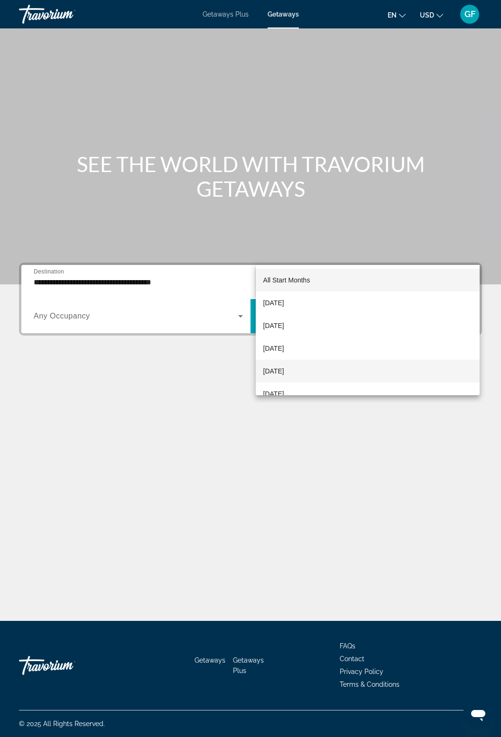
click at [284, 374] on span "[DATE]" at bounding box center [273, 370] width 21 height 11
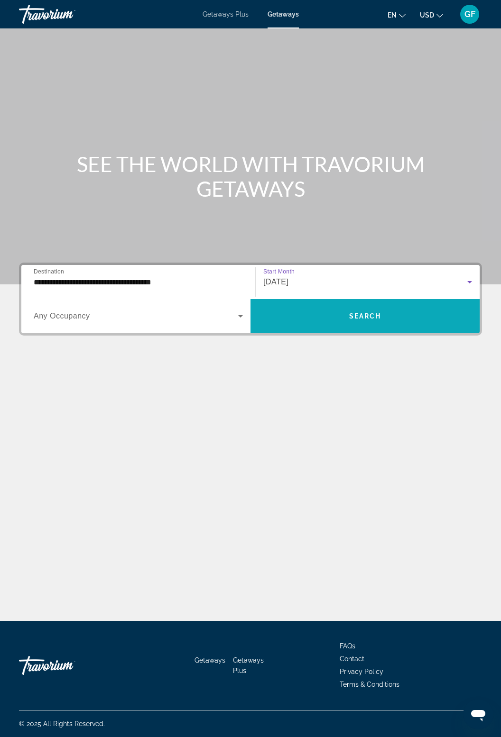
click at [375, 312] on span "Search" at bounding box center [365, 316] width 32 height 8
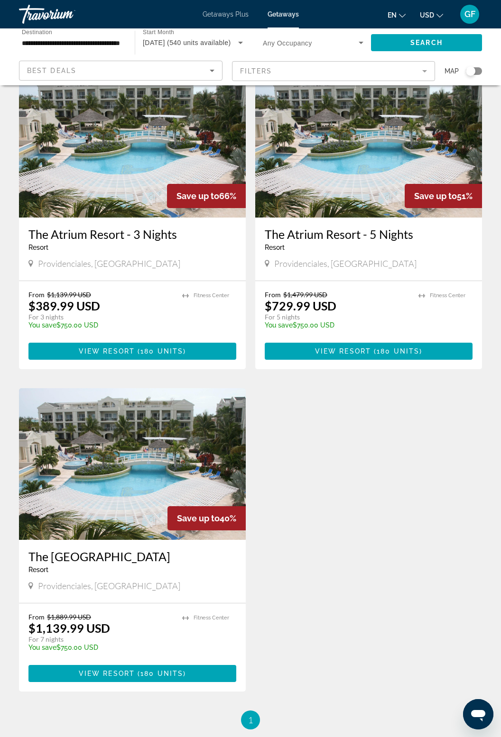
scroll to position [149, 0]
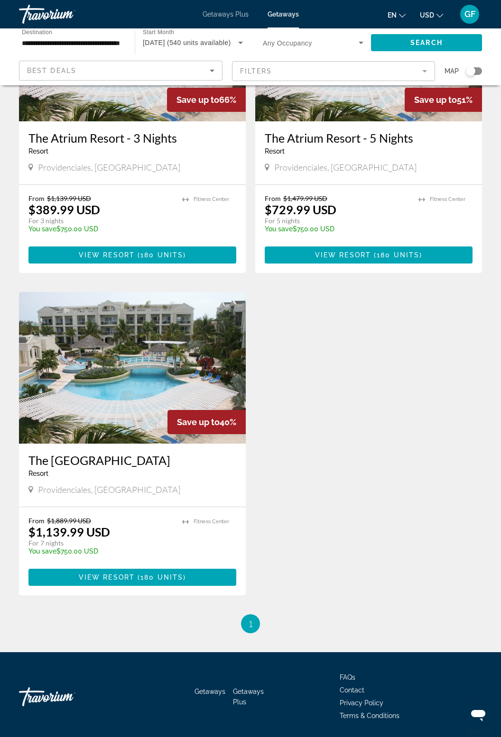
click at [142, 384] on img "Main content" at bounding box center [132, 368] width 227 height 152
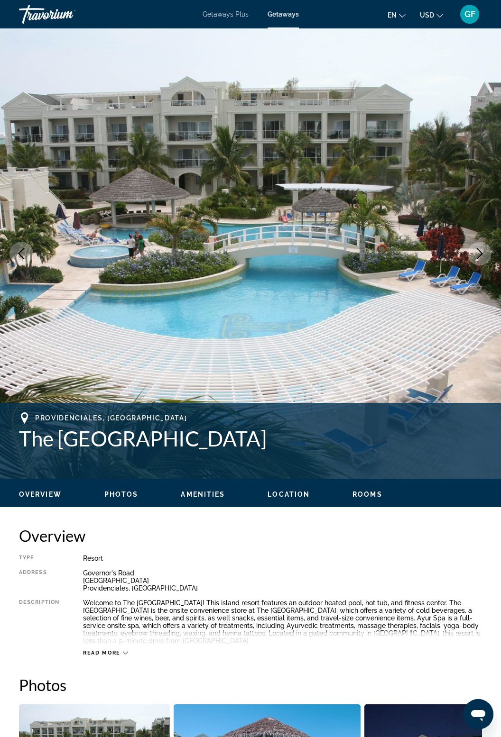
click at [483, 256] on icon "Next image" at bounding box center [479, 253] width 11 height 11
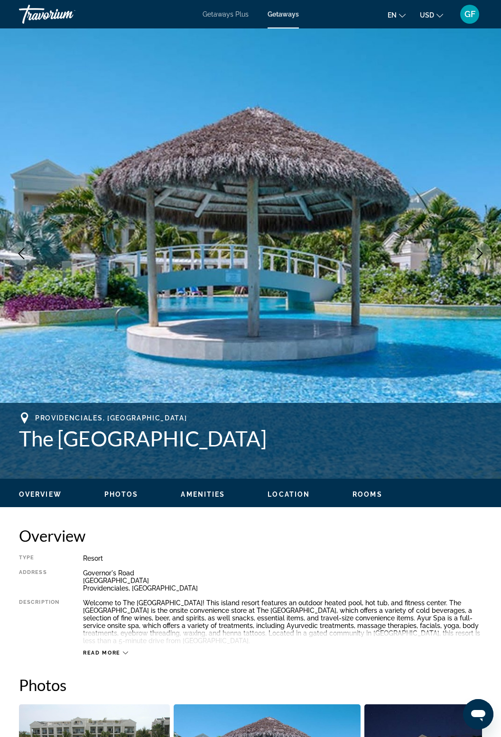
click at [481, 257] on icon "Next image" at bounding box center [479, 253] width 11 height 11
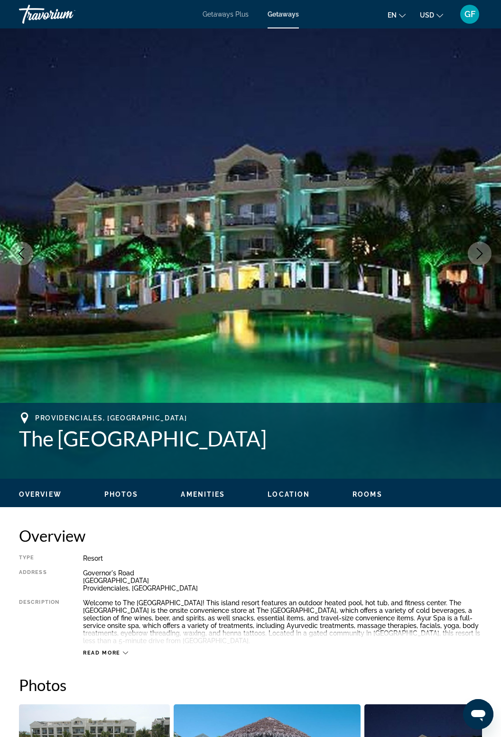
click at [479, 254] on icon "Next image" at bounding box center [479, 253] width 11 height 11
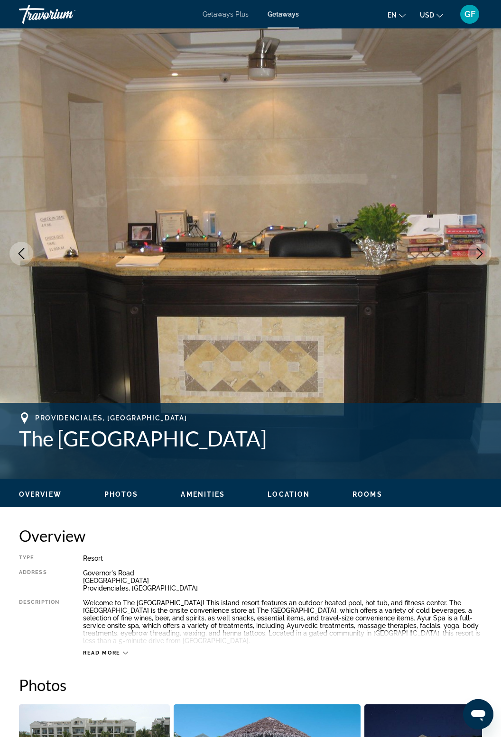
click at [482, 257] on icon "Next image" at bounding box center [479, 253] width 11 height 11
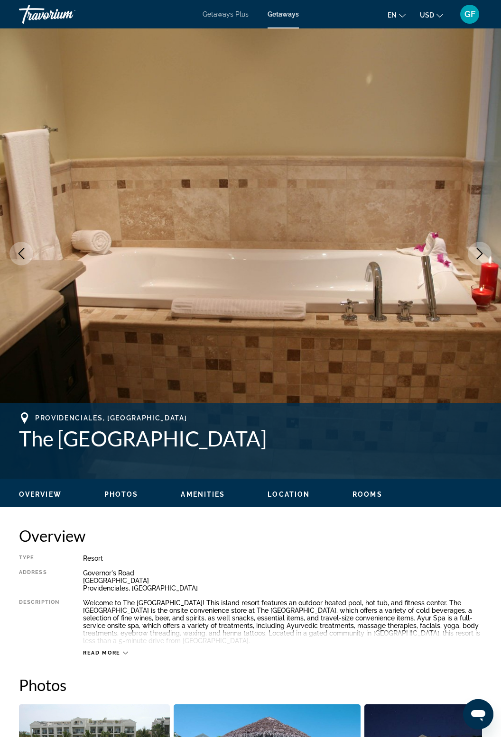
click at [476, 263] on button "Next image" at bounding box center [479, 254] width 24 height 24
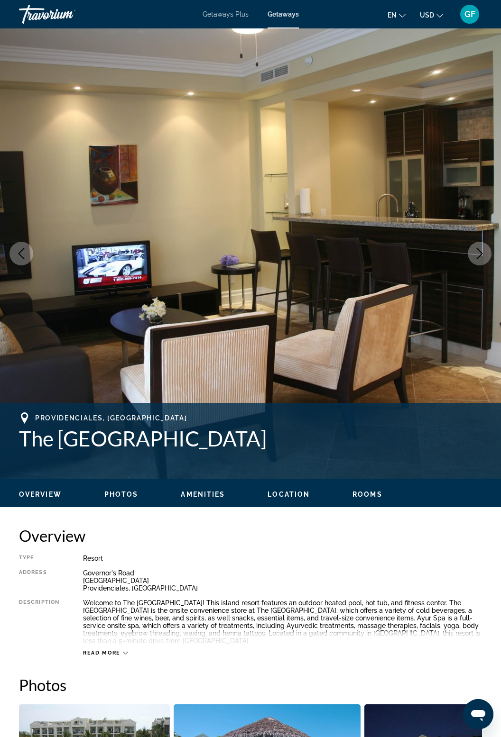
click at [484, 261] on button "Next image" at bounding box center [479, 254] width 24 height 24
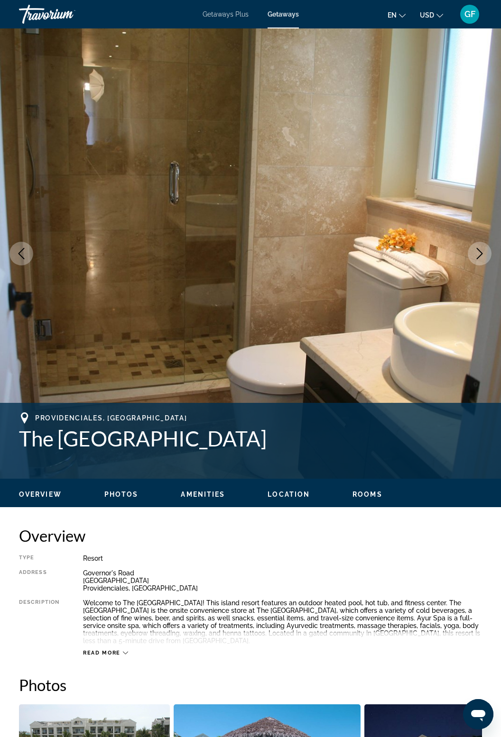
click at [483, 258] on icon "Next image" at bounding box center [479, 253] width 11 height 11
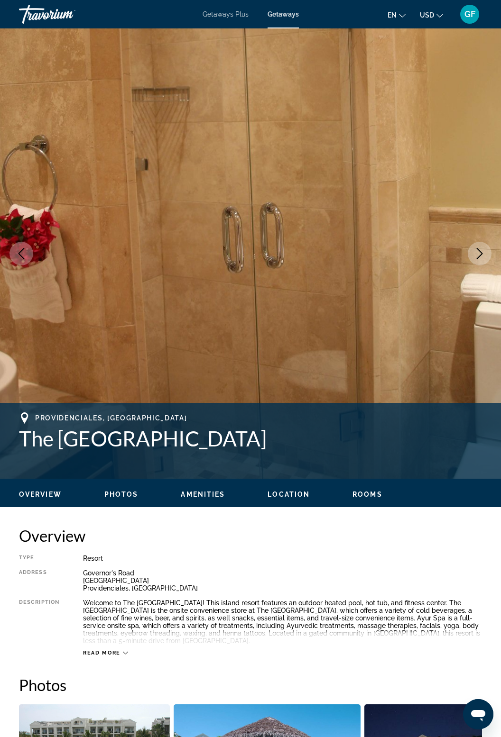
click at [475, 260] on button "Next image" at bounding box center [479, 254] width 24 height 24
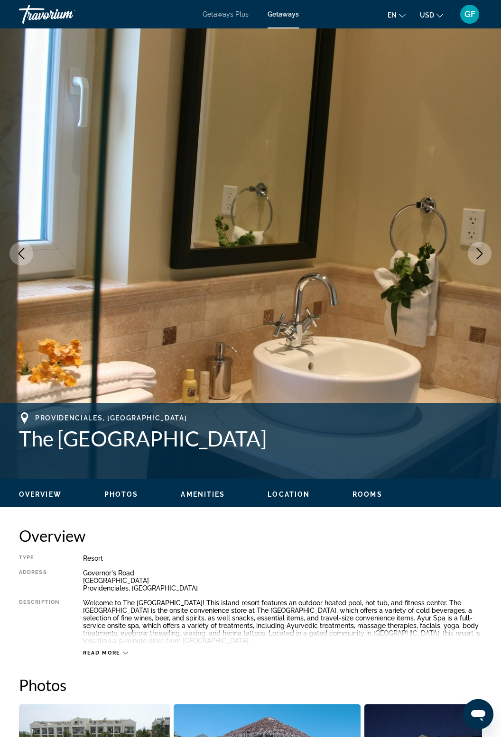
click at [482, 259] on icon "Next image" at bounding box center [479, 253] width 11 height 11
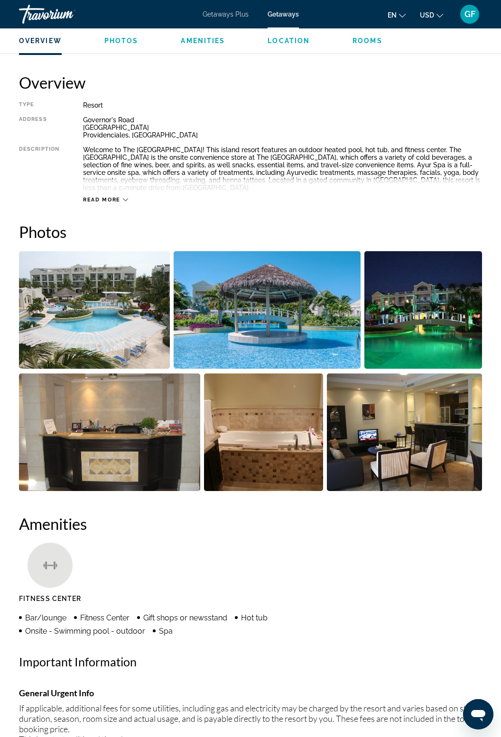
scroll to position [449, 0]
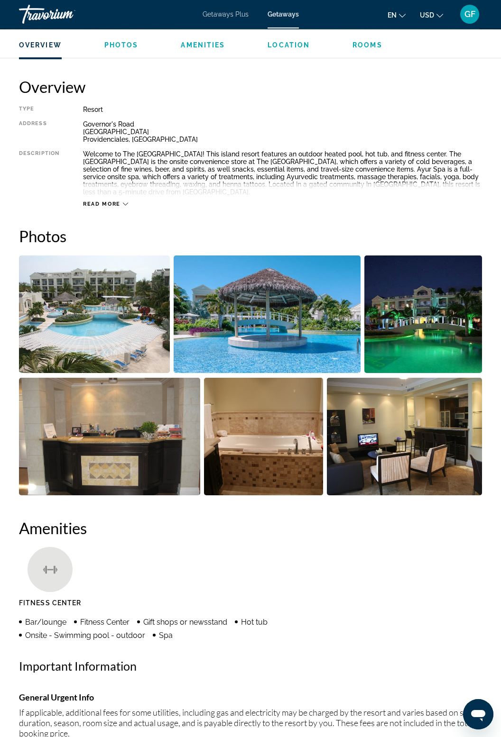
click at [97, 201] on span "Read more" at bounding box center [101, 204] width 37 height 6
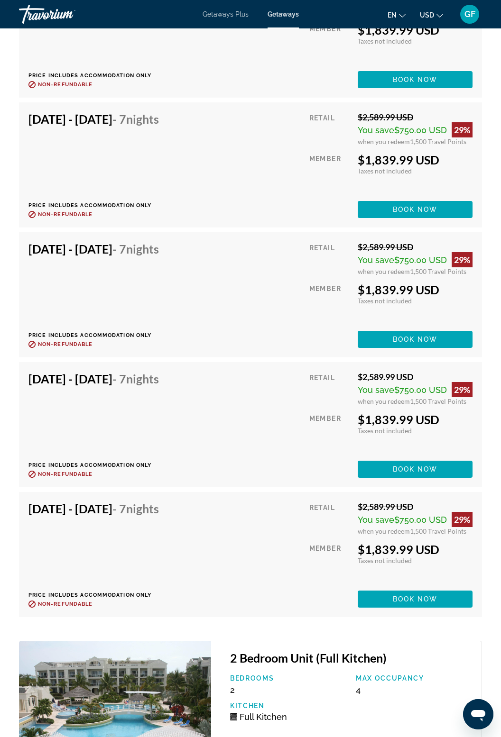
scroll to position [5267, 0]
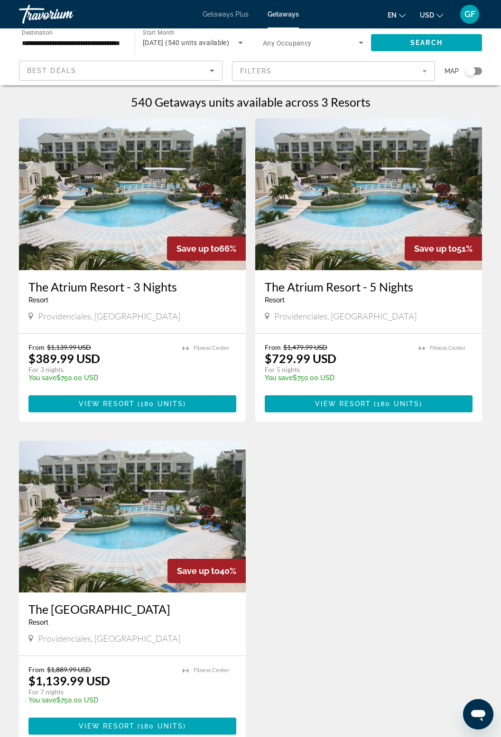
click at [88, 39] on input "**********" at bounding box center [72, 42] width 100 height 11
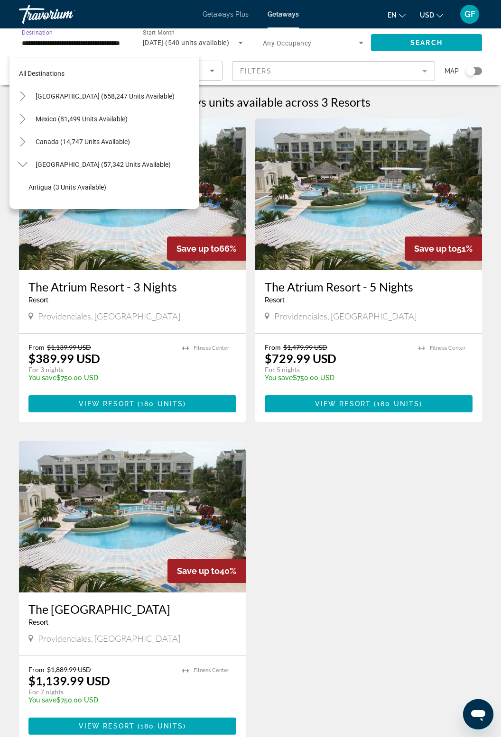
scroll to position [352, 0]
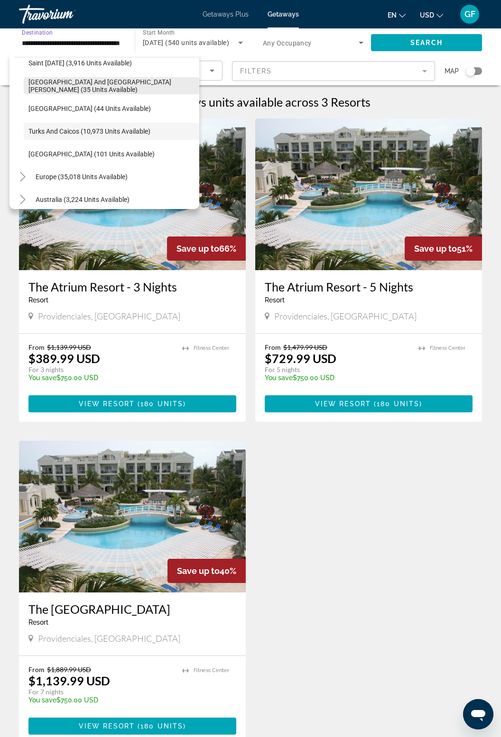
click at [164, 84] on span "[GEOGRAPHIC_DATA] and [GEOGRAPHIC_DATA][PERSON_NAME] (35 units available)" at bounding box center [111, 85] width 166 height 15
type input "**********"
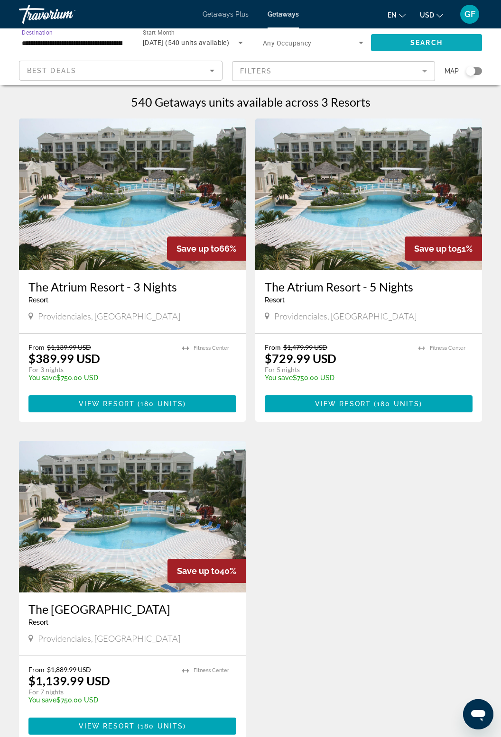
click at [401, 39] on span "Search widget" at bounding box center [426, 42] width 111 height 23
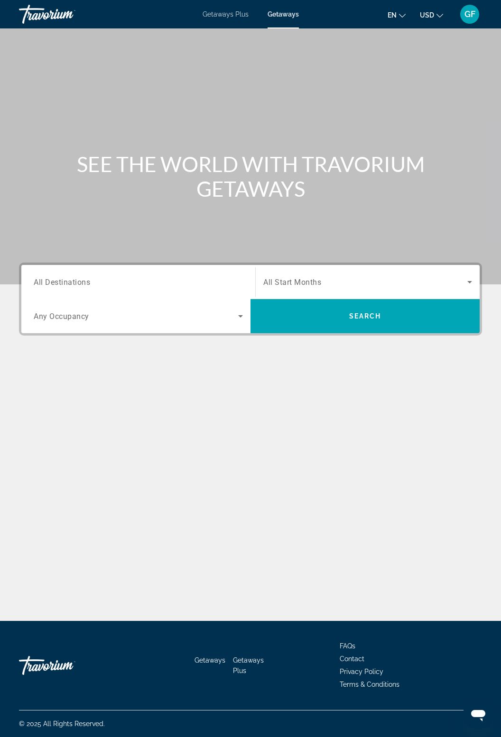
click at [86, 279] on span "All Destinations" at bounding box center [62, 281] width 56 height 9
click at [86, 279] on input "Destination All Destinations" at bounding box center [138, 282] width 209 height 11
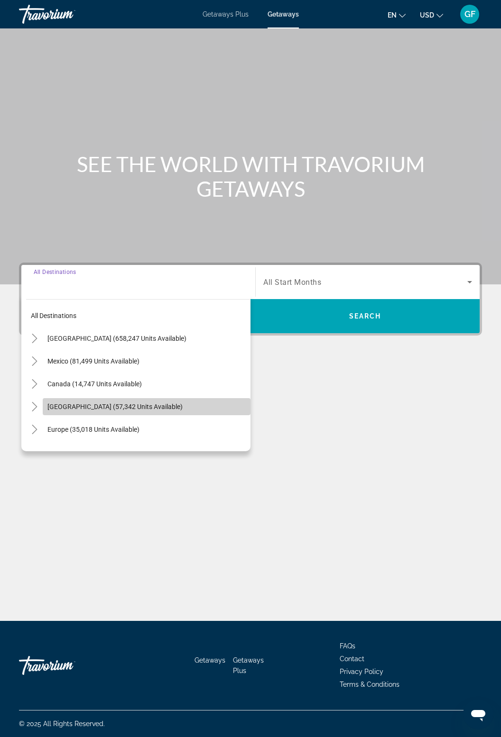
click at [144, 408] on span "[GEOGRAPHIC_DATA] (57,342 units available)" at bounding box center [114, 407] width 135 height 8
type input "**********"
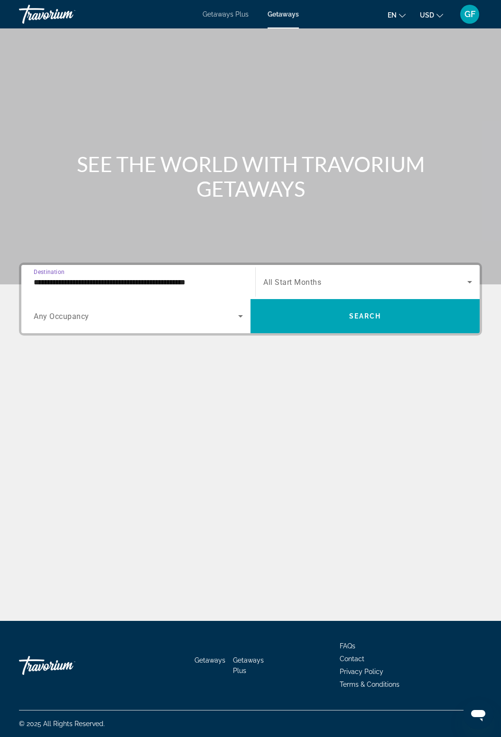
click at [303, 278] on span "All Start Months" at bounding box center [292, 282] width 58 height 9
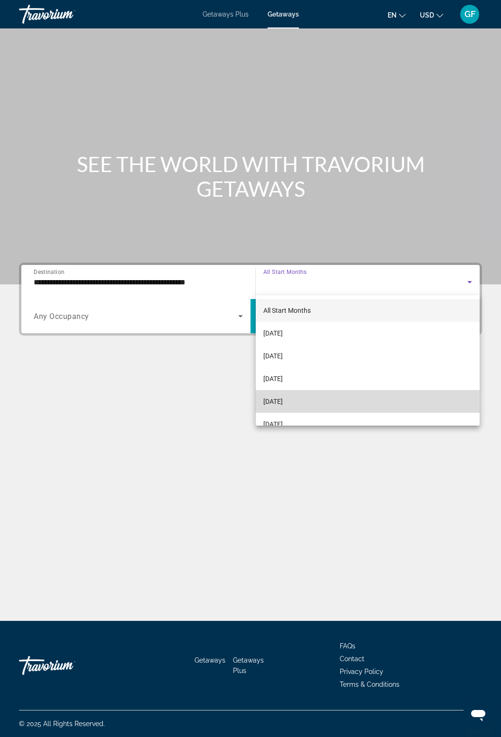
click at [283, 398] on span "[DATE]" at bounding box center [272, 401] width 19 height 11
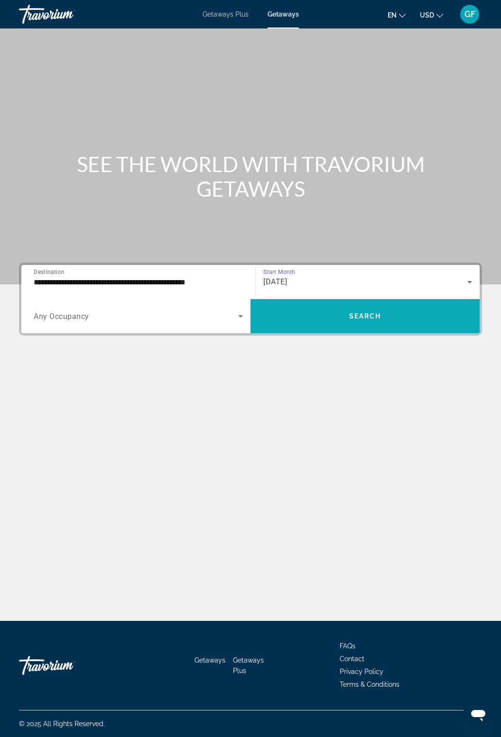
click at [335, 308] on span "Search widget" at bounding box center [364, 316] width 229 height 23
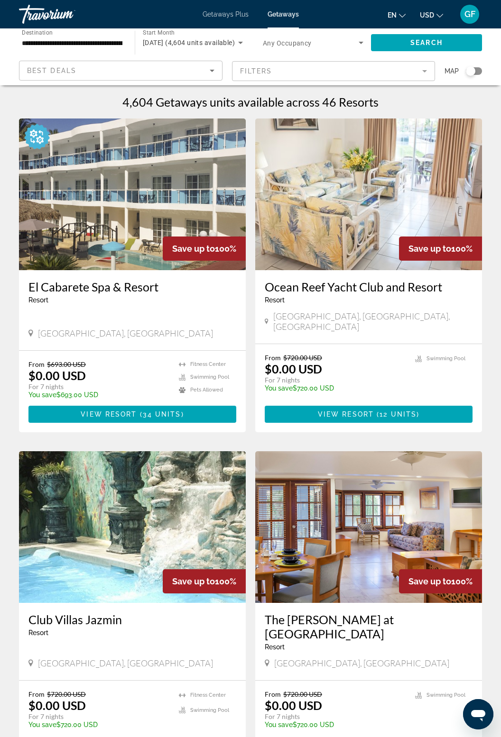
click at [422, 72] on mat-form-field "Filters" at bounding box center [333, 71] width 203 height 20
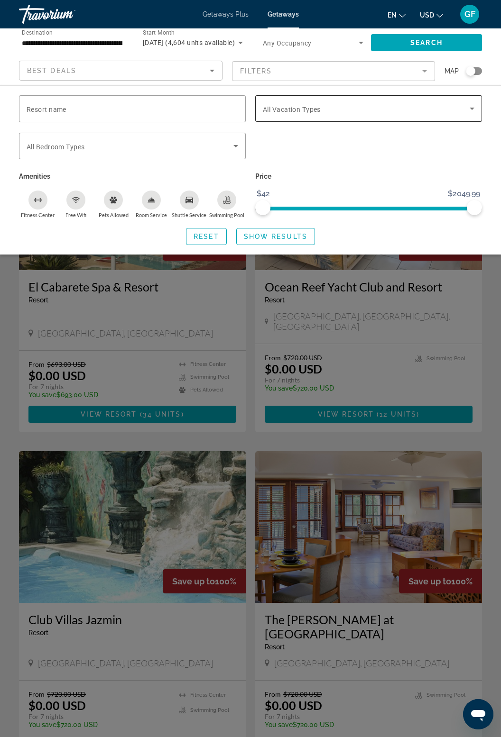
click at [465, 106] on span "Search widget" at bounding box center [366, 108] width 207 height 11
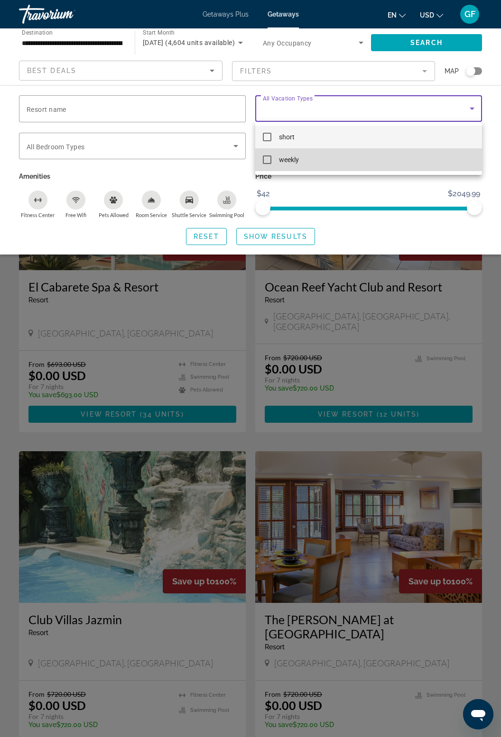
click at [277, 158] on mat-option "weekly" at bounding box center [368, 159] width 227 height 23
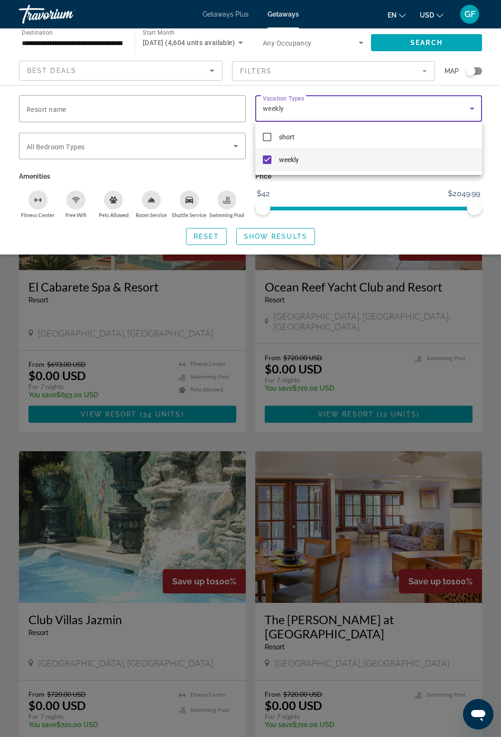
click at [233, 147] on div at bounding box center [250, 368] width 501 height 737
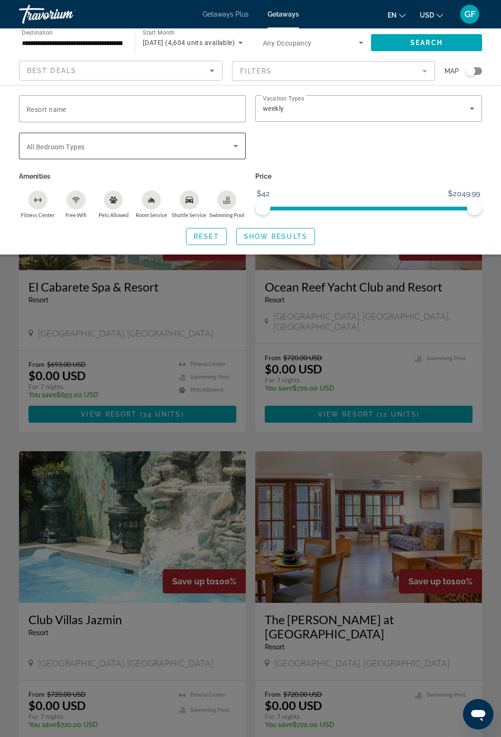
click at [234, 150] on icon "Search widget" at bounding box center [235, 145] width 11 height 11
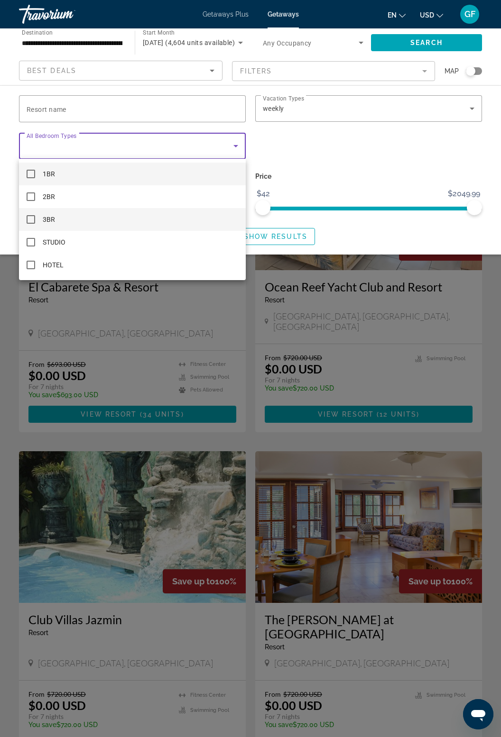
click at [38, 221] on mat-option "3BR" at bounding box center [132, 219] width 227 height 23
click at [376, 230] on div at bounding box center [250, 368] width 501 height 737
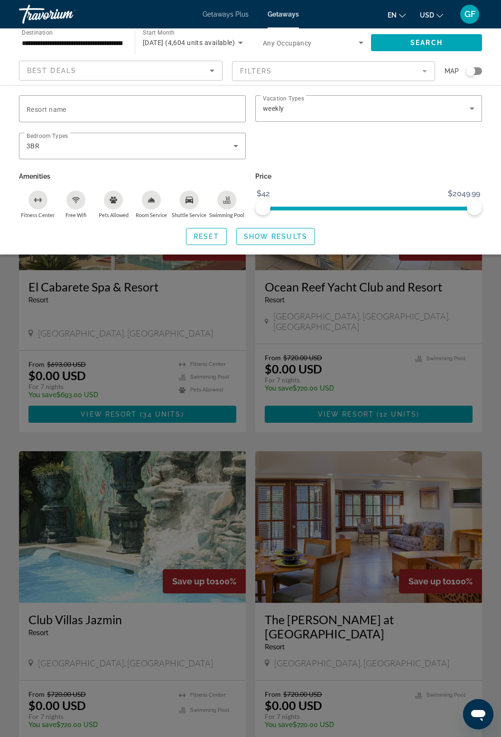
click at [277, 242] on span "Search widget" at bounding box center [276, 236] width 78 height 23
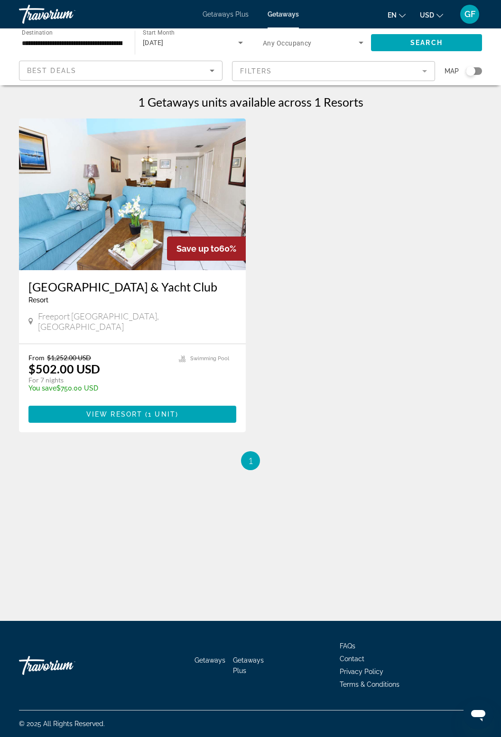
click at [190, 237] on div "Save up to 60%" at bounding box center [206, 249] width 79 height 24
click at [142, 403] on span "Main content" at bounding box center [132, 414] width 208 height 23
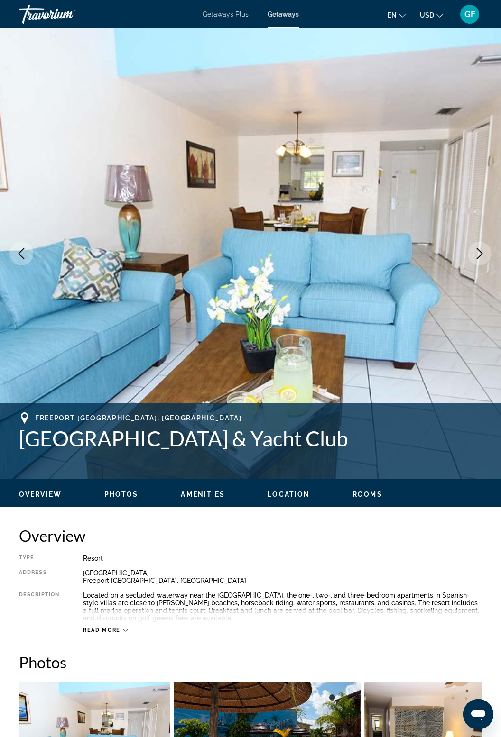
click at [483, 237] on img "Main content" at bounding box center [250, 253] width 501 height 450
click at [483, 249] on icon "Next image" at bounding box center [479, 253] width 11 height 11
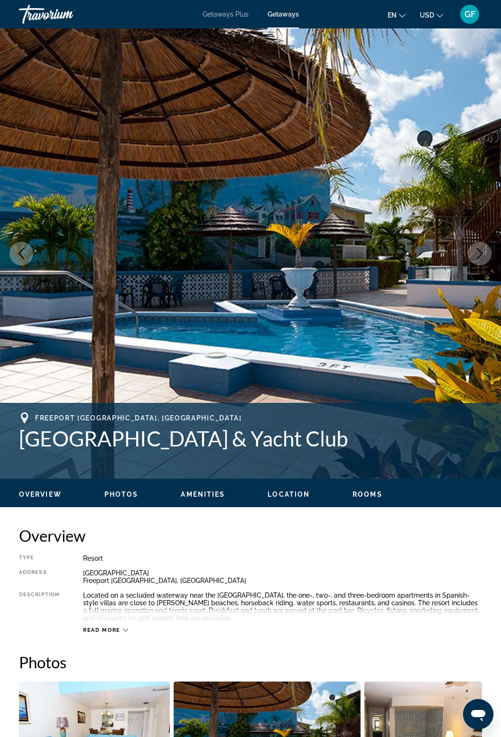
click at [479, 259] on icon "Next image" at bounding box center [479, 253] width 11 height 11
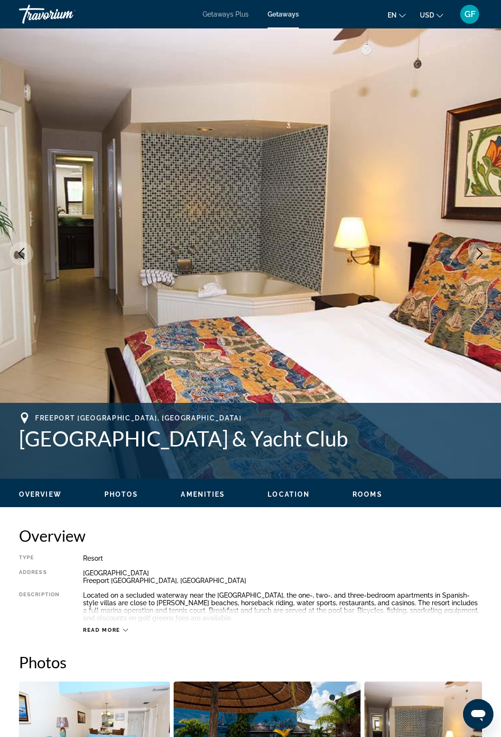
click at [480, 260] on button "Next image" at bounding box center [479, 254] width 24 height 24
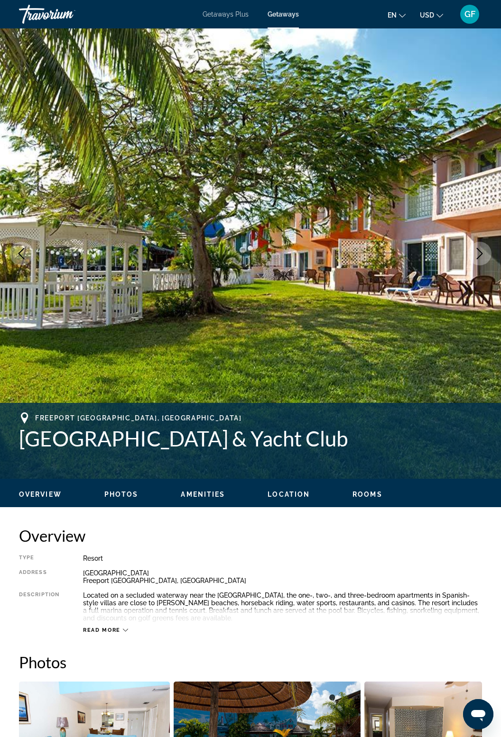
click at [480, 262] on button "Next image" at bounding box center [479, 254] width 24 height 24
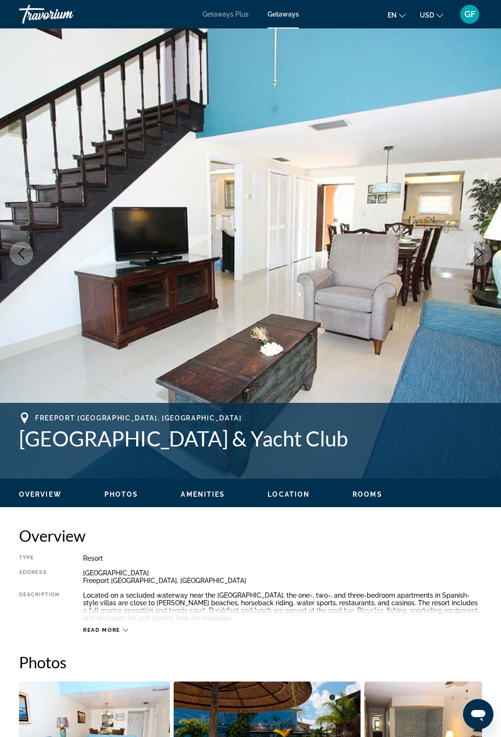
click at [482, 263] on button "Next image" at bounding box center [479, 254] width 24 height 24
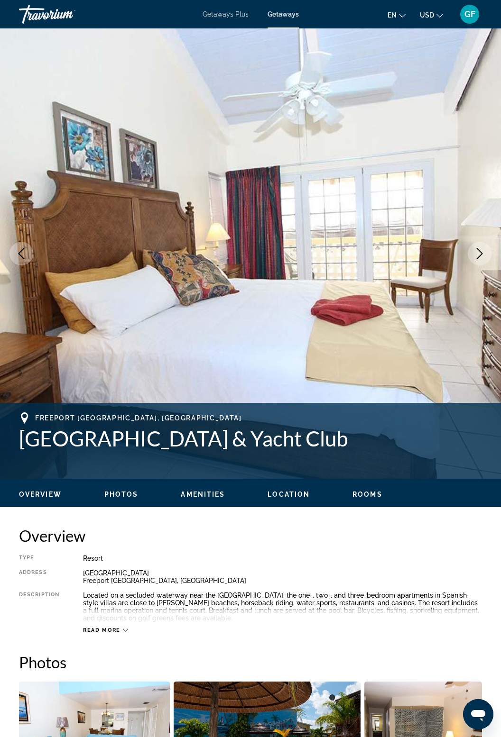
click at [479, 266] on img "Main content" at bounding box center [250, 253] width 501 height 450
click at [485, 258] on button "Next image" at bounding box center [479, 254] width 24 height 24
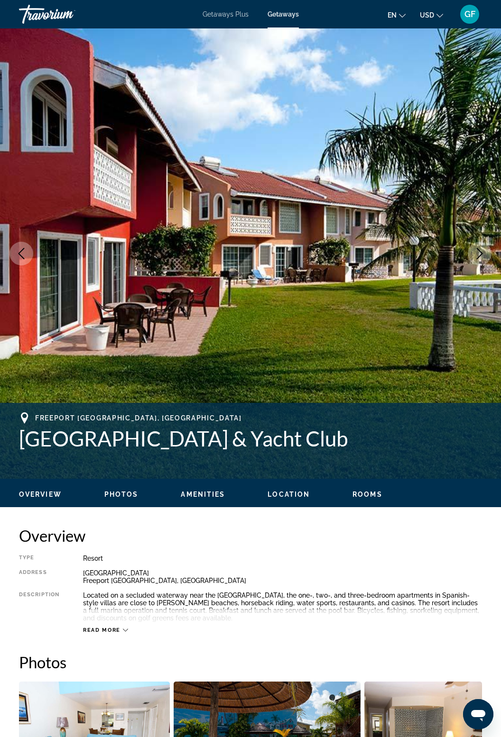
click at [484, 255] on icon "Next image" at bounding box center [479, 253] width 11 height 11
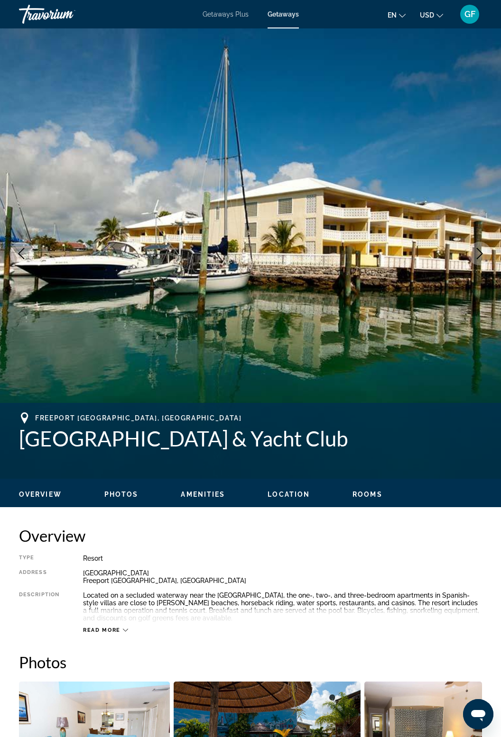
click at [483, 258] on icon "Next image" at bounding box center [479, 253] width 11 height 11
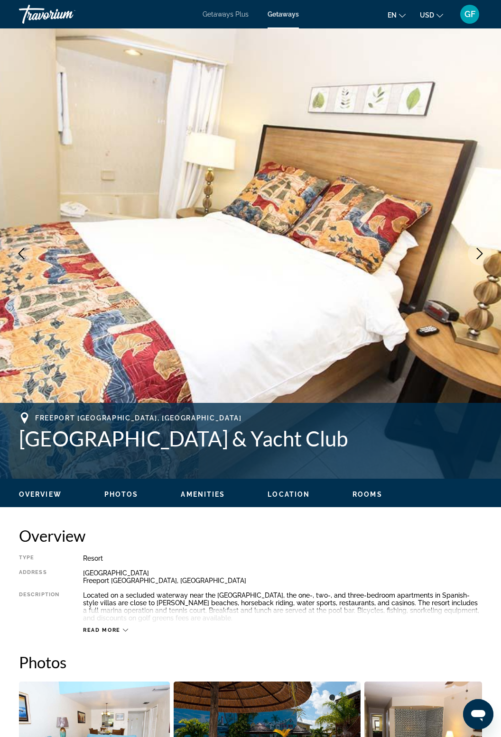
click at [481, 260] on button "Next image" at bounding box center [479, 254] width 24 height 24
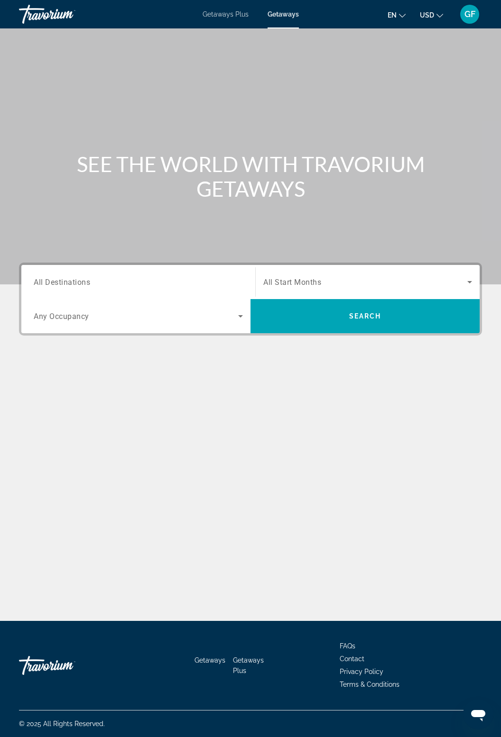
click at [44, 277] on input "Destination All Destinations" at bounding box center [138, 282] width 209 height 11
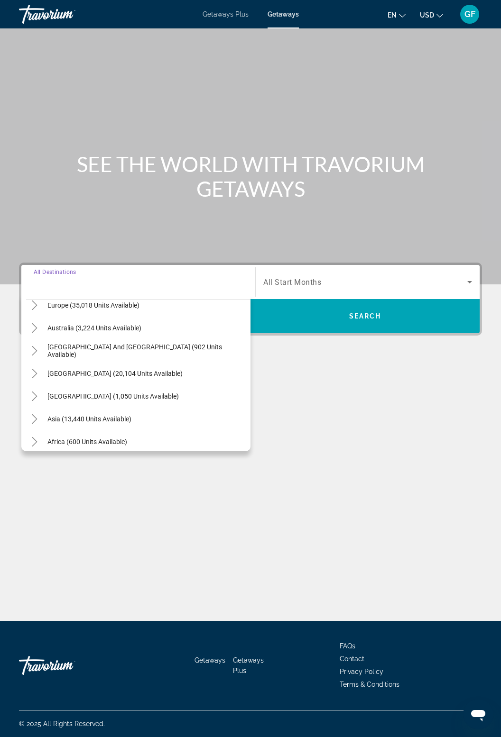
scroll to position [126, 0]
click at [44, 337] on span "Search widget" at bounding box center [147, 348] width 208 height 23
type input "**********"
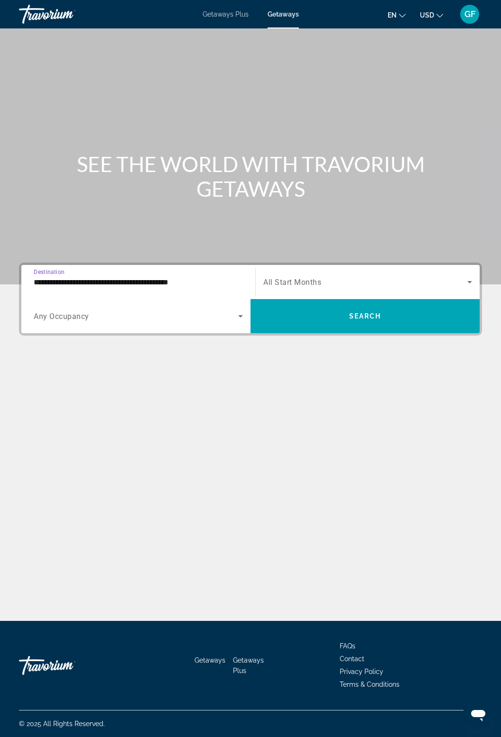
click at [469, 276] on icon "Search widget" at bounding box center [469, 281] width 11 height 11
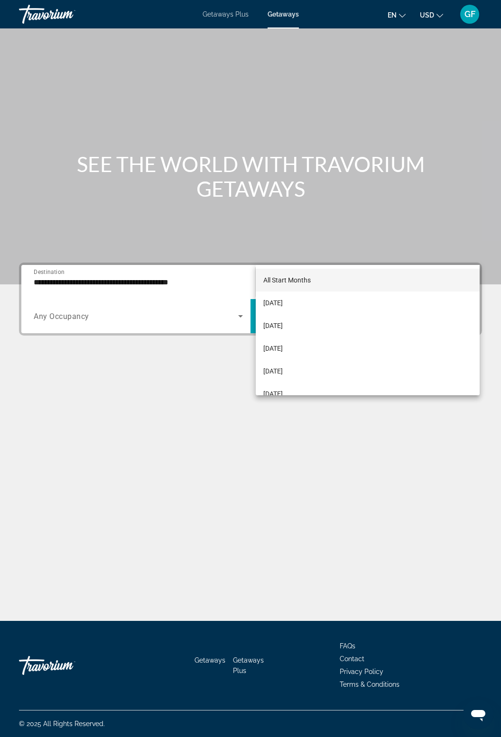
click at [462, 246] on div at bounding box center [250, 368] width 501 height 737
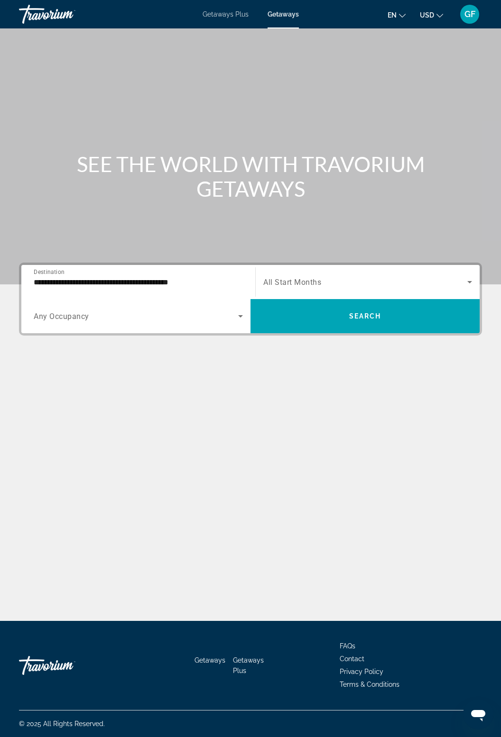
click at [469, 281] on icon "Search widget" at bounding box center [469, 282] width 5 height 2
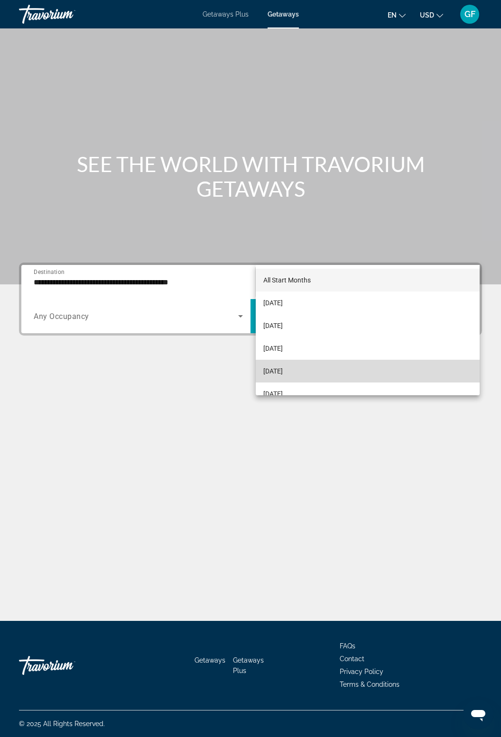
click at [283, 372] on span "[DATE]" at bounding box center [272, 370] width 19 height 11
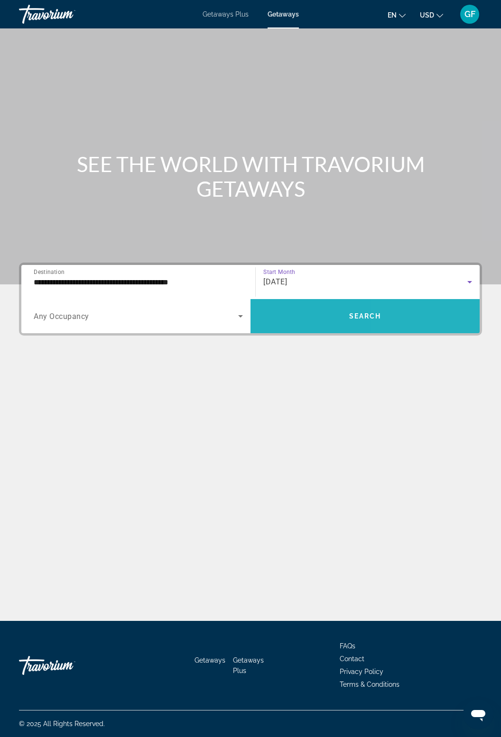
click at [397, 305] on span "Search widget" at bounding box center [364, 316] width 229 height 23
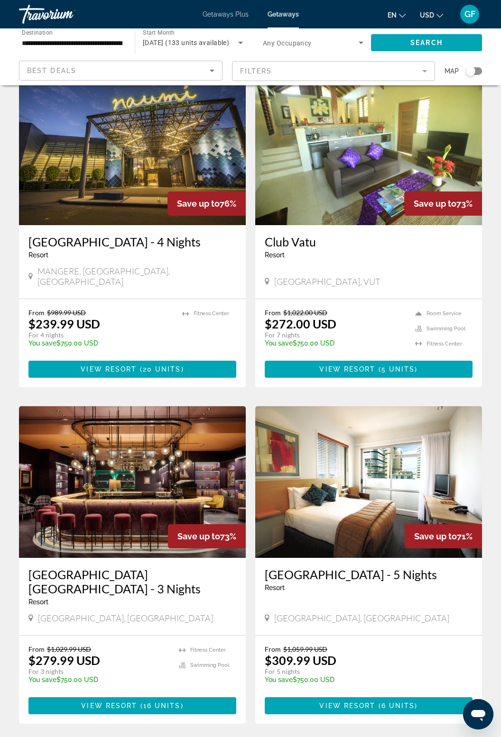
scroll to position [1051, 0]
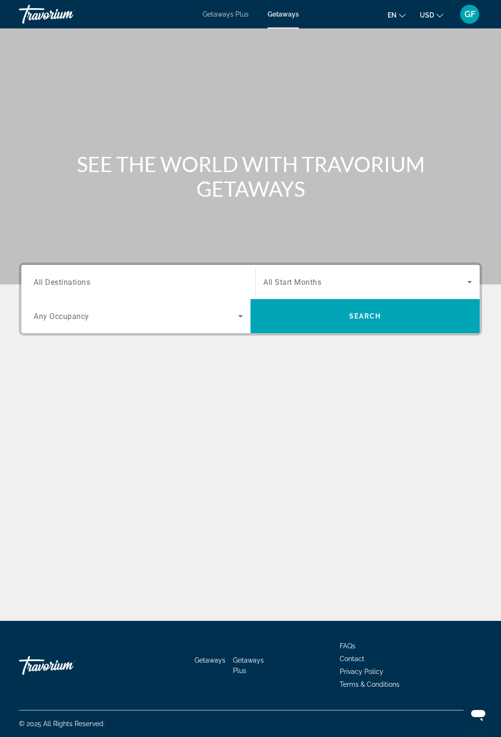
click at [119, 282] on input "Destination All Destinations" at bounding box center [138, 282] width 209 height 11
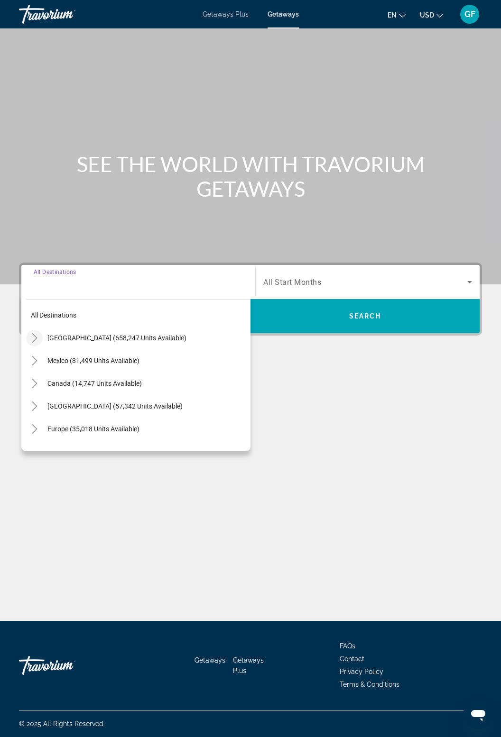
click at [31, 336] on icon "Toggle United States (658,247 units available)" at bounding box center [34, 337] width 9 height 9
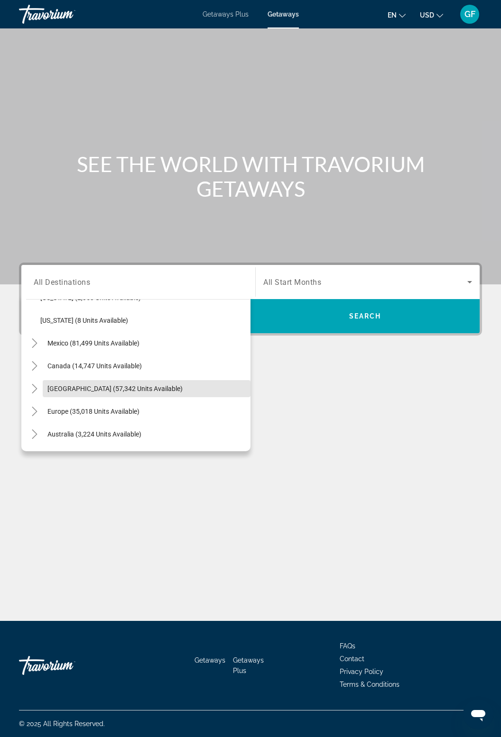
scroll to position [1064, 0]
click at [32, 392] on icon "Toggle Caribbean & Atlantic Islands (57,342 units available)" at bounding box center [34, 389] width 9 height 9
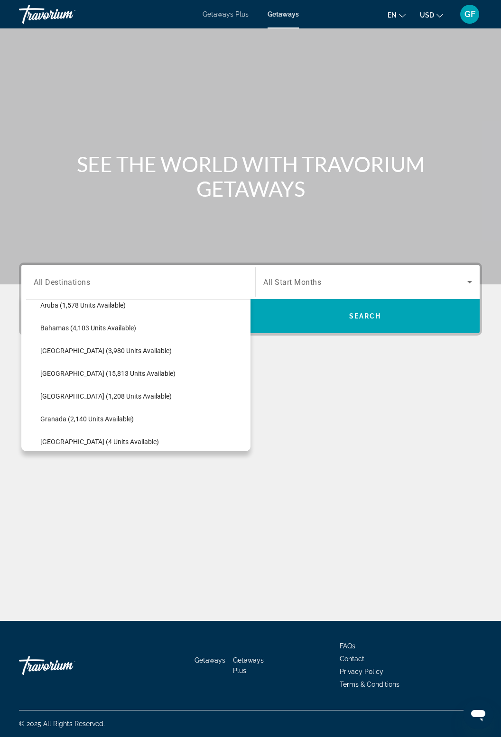
scroll to position [1194, 0]
click at [119, 349] on span "[GEOGRAPHIC_DATA] (3,980 units available)" at bounding box center [105, 350] width 131 height 8
type input "**********"
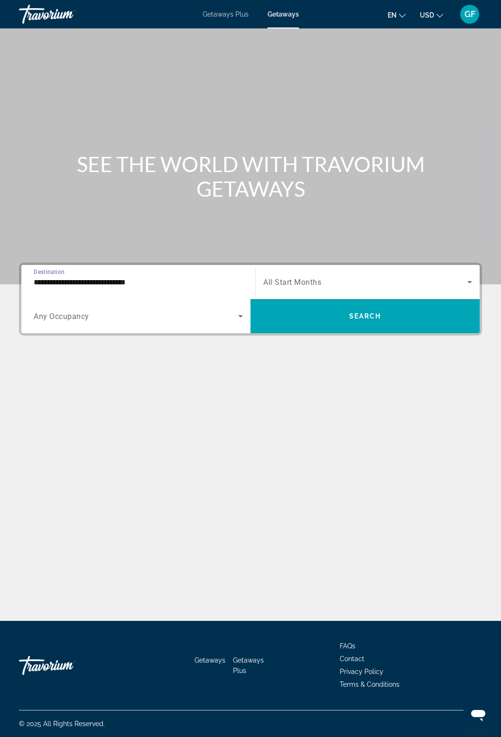
click at [416, 279] on span "Search widget" at bounding box center [365, 281] width 204 height 11
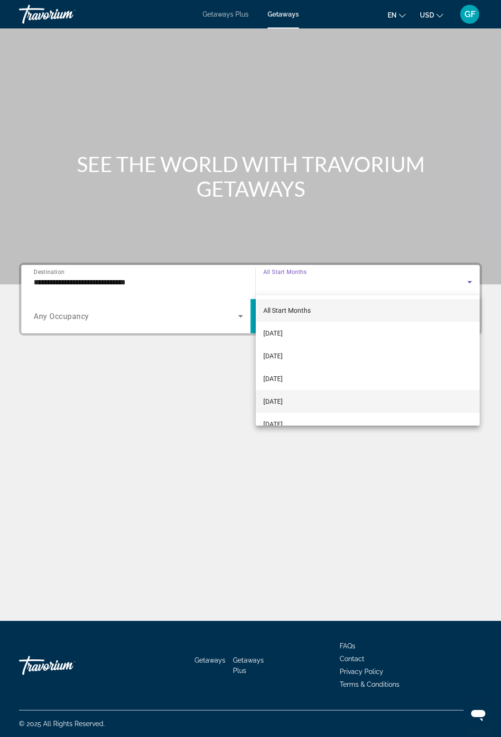
click at [283, 402] on span "[DATE]" at bounding box center [272, 401] width 19 height 11
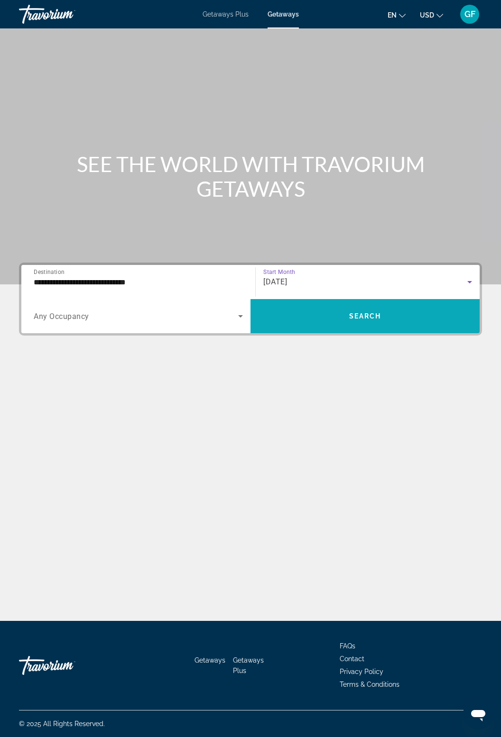
click at [392, 318] on span "Search widget" at bounding box center [364, 316] width 229 height 23
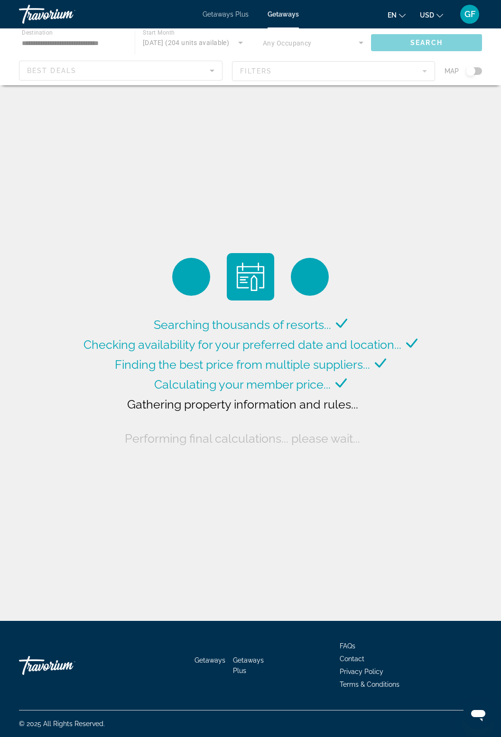
click at [122, 328] on div "Searching thousands of resorts... Checking availability for your preferred date…" at bounding box center [250, 350] width 338 height 195
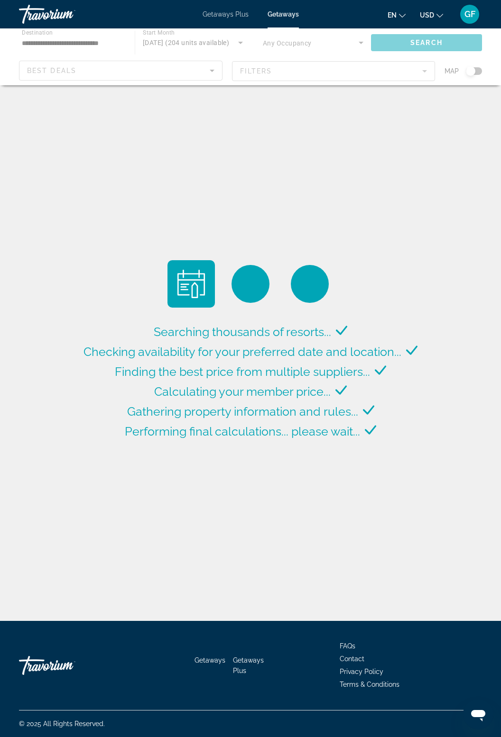
click at [18, 188] on div "Searching thousands of resorts... Checking availability for your preferred date…" at bounding box center [250, 313] width 501 height 626
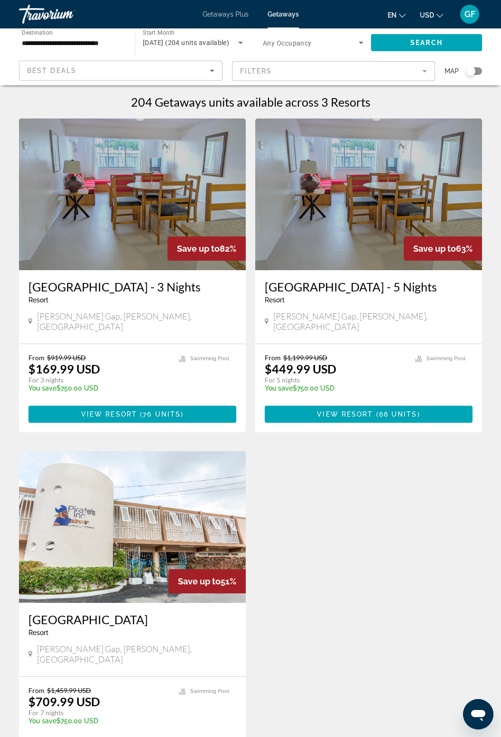
click at [199, 74] on div "Best Deals" at bounding box center [118, 70] width 182 height 11
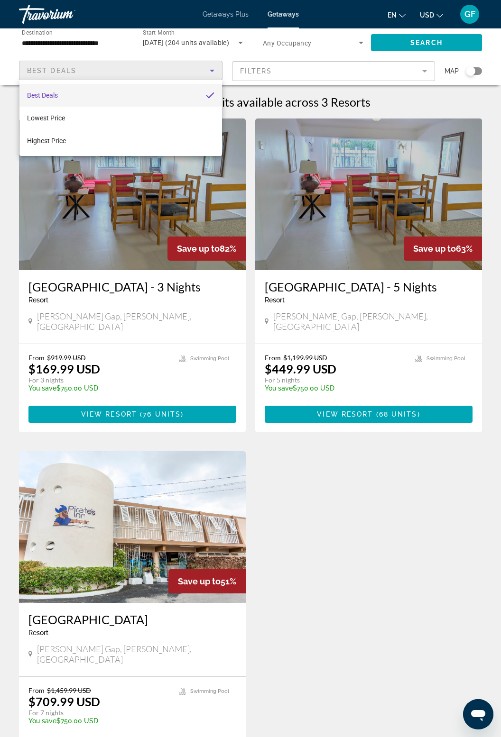
click at [84, 36] on div at bounding box center [250, 368] width 501 height 737
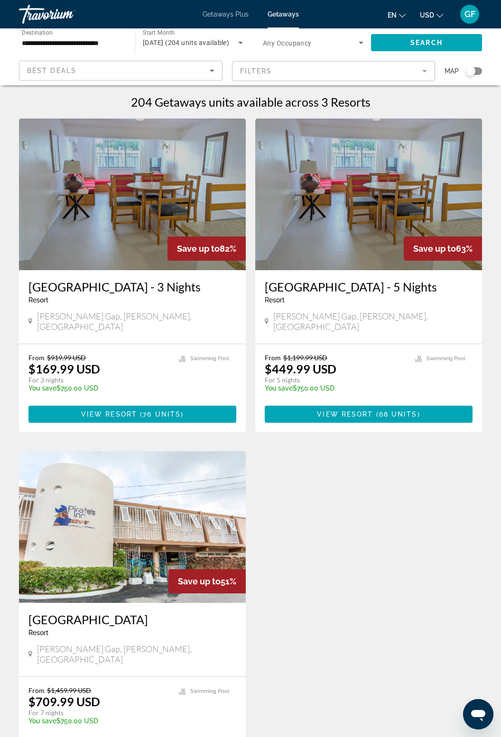
click at [103, 39] on input "**********" at bounding box center [72, 42] width 100 height 11
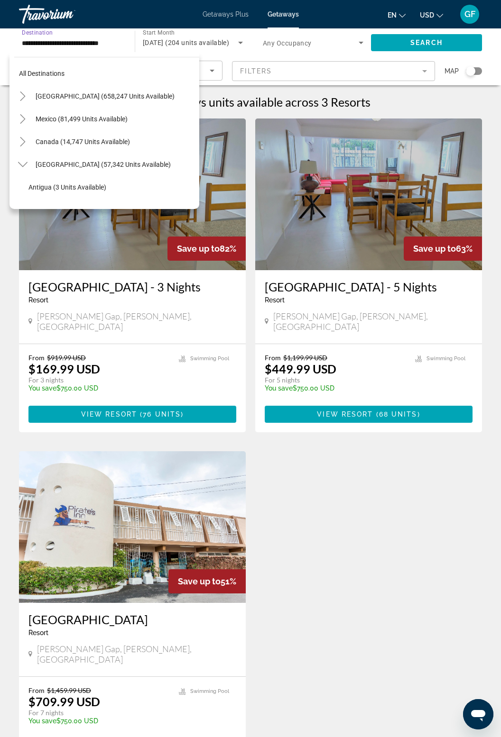
scroll to position [124, 0]
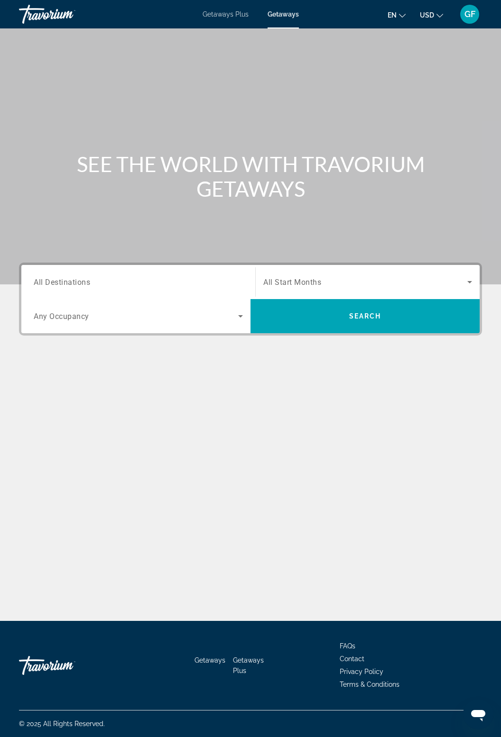
click at [77, 277] on span "All Destinations" at bounding box center [62, 281] width 56 height 9
click at [77, 277] on input "Destination All Destinations" at bounding box center [138, 282] width 209 height 11
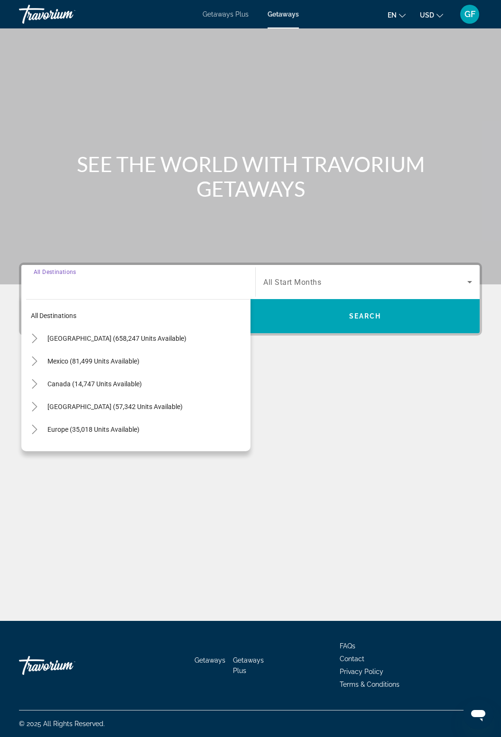
scroll to position [30, 0]
click at [232, 11] on span "Getaways Plus" at bounding box center [225, 14] width 46 height 8
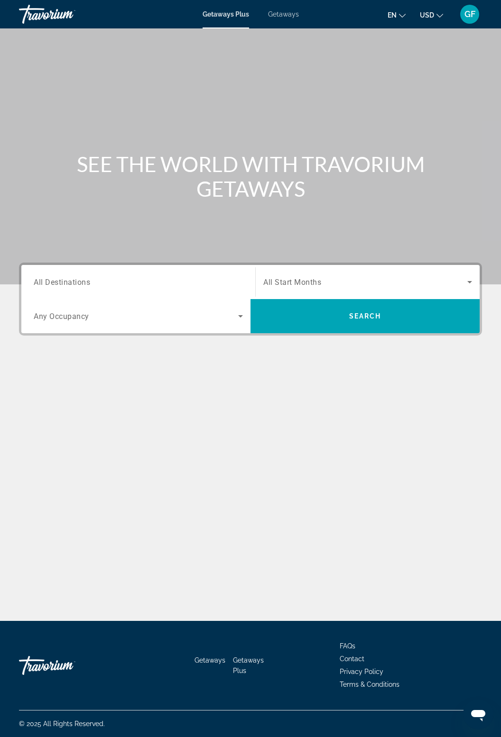
click at [100, 281] on input "Destination All Destinations" at bounding box center [138, 282] width 209 height 11
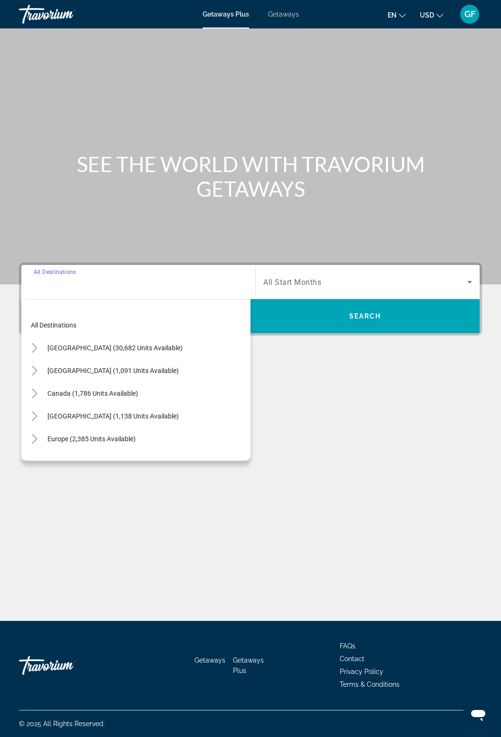
scroll to position [30, 0]
click at [36, 343] on icon "Toggle United States (30,682 units available)" at bounding box center [34, 347] width 9 height 9
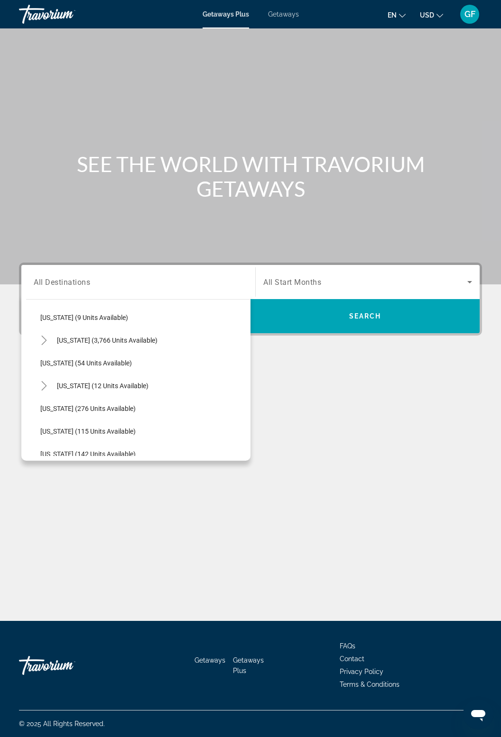
scroll to position [144, 0]
click at [118, 382] on span "[US_STATE] (12 units available)" at bounding box center [102, 386] width 91 height 8
type input "**********"
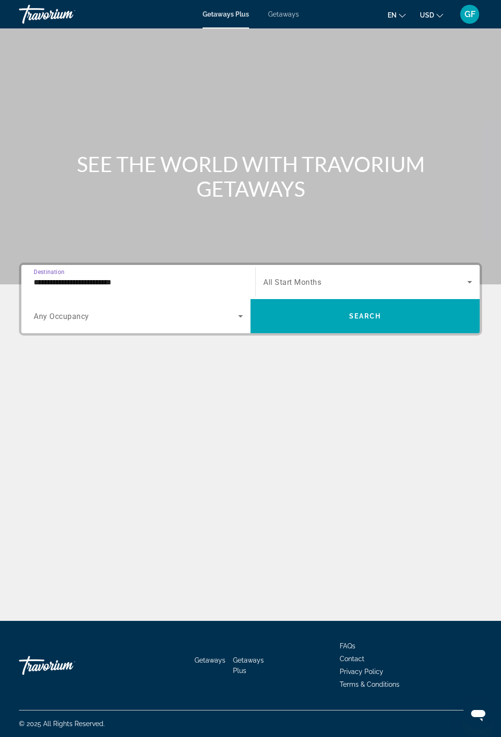
click at [354, 276] on span "Search widget" at bounding box center [365, 281] width 204 height 11
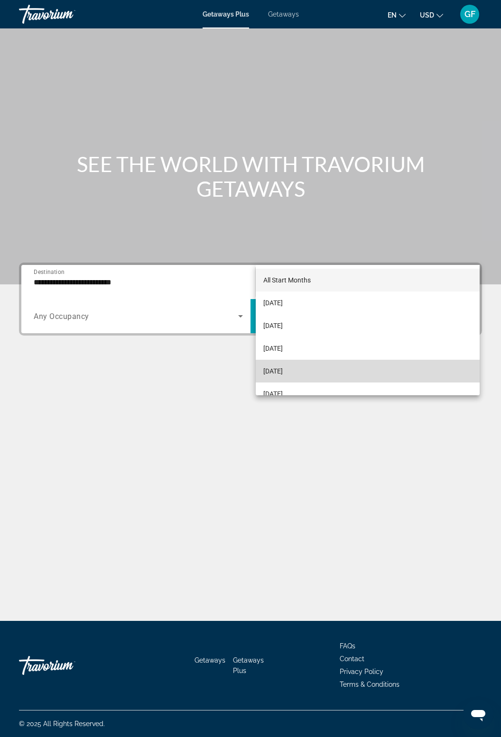
click at [283, 373] on span "[DATE]" at bounding box center [272, 370] width 19 height 11
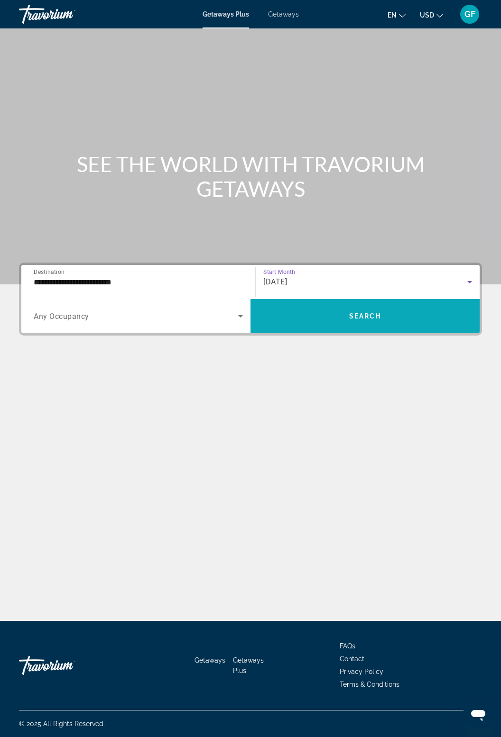
click at [372, 312] on span "Search" at bounding box center [365, 316] width 32 height 8
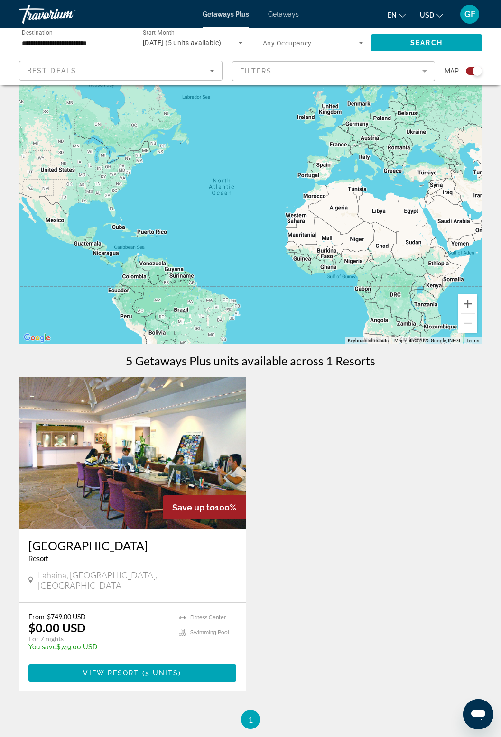
scroll to position [120, 0]
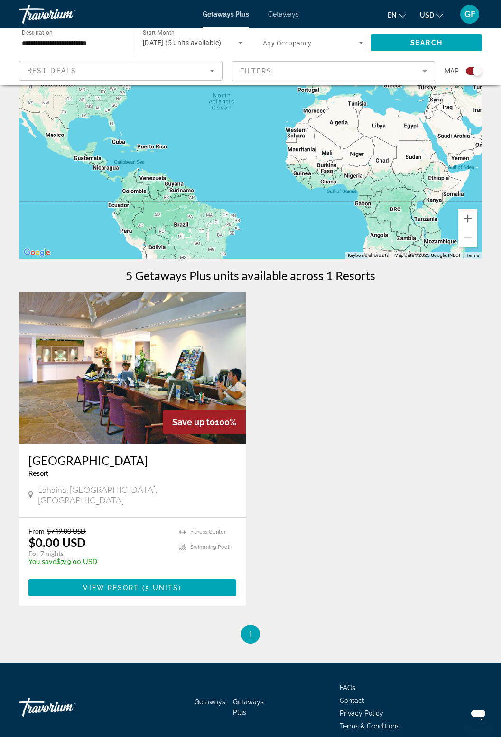
click at [70, 373] on img "Main content" at bounding box center [132, 368] width 227 height 152
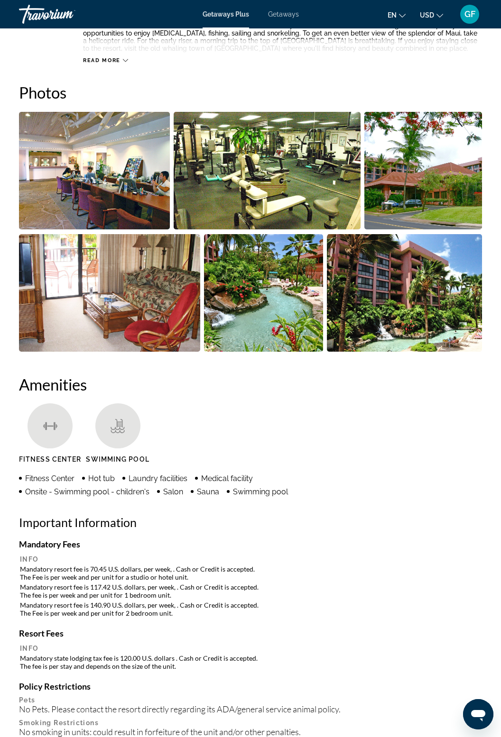
scroll to position [579, 0]
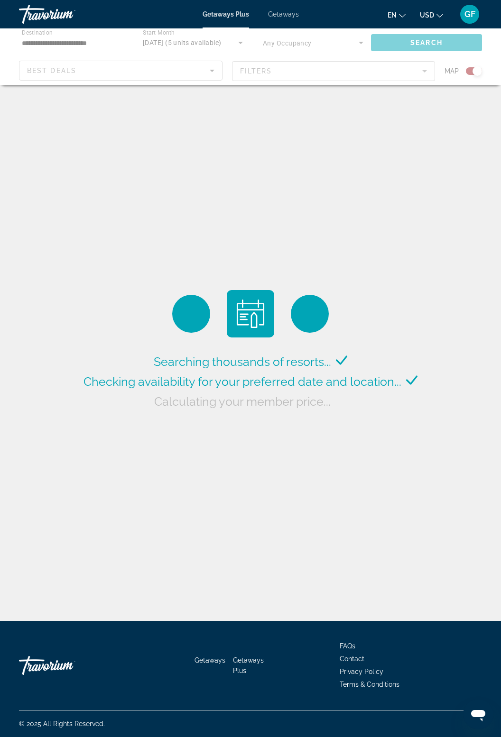
click at [287, 2] on div "Getaways Plus Getaways en English Español Français Italiano Português русский U…" at bounding box center [250, 14] width 501 height 25
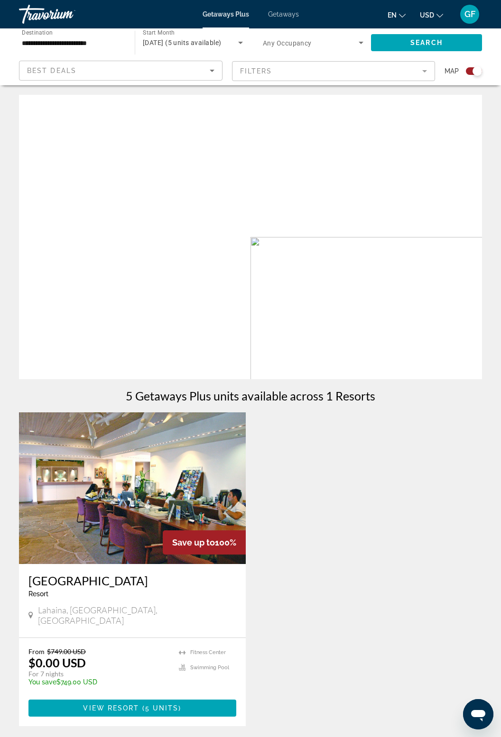
click at [285, 16] on span "Getaways" at bounding box center [283, 14] width 31 height 8
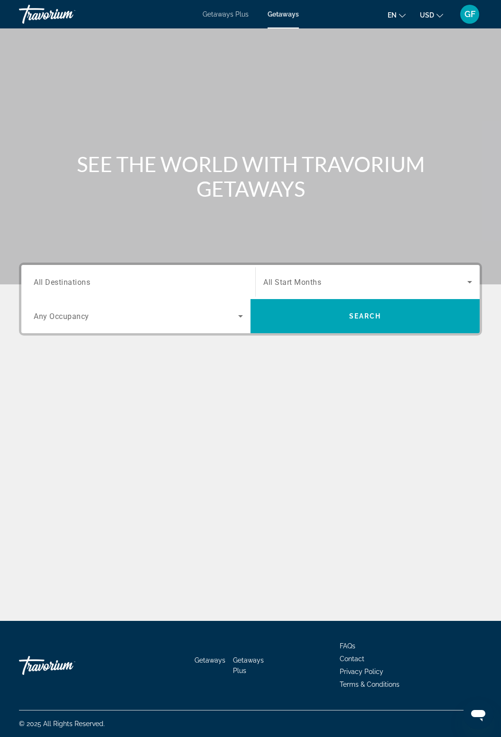
click at [118, 278] on input "Destination All Destinations" at bounding box center [138, 282] width 209 height 11
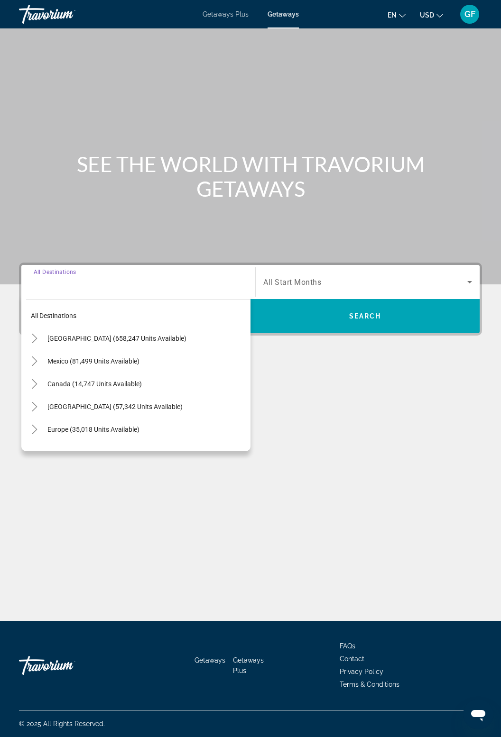
scroll to position [30, 0]
click at [64, 335] on span "[GEOGRAPHIC_DATA] (658,247 units available)" at bounding box center [116, 339] width 139 height 8
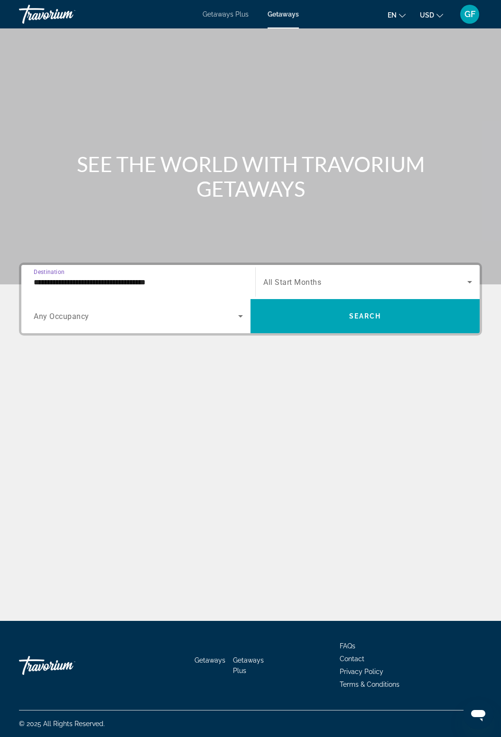
click at [456, 276] on span "Search widget" at bounding box center [365, 281] width 204 height 11
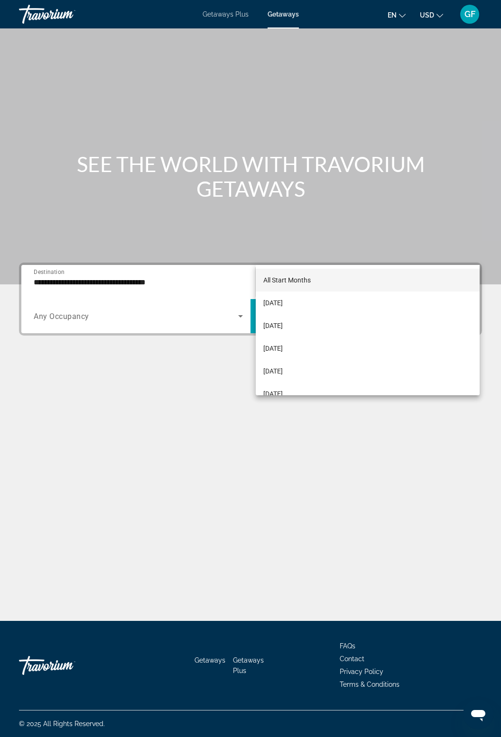
click at [164, 245] on div at bounding box center [250, 368] width 501 height 737
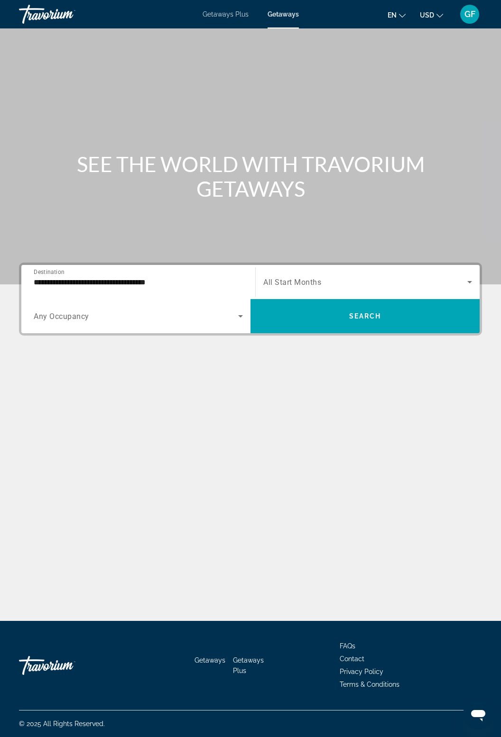
click at [51, 277] on input "**********" at bounding box center [138, 282] width 209 height 11
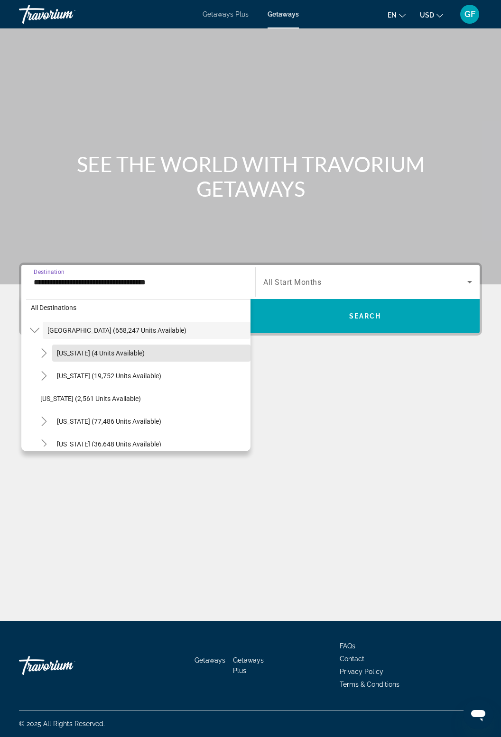
scroll to position [8, 0]
click at [52, 351] on span "Search widget" at bounding box center [151, 353] width 198 height 23
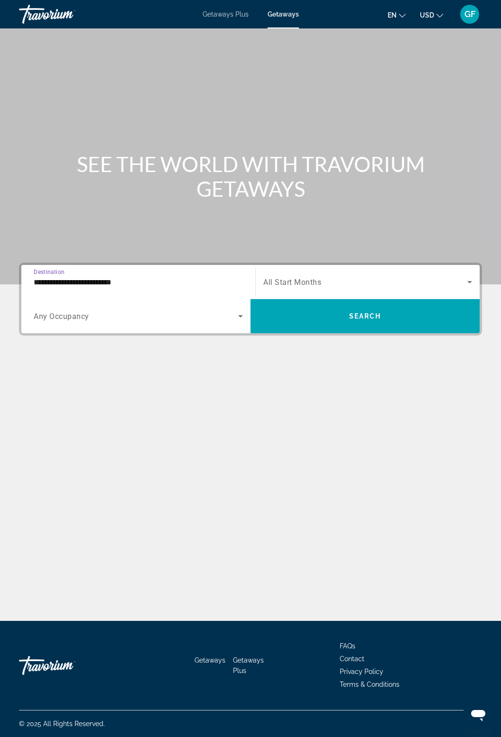
scroll to position [30, 0]
click at [134, 277] on input "**********" at bounding box center [138, 282] width 209 height 11
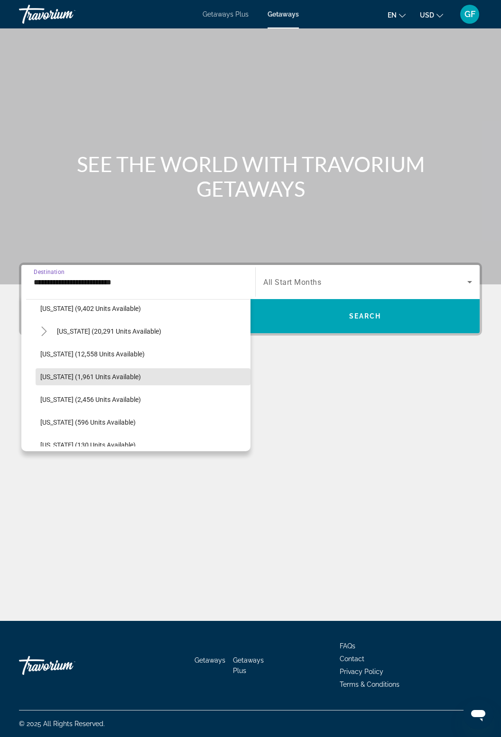
scroll to position [258, 0]
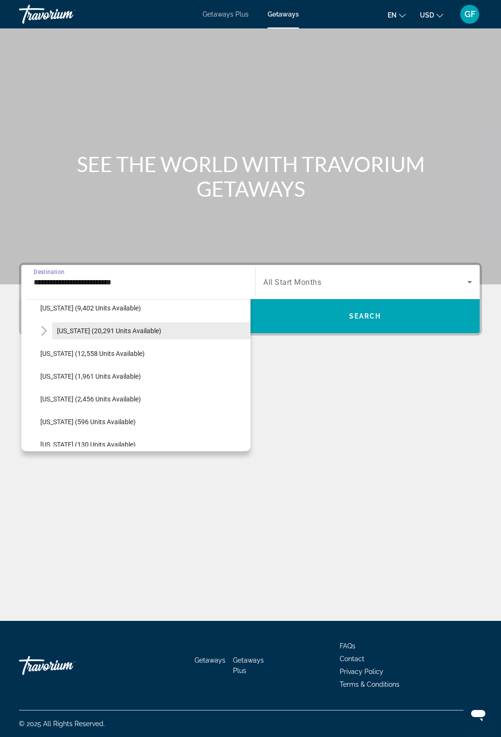
click at [139, 327] on span "[US_STATE] (20,291 units available)" at bounding box center [109, 331] width 104 height 8
type input "**********"
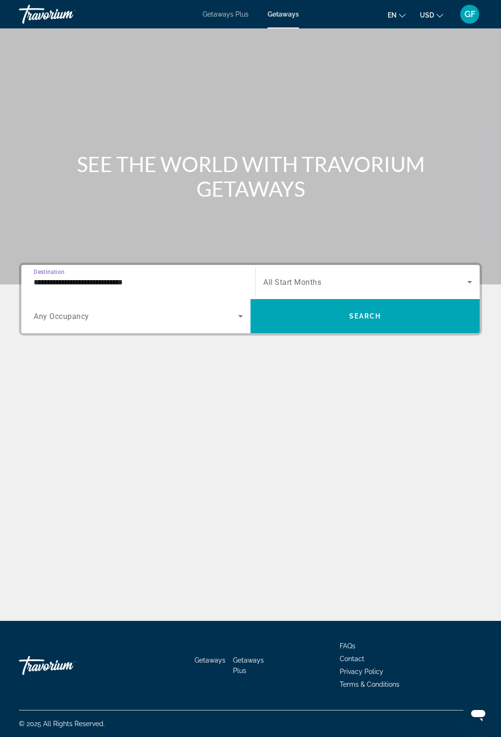
scroll to position [30, 0]
click at [467, 281] on icon "Search widget" at bounding box center [469, 282] width 5 height 2
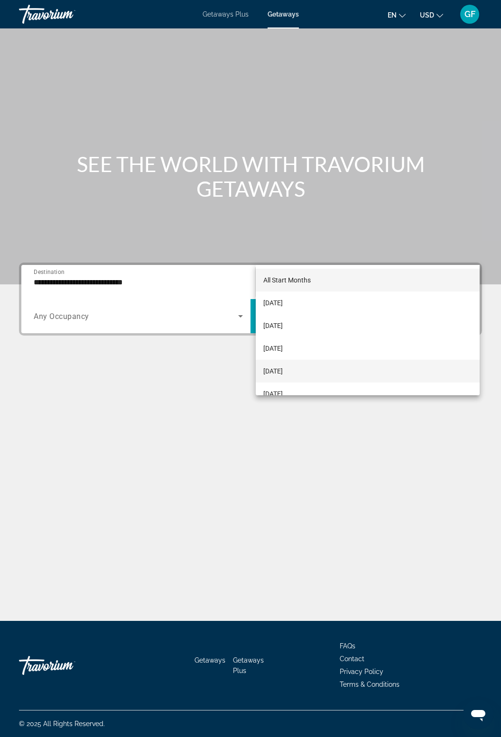
click at [298, 377] on mat-option "[DATE]" at bounding box center [367, 371] width 224 height 23
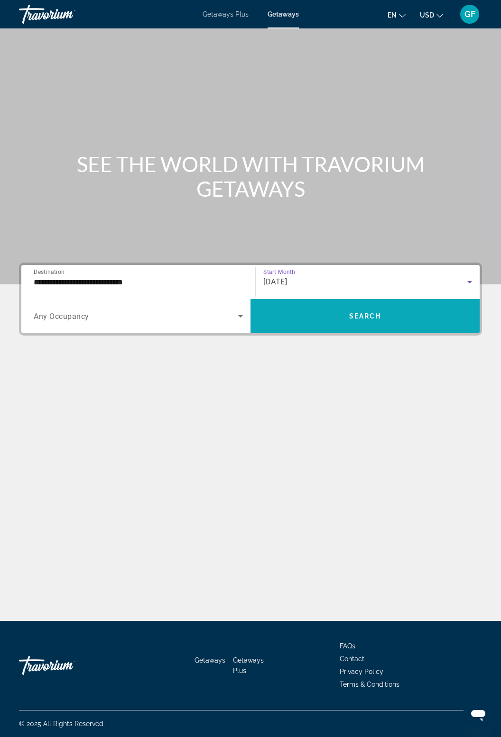
click at [383, 305] on span "Search widget" at bounding box center [364, 316] width 229 height 23
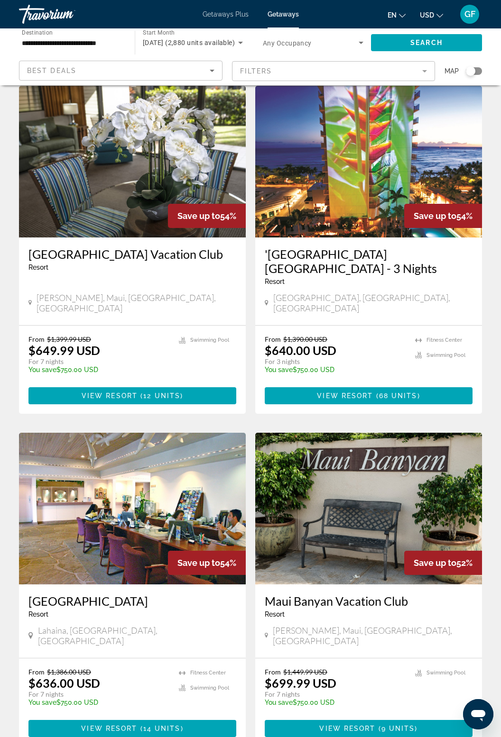
scroll to position [1494, 0]
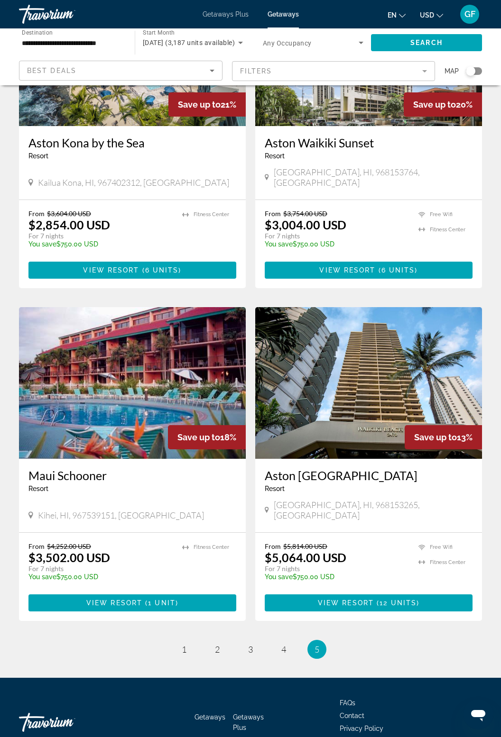
scroll to position [149, 0]
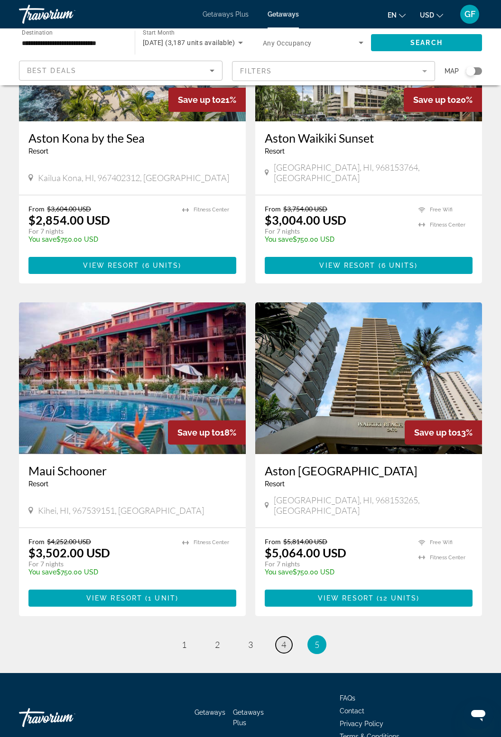
click at [288, 637] on link "page 4" at bounding box center [283, 645] width 17 height 17
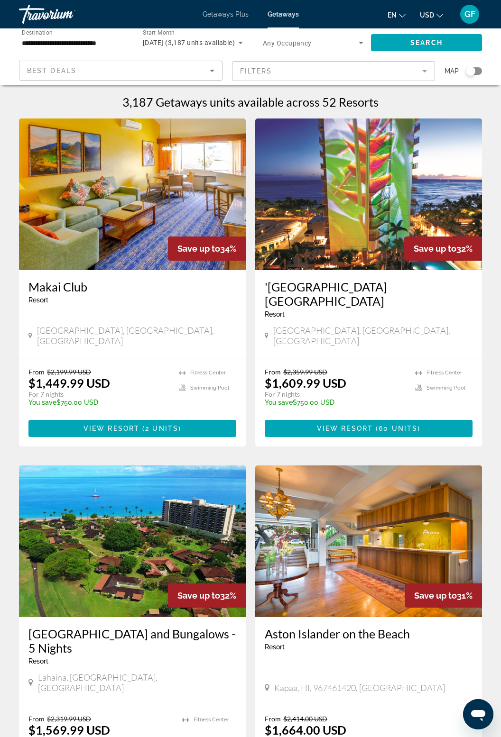
scroll to position [1, 0]
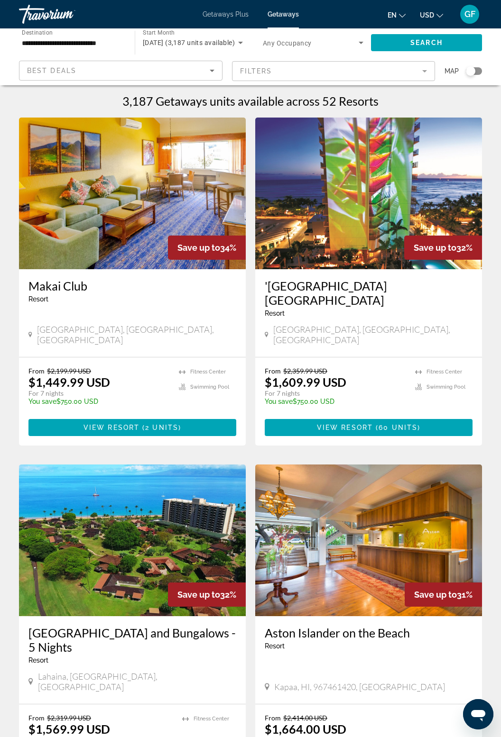
click at [387, 241] on img "Main content" at bounding box center [368, 194] width 227 height 152
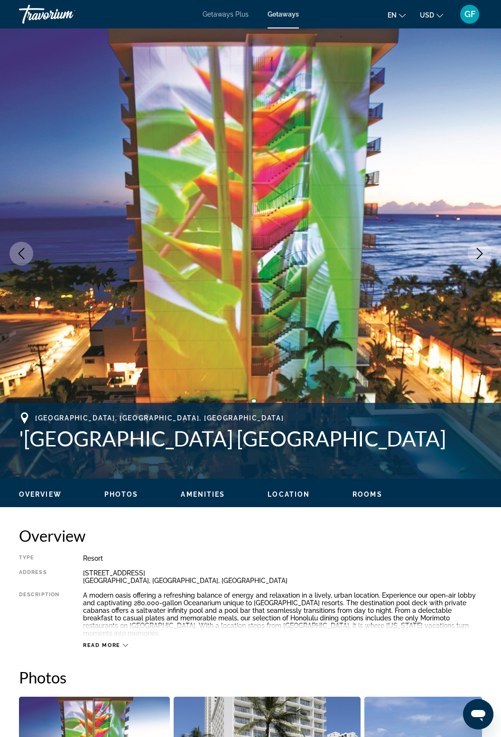
click at [483, 252] on icon "Next image" at bounding box center [479, 253] width 11 height 11
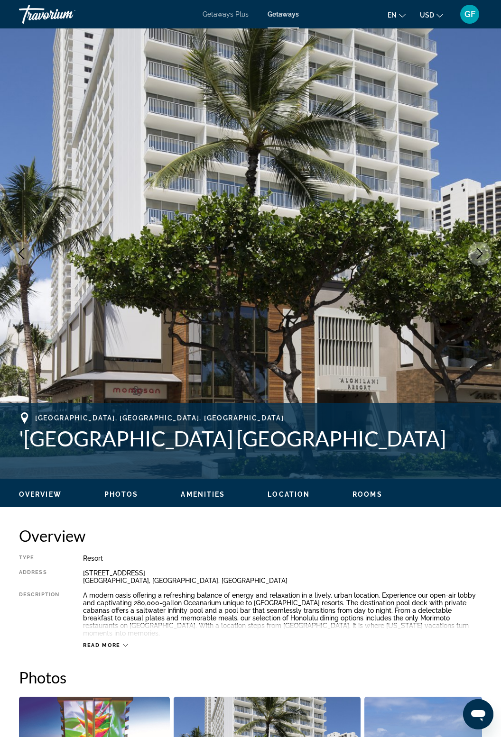
click at [477, 264] on button "Next image" at bounding box center [479, 254] width 24 height 24
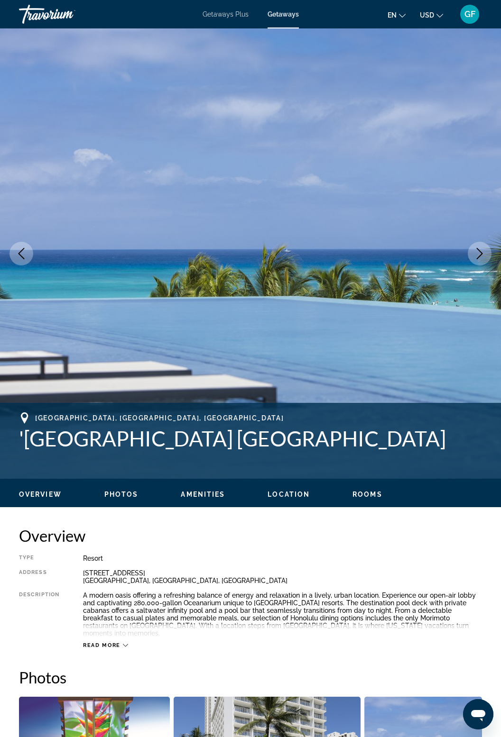
click at [480, 261] on button "Next image" at bounding box center [479, 254] width 24 height 24
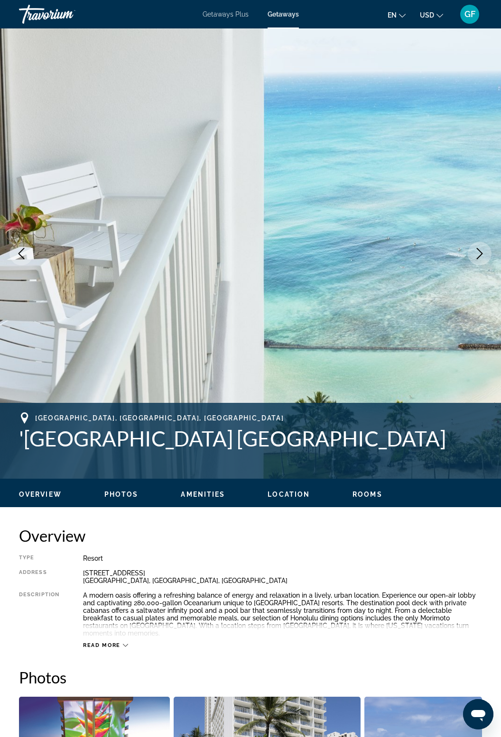
click at [484, 255] on icon "Next image" at bounding box center [479, 253] width 11 height 11
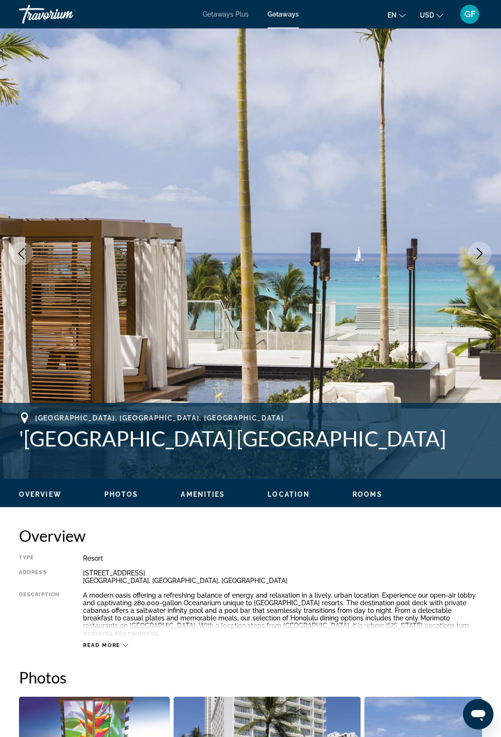
click at [484, 253] on icon "Next image" at bounding box center [479, 253] width 11 height 11
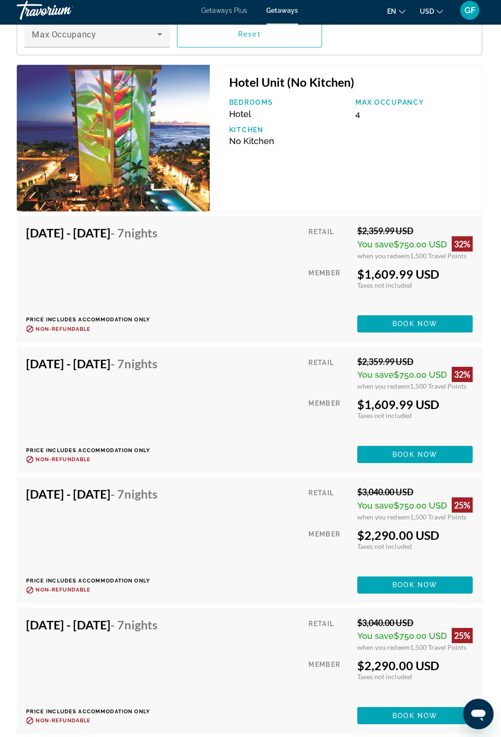
scroll to position [1743, 0]
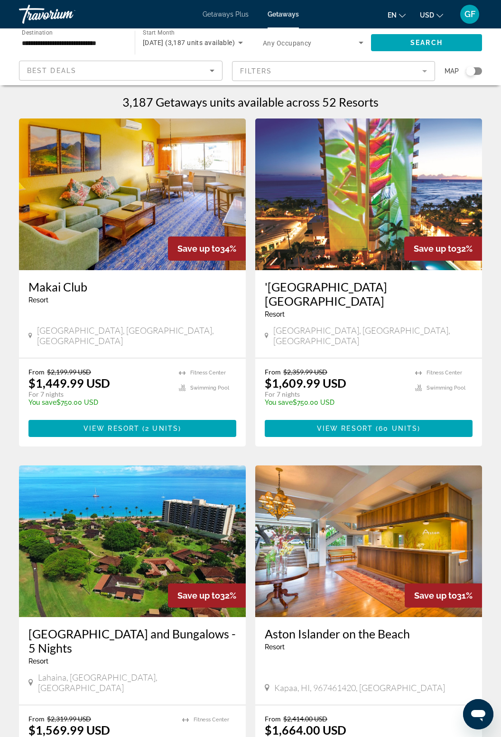
click at [419, 68] on mat-form-field "Filters" at bounding box center [333, 71] width 203 height 20
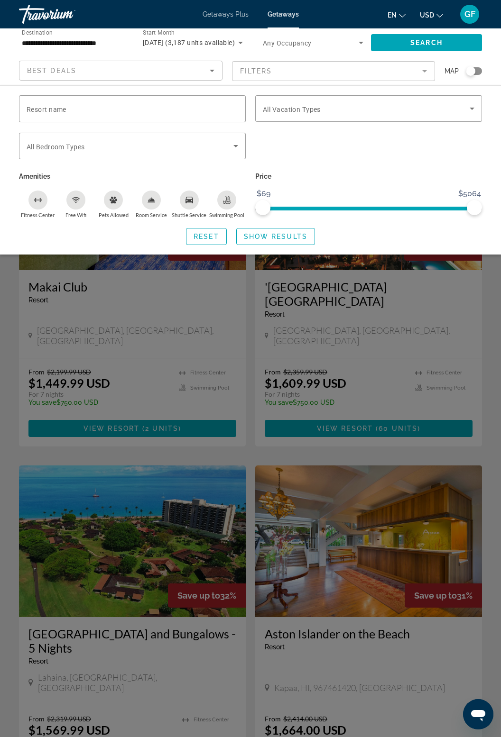
click at [361, 42] on icon "Search widget" at bounding box center [360, 43] width 5 height 2
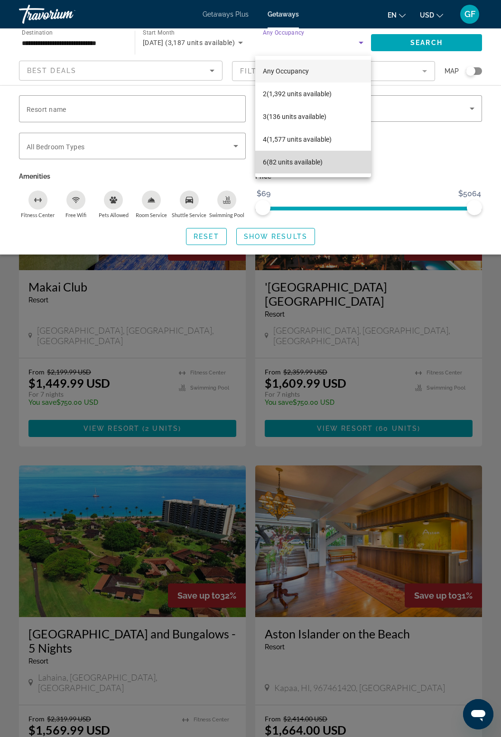
click at [311, 163] on span "6 (82 units available)" at bounding box center [293, 161] width 60 height 11
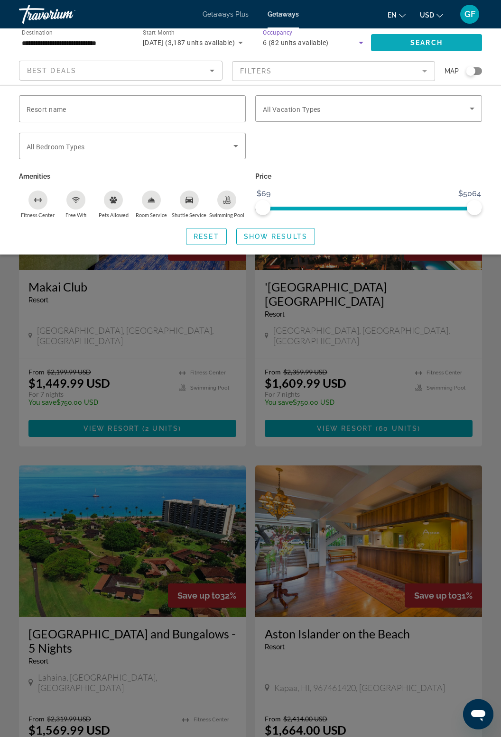
click at [430, 45] on span "Search" at bounding box center [426, 43] width 32 height 8
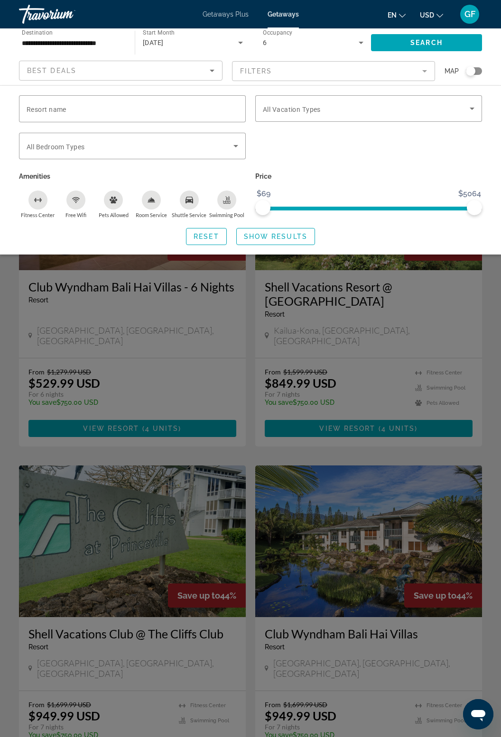
click at [217, 383] on div "Search widget" at bounding box center [250, 439] width 501 height 595
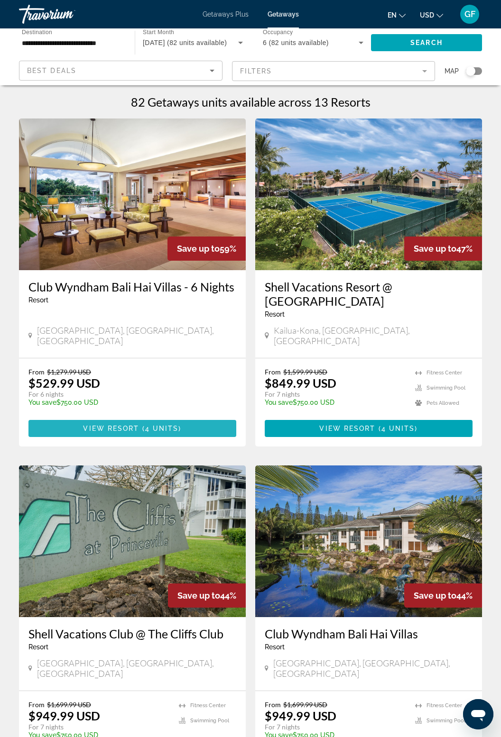
click at [171, 425] on span "4 units" at bounding box center [162, 429] width 34 height 8
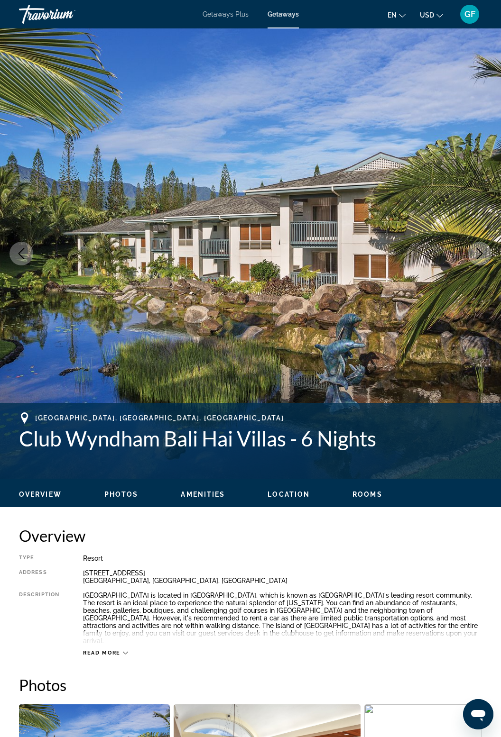
click at [485, 242] on img "Main content" at bounding box center [250, 253] width 501 height 450
click at [481, 252] on icon "Next image" at bounding box center [479, 253] width 6 height 11
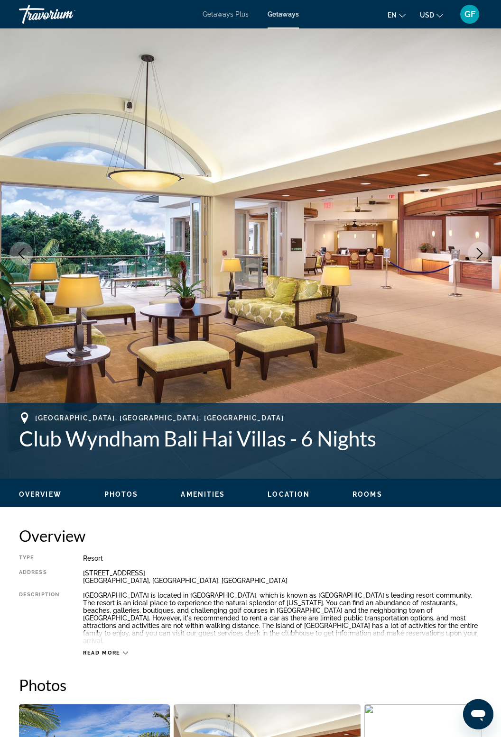
click at [478, 256] on icon "Next image" at bounding box center [479, 253] width 6 height 11
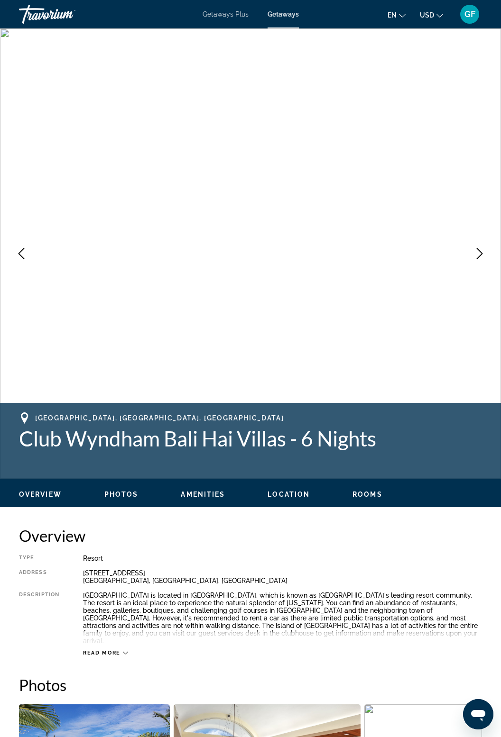
click at [483, 255] on icon "Next image" at bounding box center [479, 253] width 11 height 11
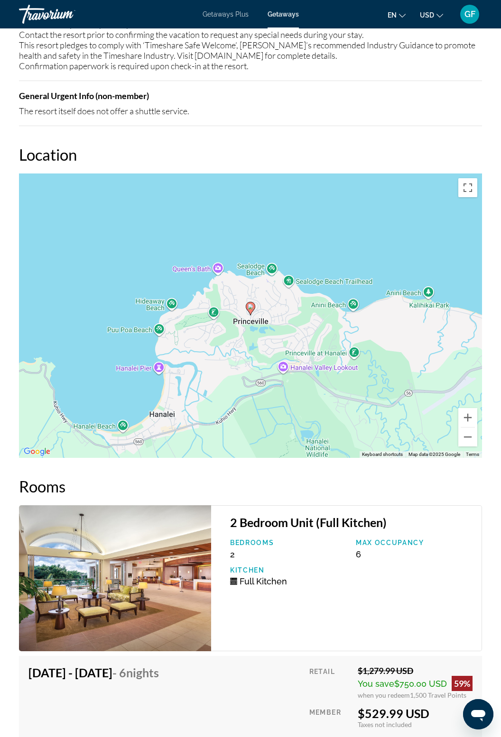
scroll to position [1539, 0]
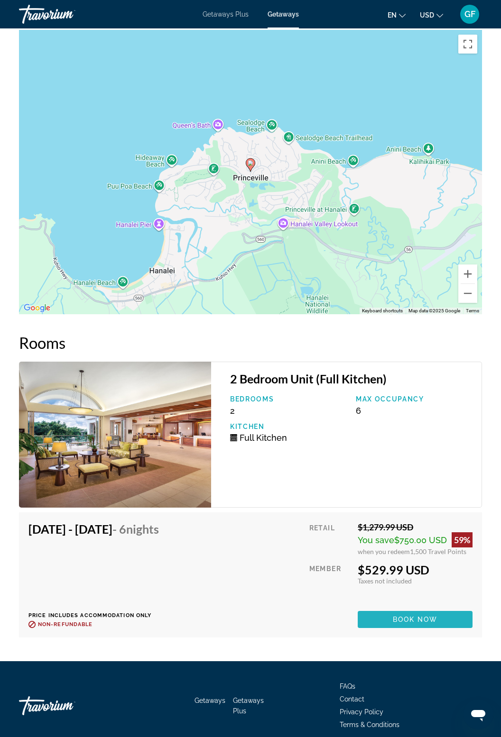
click at [439, 608] on span "Main content" at bounding box center [414, 619] width 115 height 23
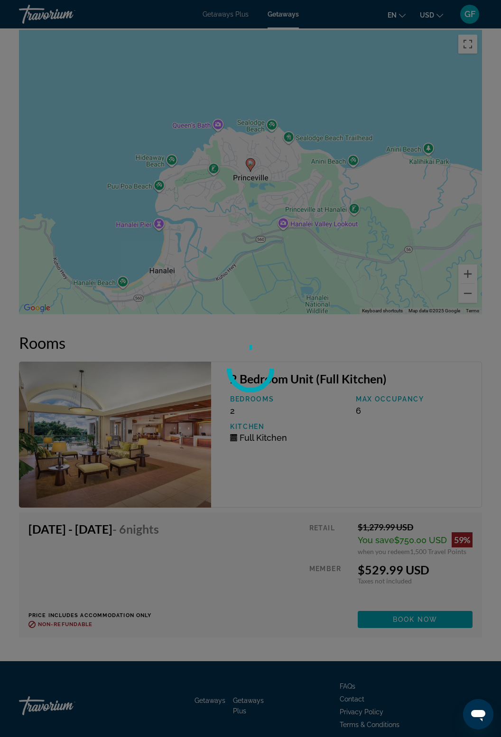
click at [469, 624] on div at bounding box center [250, 368] width 501 height 737
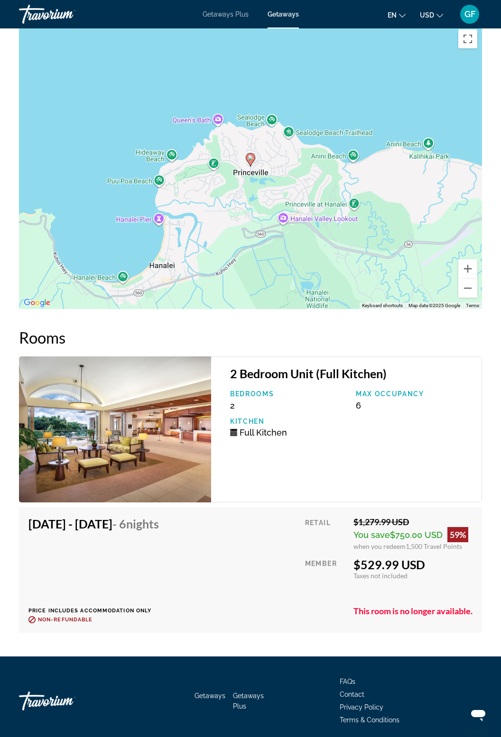
scroll to position [1570, 0]
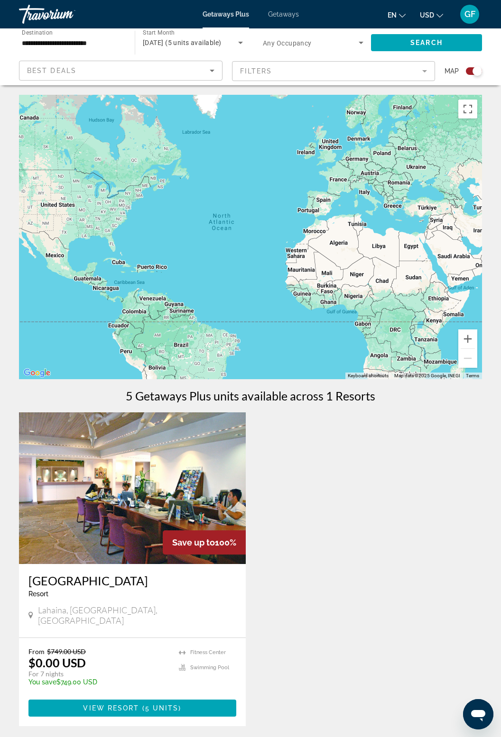
click at [465, 592] on div "Save up to 100% Kahana Falls Resort - This is an adults only resort Lahaina, HI…" at bounding box center [250, 578] width 472 height 333
click at [296, 16] on span "Getaways" at bounding box center [283, 14] width 31 height 8
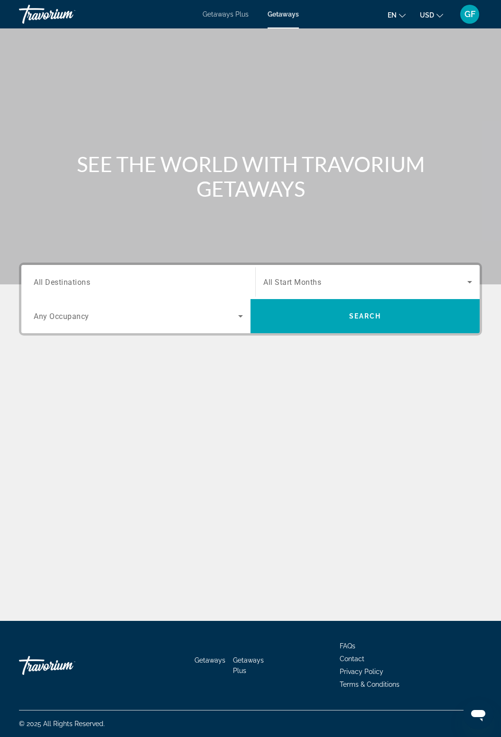
click at [107, 277] on input "Destination All Destinations" at bounding box center [138, 282] width 209 height 11
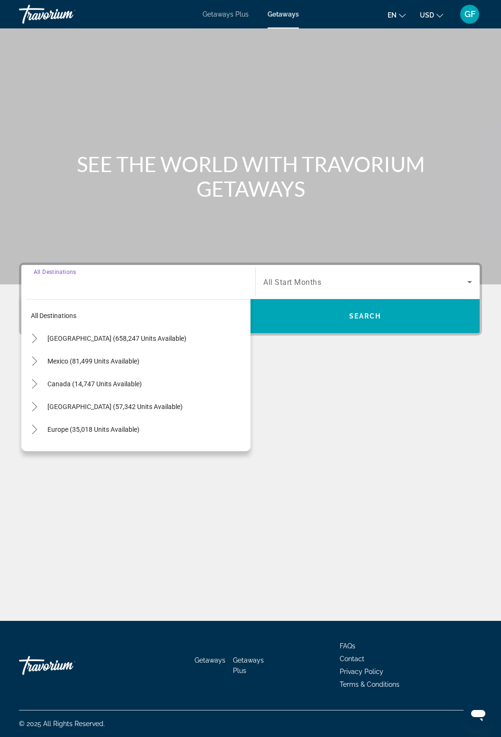
scroll to position [30, 0]
click at [43, 327] on span "Search widget" at bounding box center [147, 338] width 208 height 23
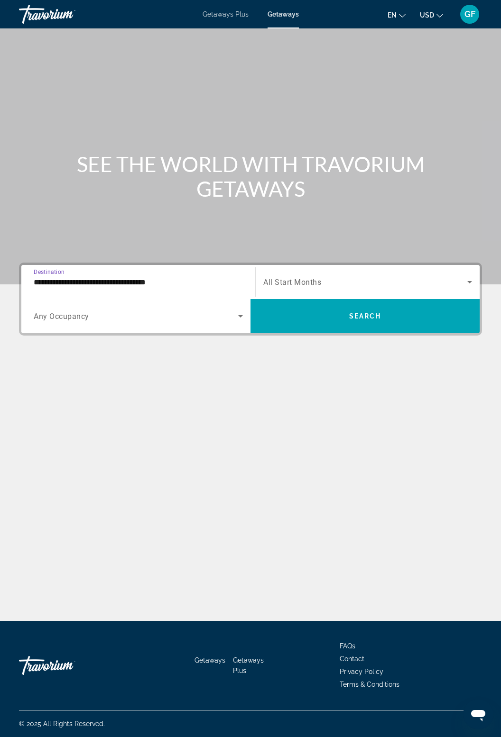
click at [171, 277] on input "**********" at bounding box center [138, 282] width 209 height 11
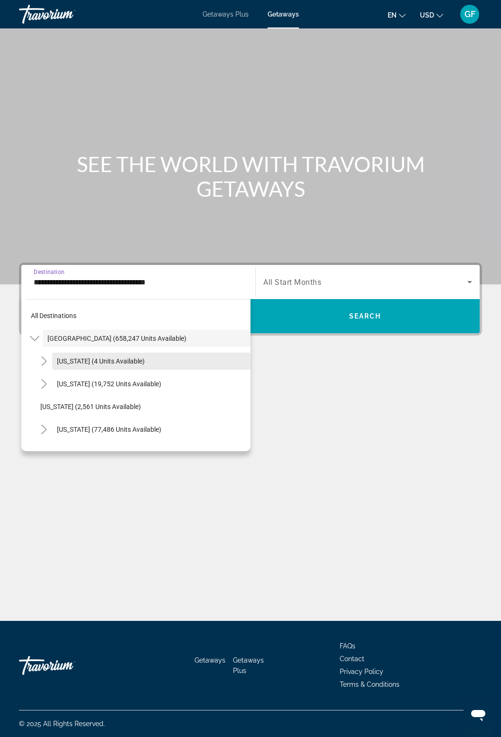
click at [53, 357] on span "Search widget" at bounding box center [151, 361] width 198 height 23
type input "**********"
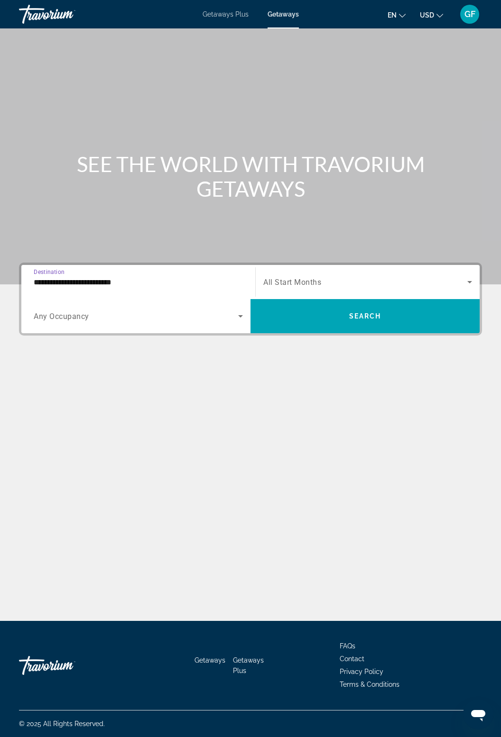
scroll to position [30, 0]
